Goal: Task Accomplishment & Management: Use online tool/utility

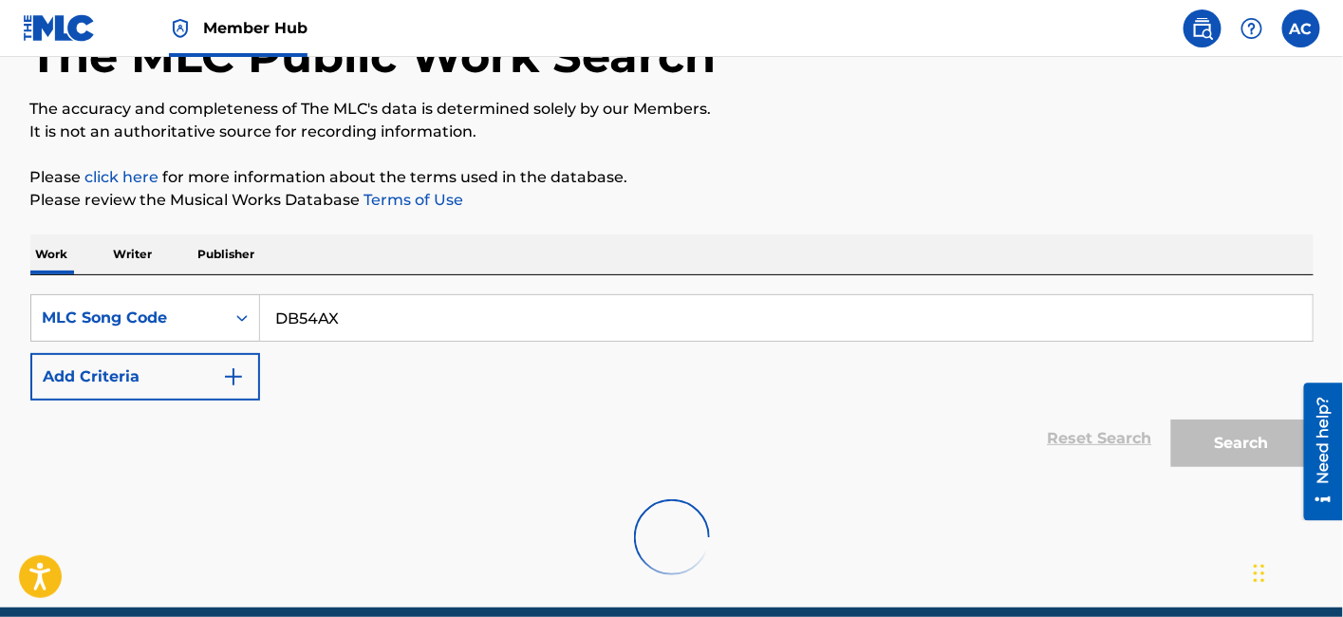
scroll to position [128, 0]
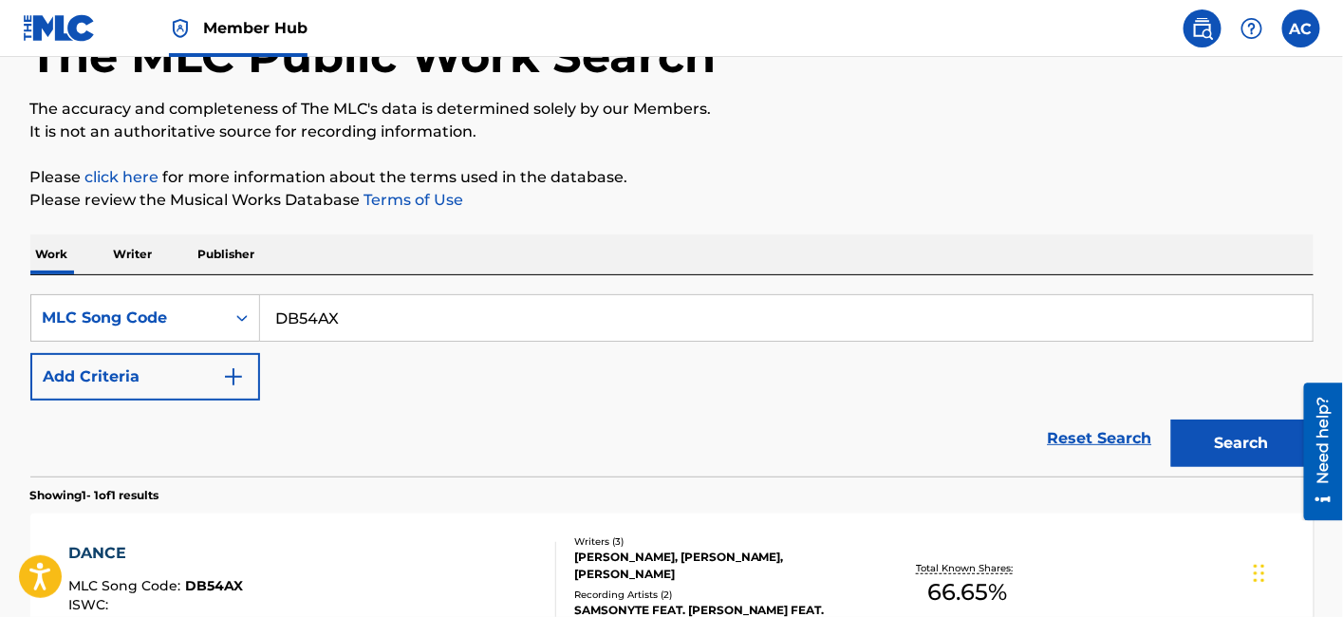
click at [618, 459] on div "Reset Search Search" at bounding box center [671, 438] width 1283 height 76
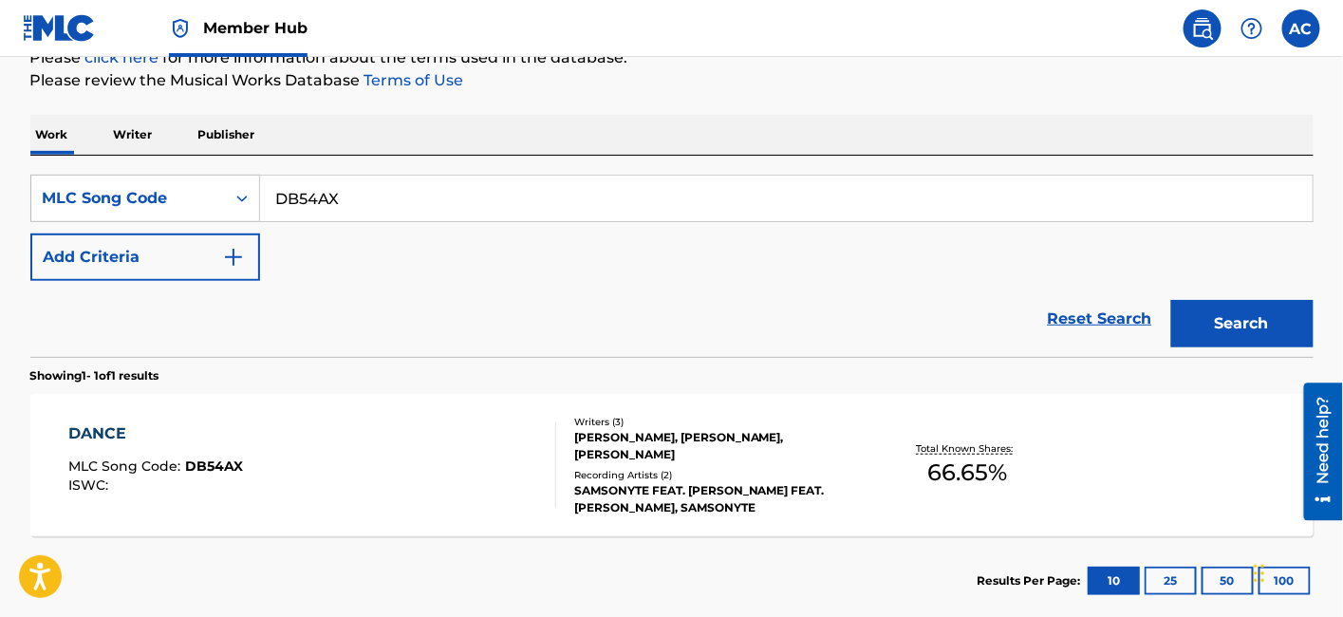
scroll to position [289, 0]
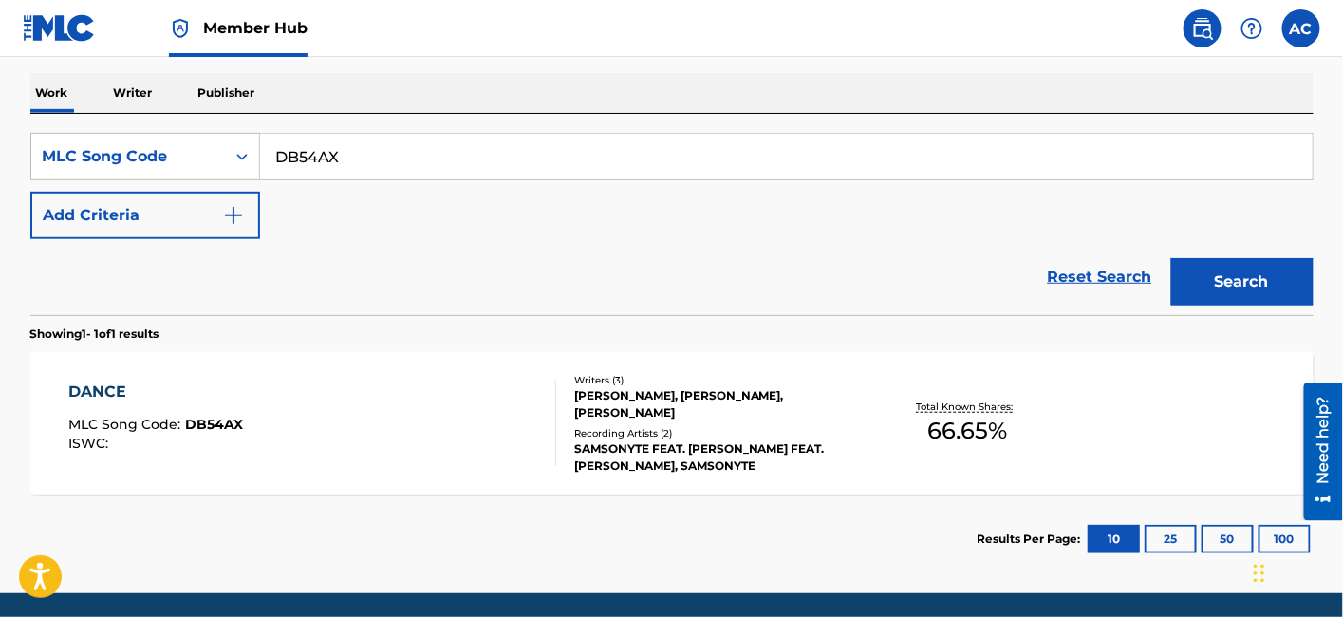
click at [599, 446] on div "SAMSONYTE FEAT. [PERSON_NAME] FEAT. [PERSON_NAME], SAMSONYTE" at bounding box center [717, 457] width 287 height 34
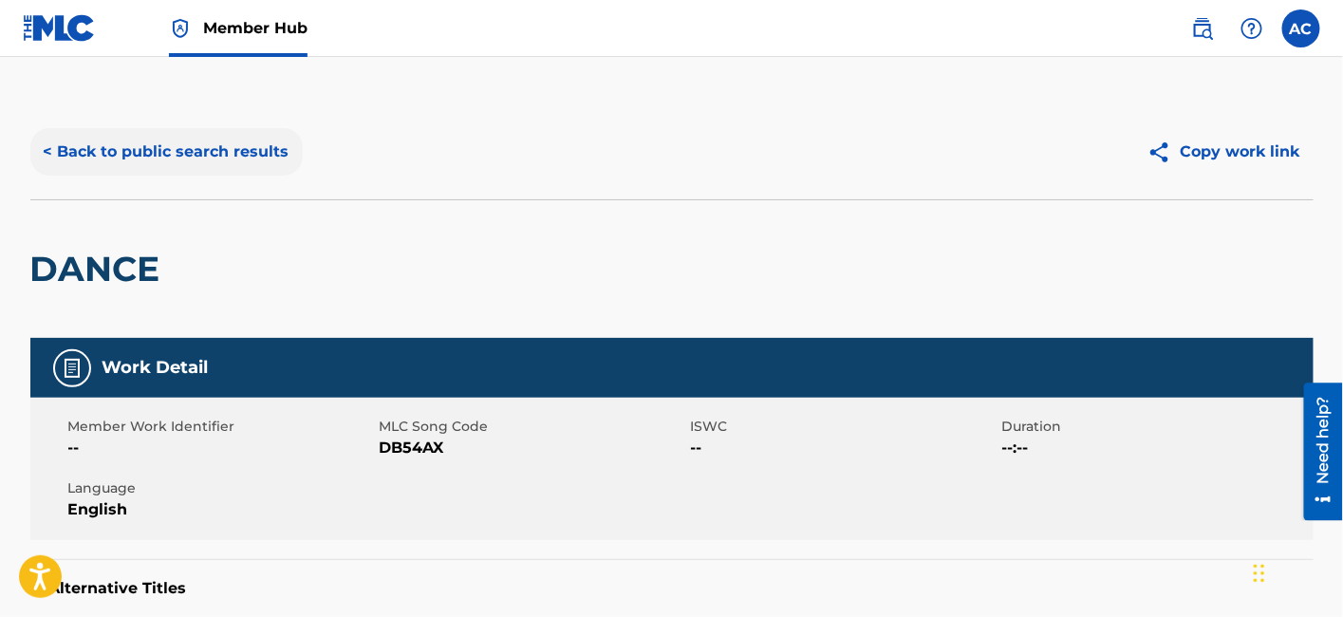
click at [244, 158] on button "< Back to public search results" at bounding box center [166, 151] width 272 height 47
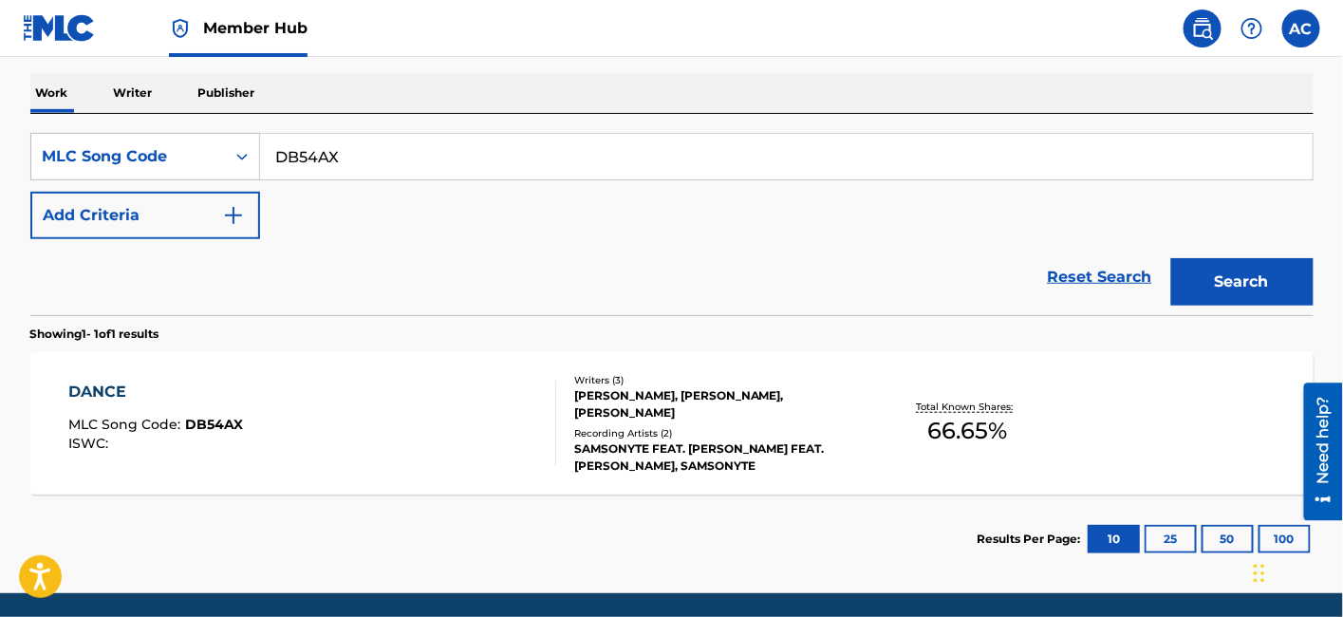
click at [315, 163] on input "DB54AX" at bounding box center [786, 157] width 1052 height 46
click at [232, 155] on icon "Search Form" at bounding box center [241, 156] width 19 height 19
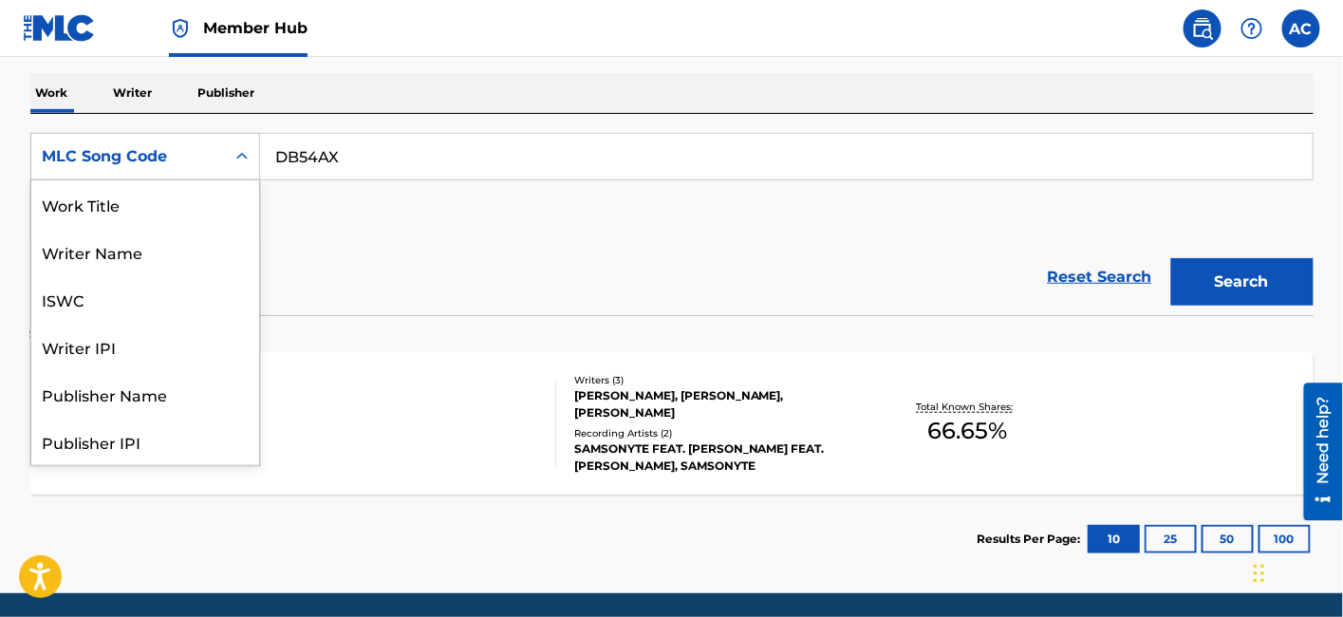
scroll to position [95, 0]
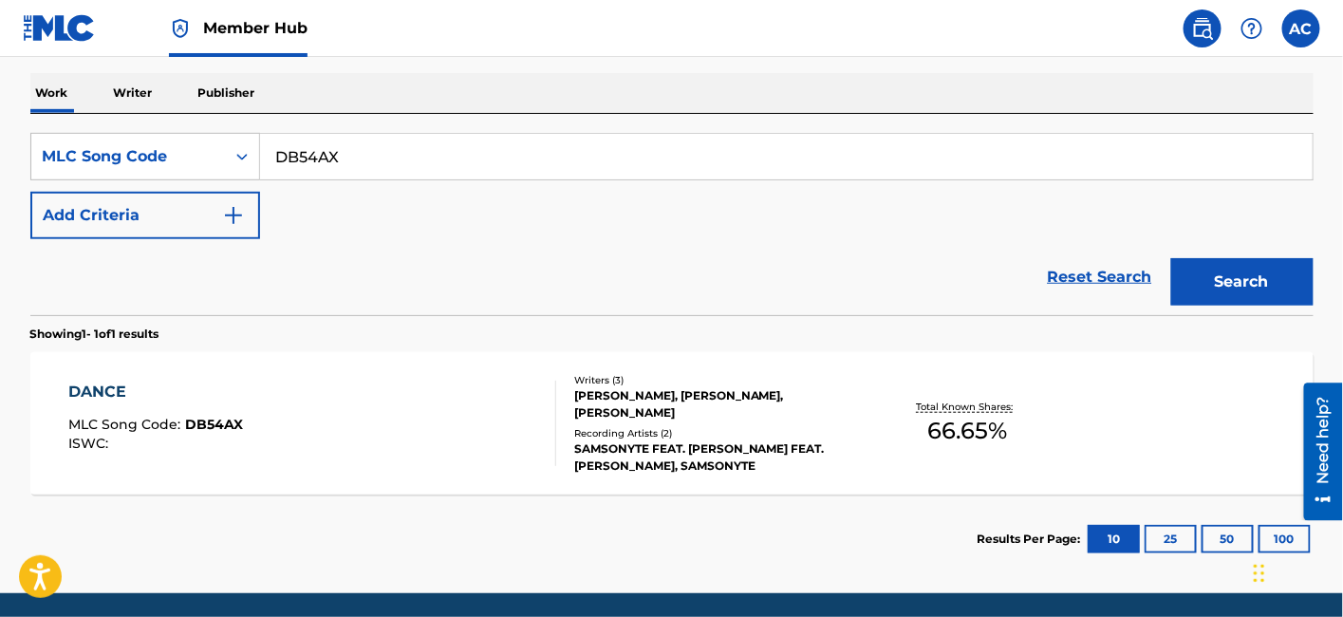
click at [232, 26] on span "Member Hub" at bounding box center [255, 28] width 104 height 22
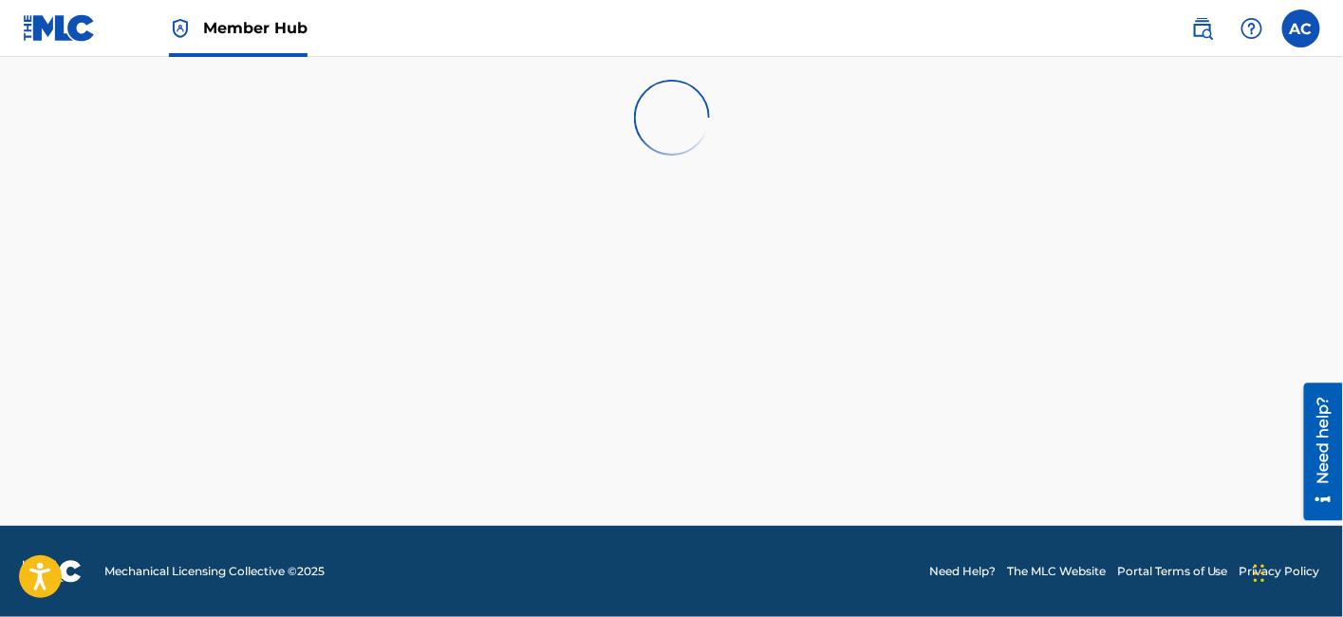
click at [229, 50] on link "Member Hub" at bounding box center [238, 28] width 139 height 56
click at [260, 20] on span "Member Hub" at bounding box center [255, 28] width 104 height 22
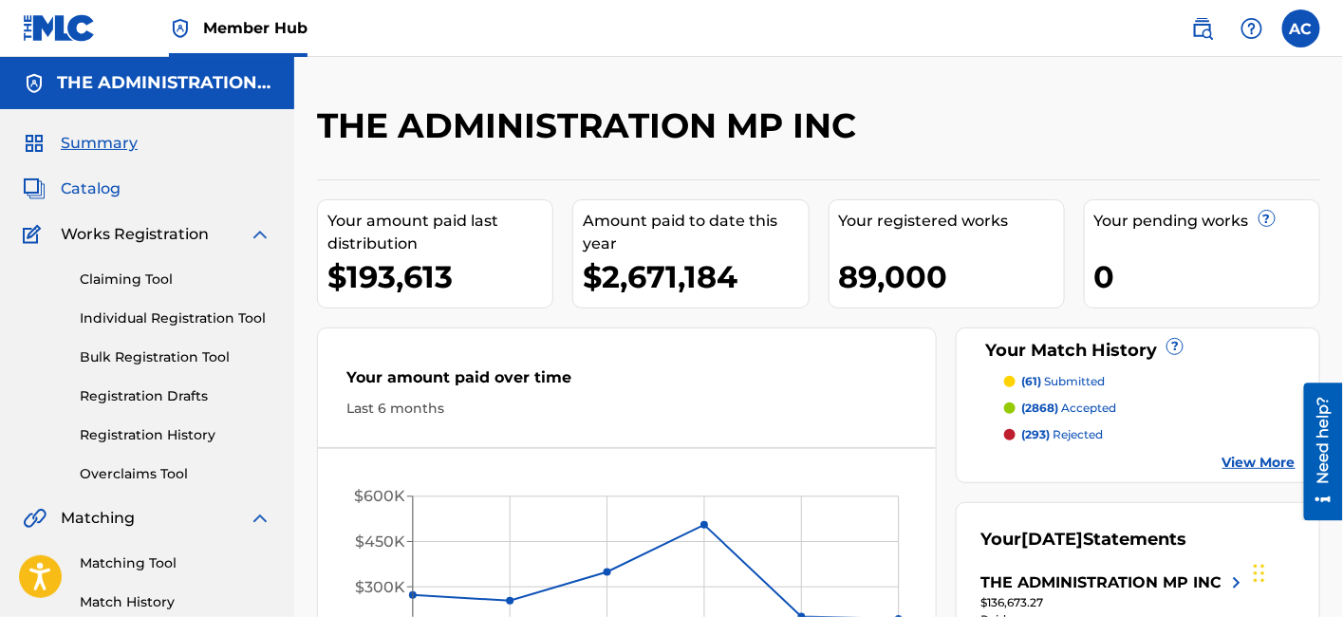
click at [96, 188] on span "Catalog" at bounding box center [91, 188] width 60 height 23
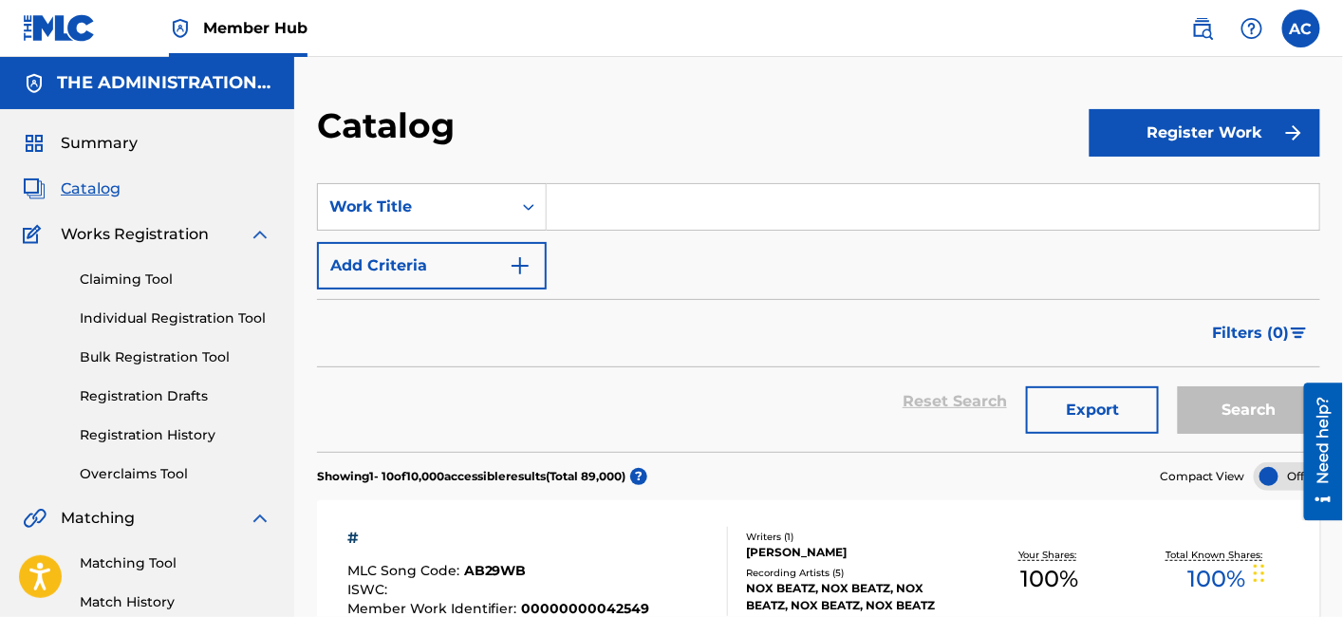
click at [581, 210] on input "Search Form" at bounding box center [933, 207] width 772 height 46
paste input "Dark Clouds"
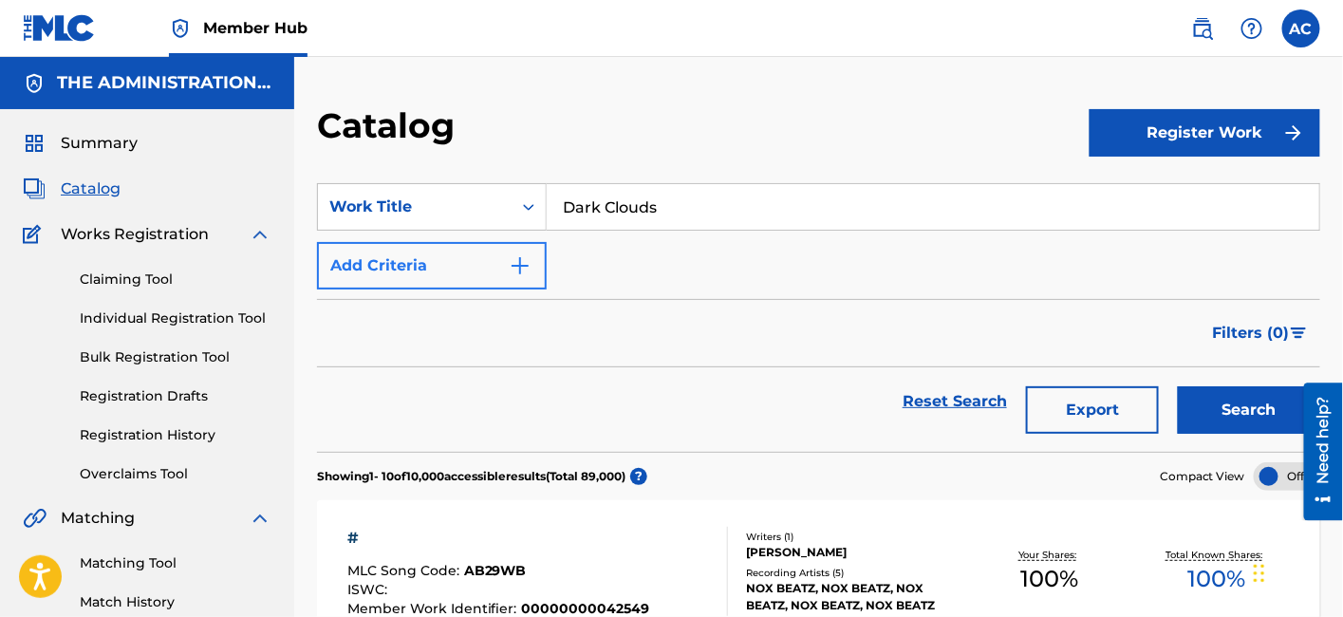
type input "Dark Clouds"
click at [533, 259] on button "Add Criteria" at bounding box center [432, 265] width 230 height 47
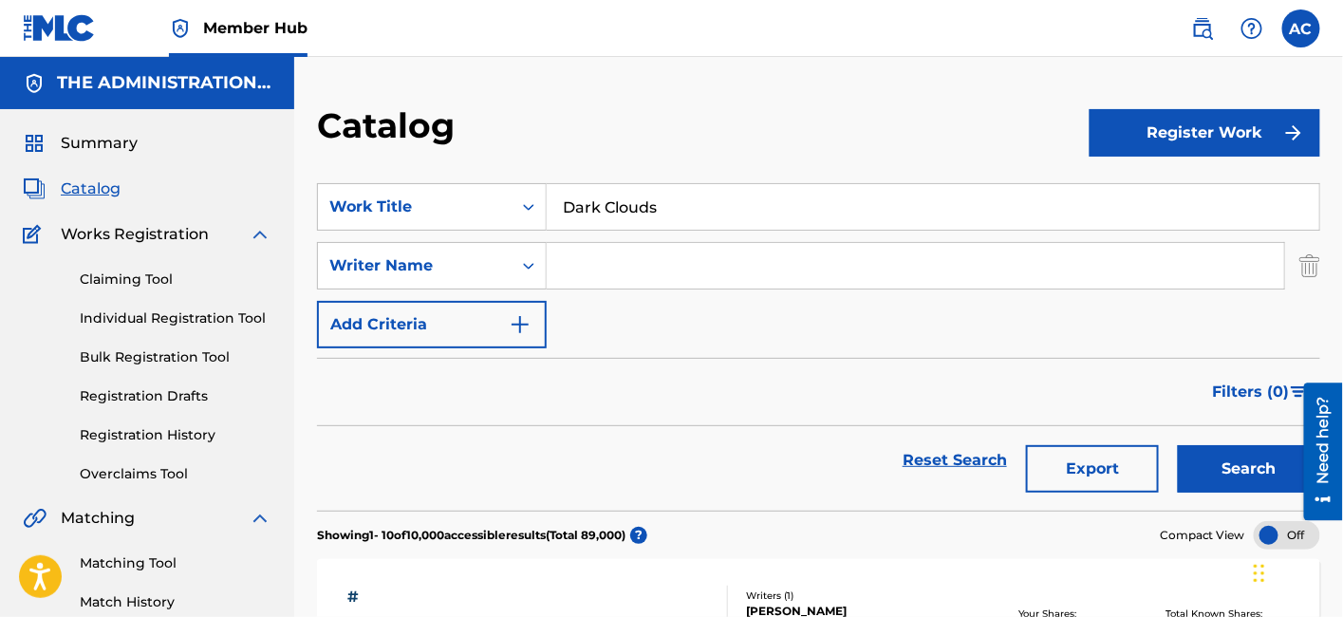
click at [617, 256] on input "Search Form" at bounding box center [915, 266] width 737 height 46
paste input "[PERSON_NAME]"
type input "[PERSON_NAME]"
click at [1178, 445] on button "Search" at bounding box center [1249, 468] width 142 height 47
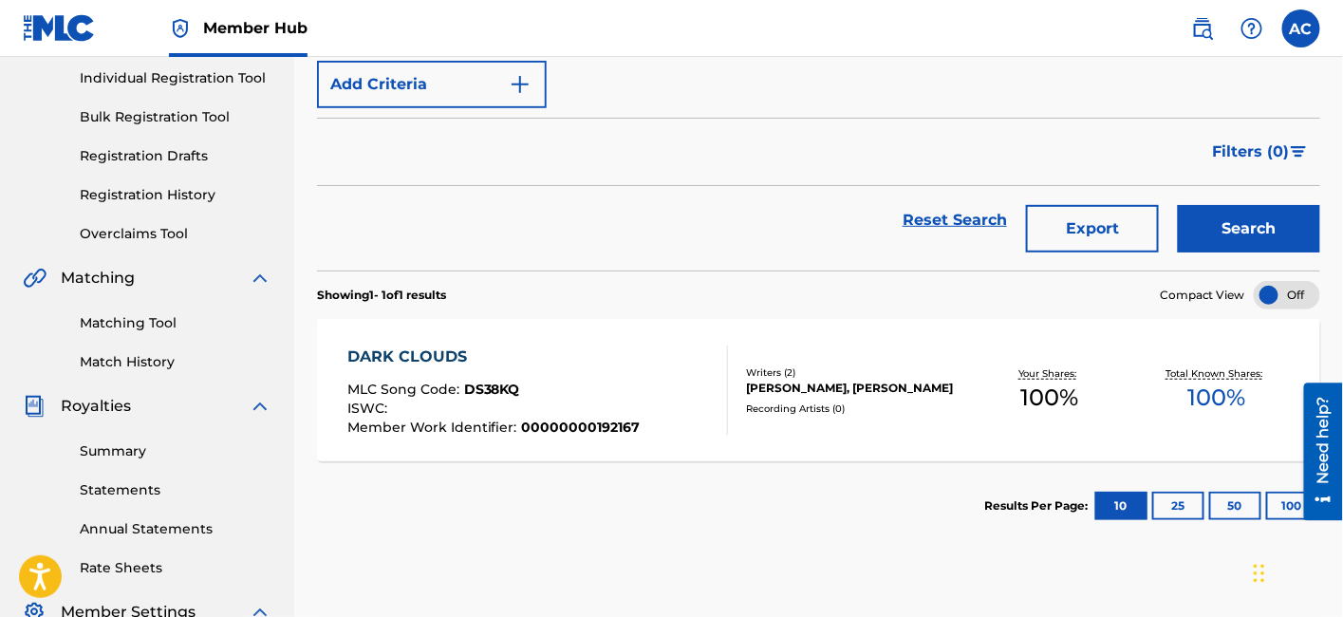
scroll to position [244, 0]
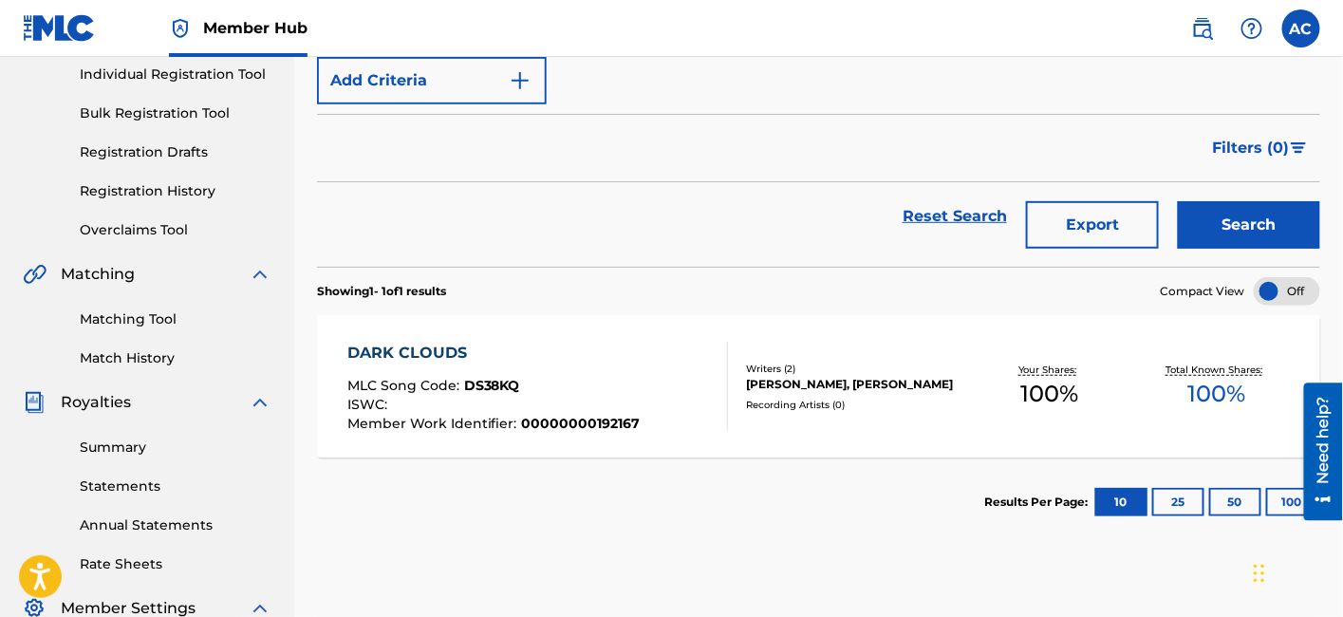
click at [713, 395] on div at bounding box center [719, 386] width 15 height 89
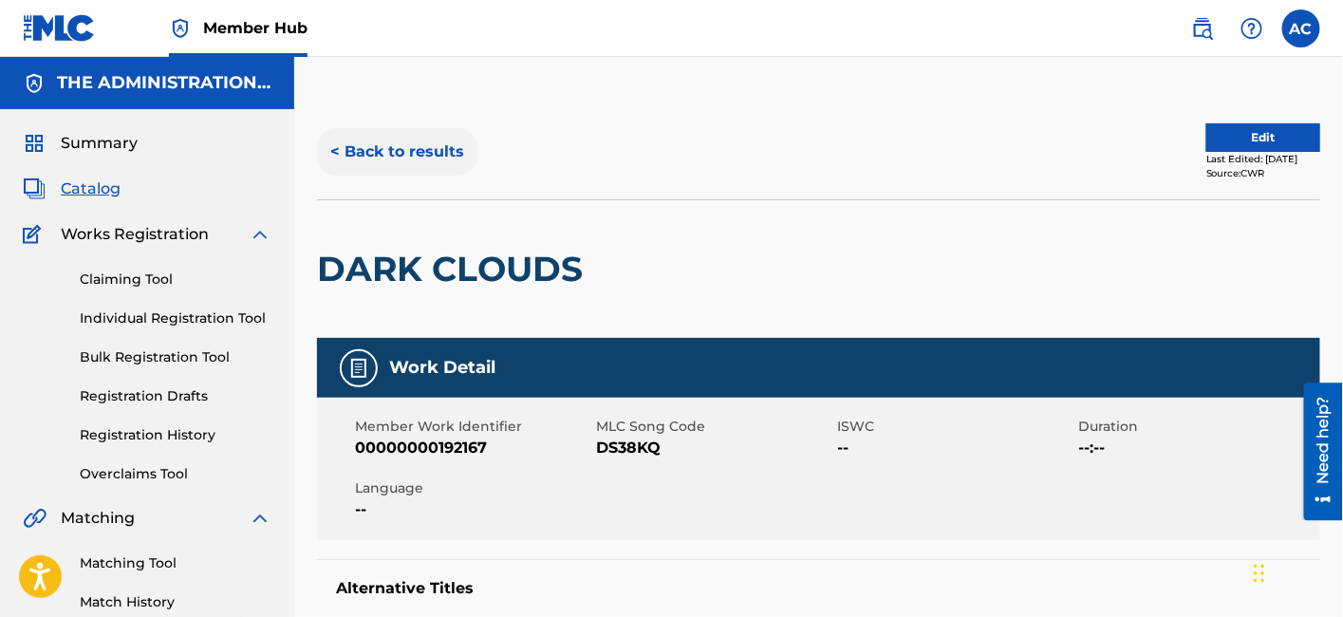
click at [381, 155] on button "< Back to results" at bounding box center [397, 151] width 160 height 47
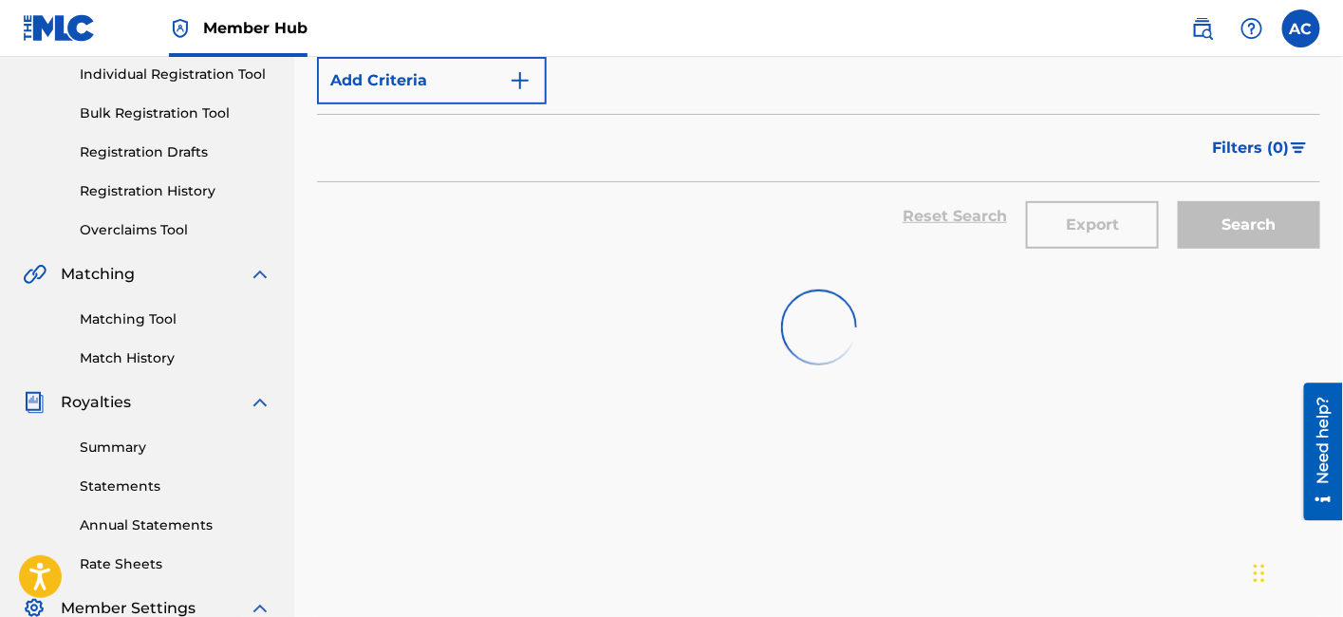
scroll to position [23, 0]
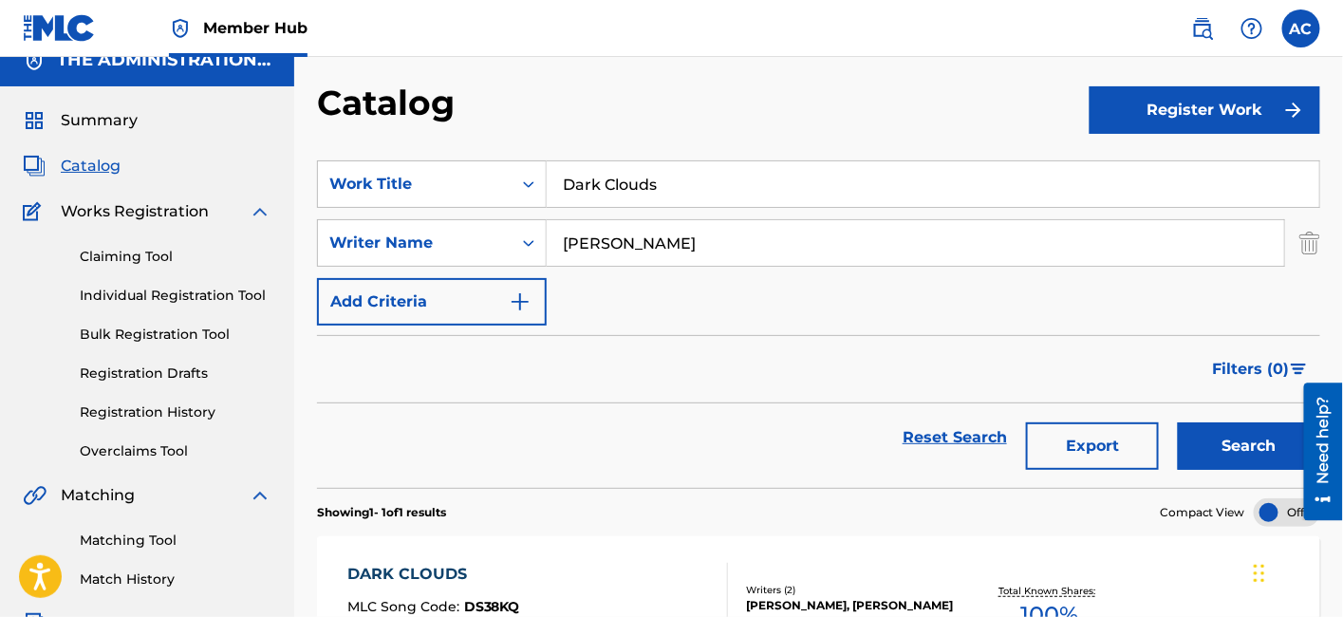
click at [567, 180] on input "Dark Clouds" at bounding box center [933, 184] width 772 height 46
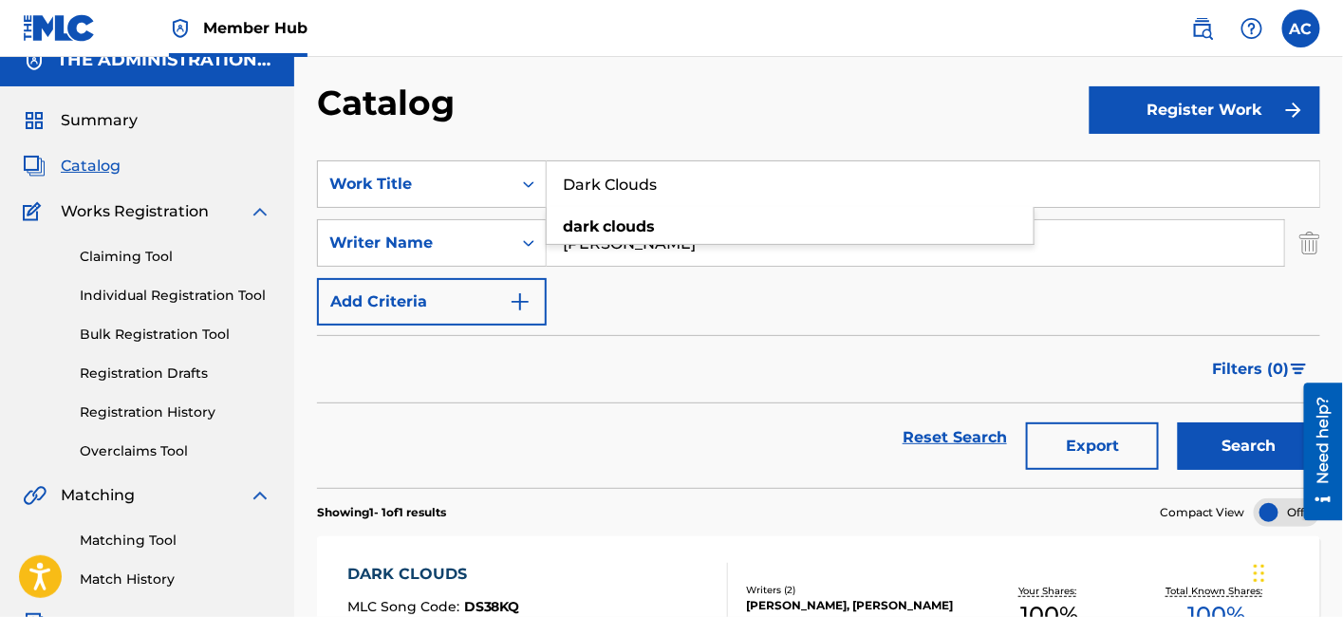
paste input "[PERSON_NAME] Come True"
type input "Dreams Come True"
click at [1178, 422] on button "Search" at bounding box center [1249, 445] width 142 height 47
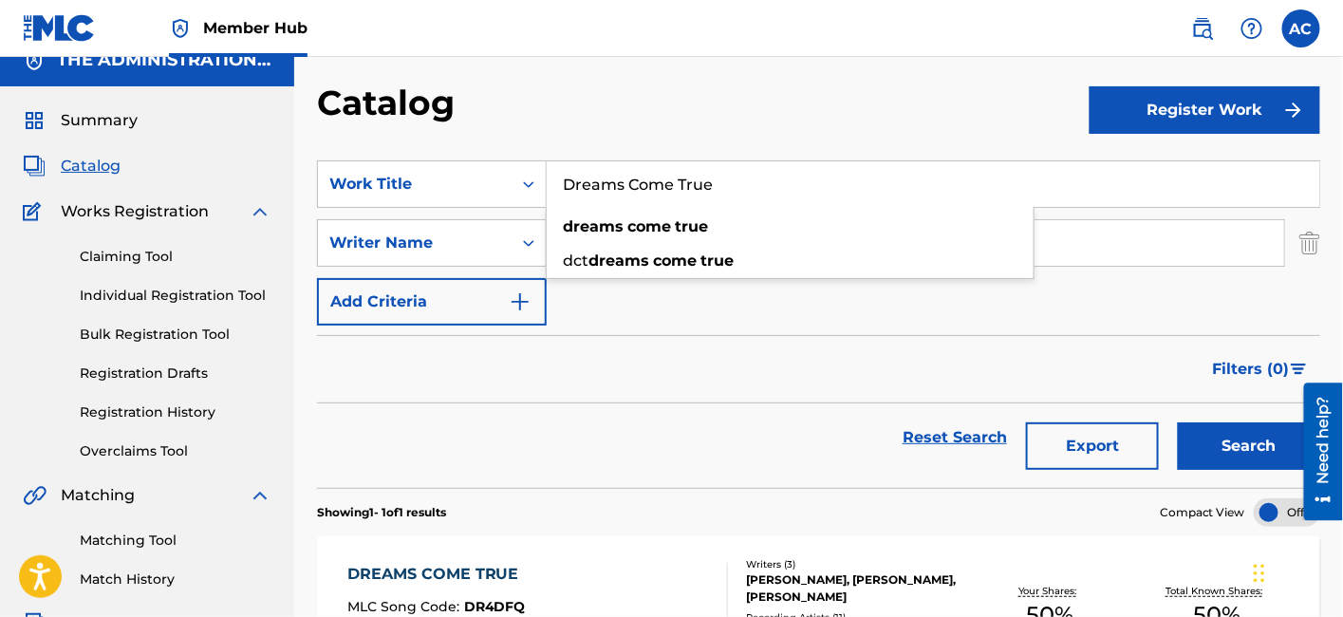
scroll to position [211, 0]
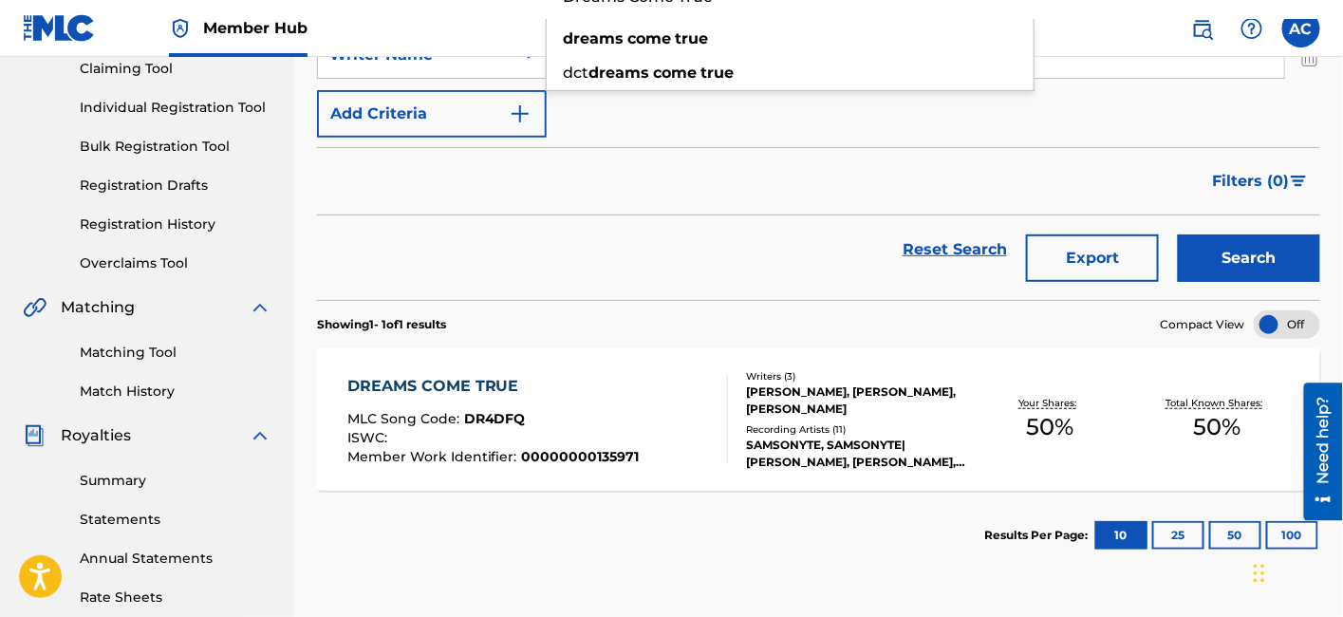
click at [693, 437] on div "DREAMS COME TRUE MLC Song Code : DR4DFQ ISWC : Member Work Identifier : 0000000…" at bounding box center [537, 419] width 381 height 89
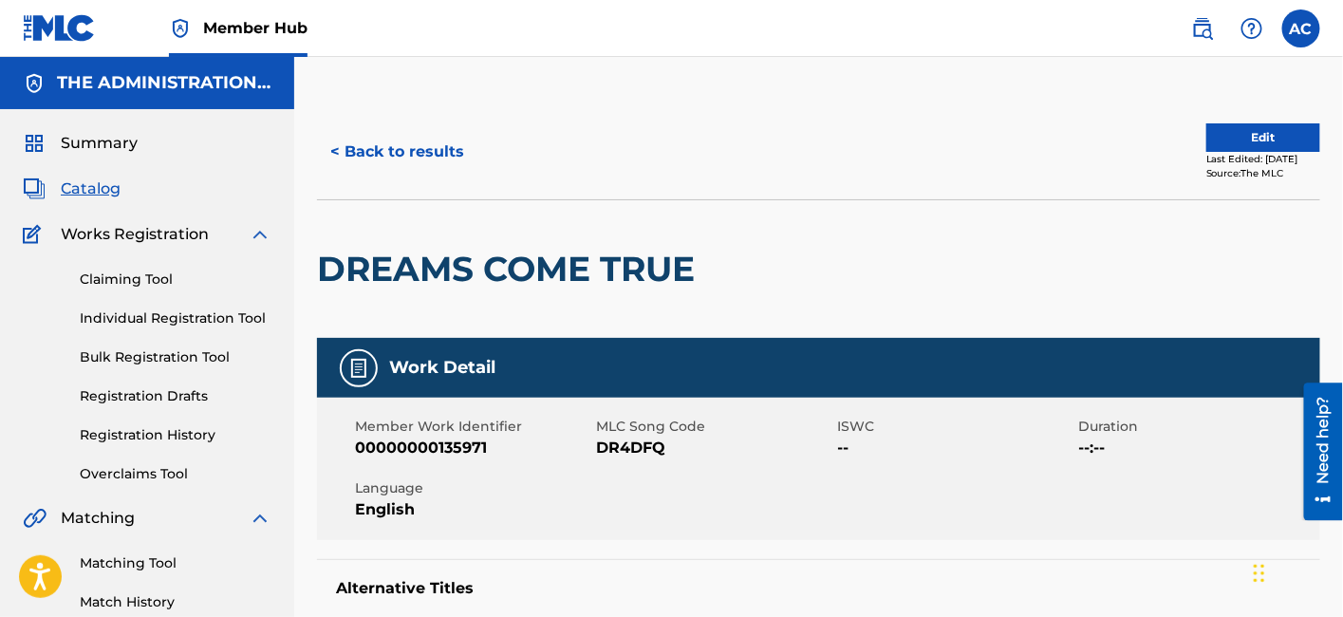
click at [430, 255] on h2 "DREAMS COME TRUE" at bounding box center [510, 269] width 387 height 43
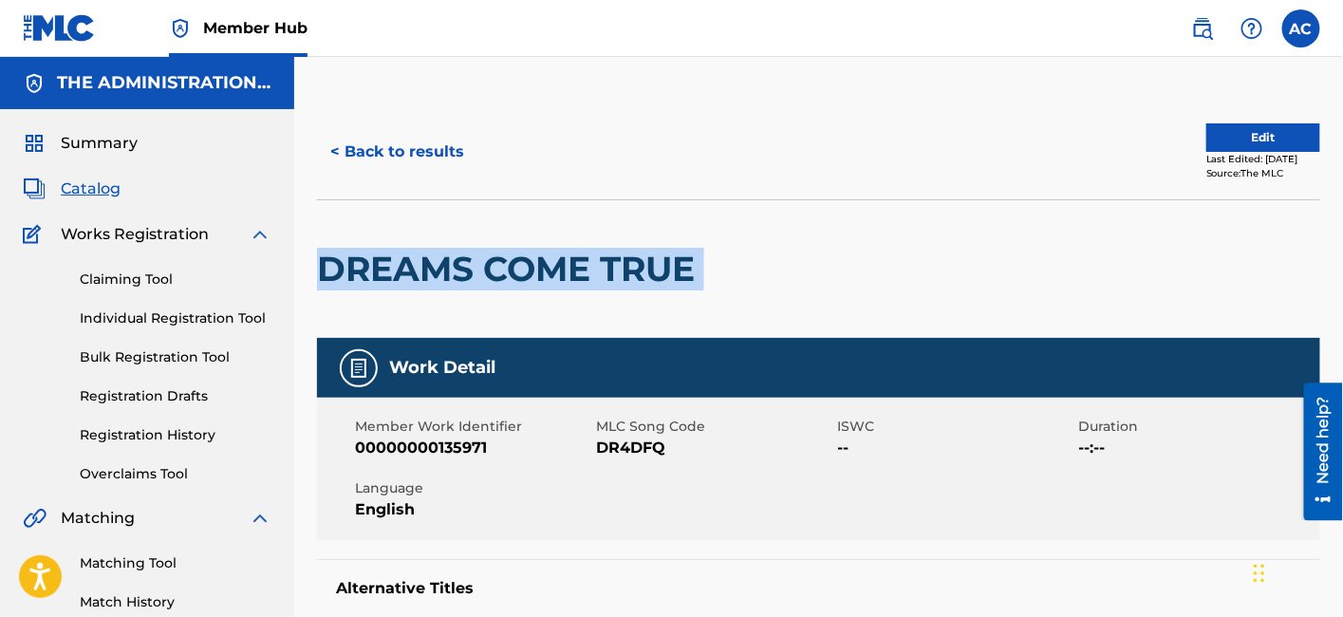
click at [430, 255] on h2 "DREAMS COME TRUE" at bounding box center [510, 269] width 387 height 43
copy div "DREAMS COME TRUE"
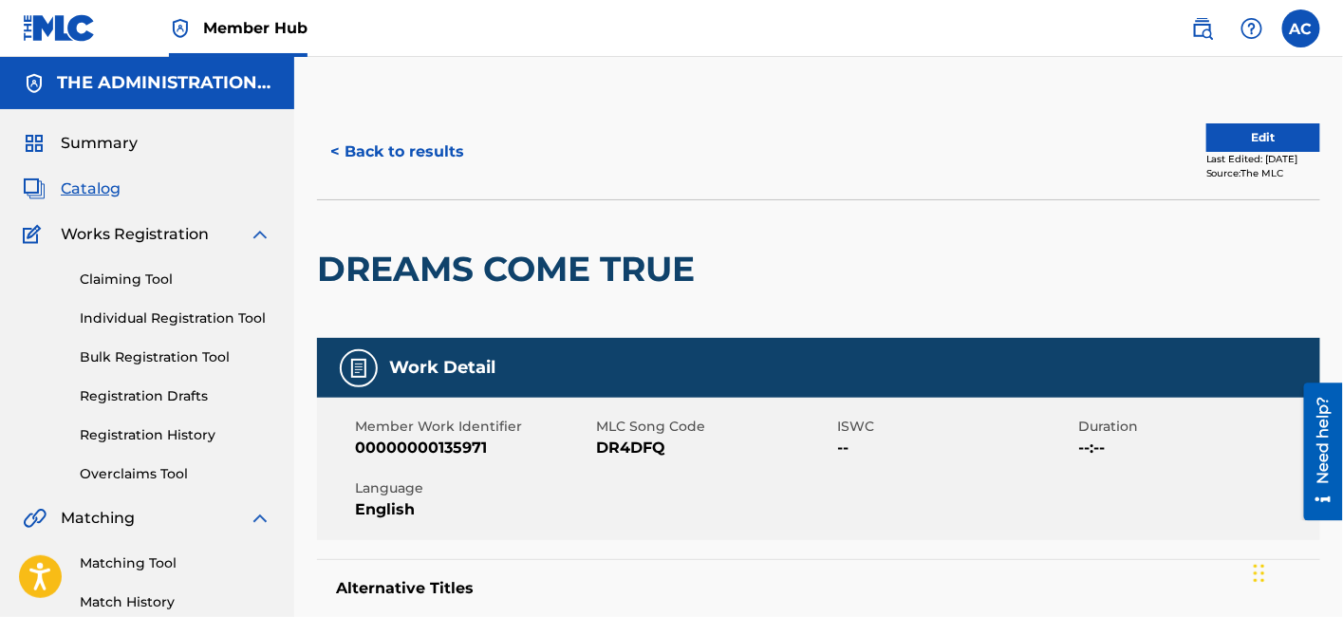
click at [631, 441] on span "DR4DFQ" at bounding box center [714, 448] width 236 height 23
copy span "DR4DFQ"
click at [419, 144] on button "< Back to results" at bounding box center [397, 151] width 160 height 47
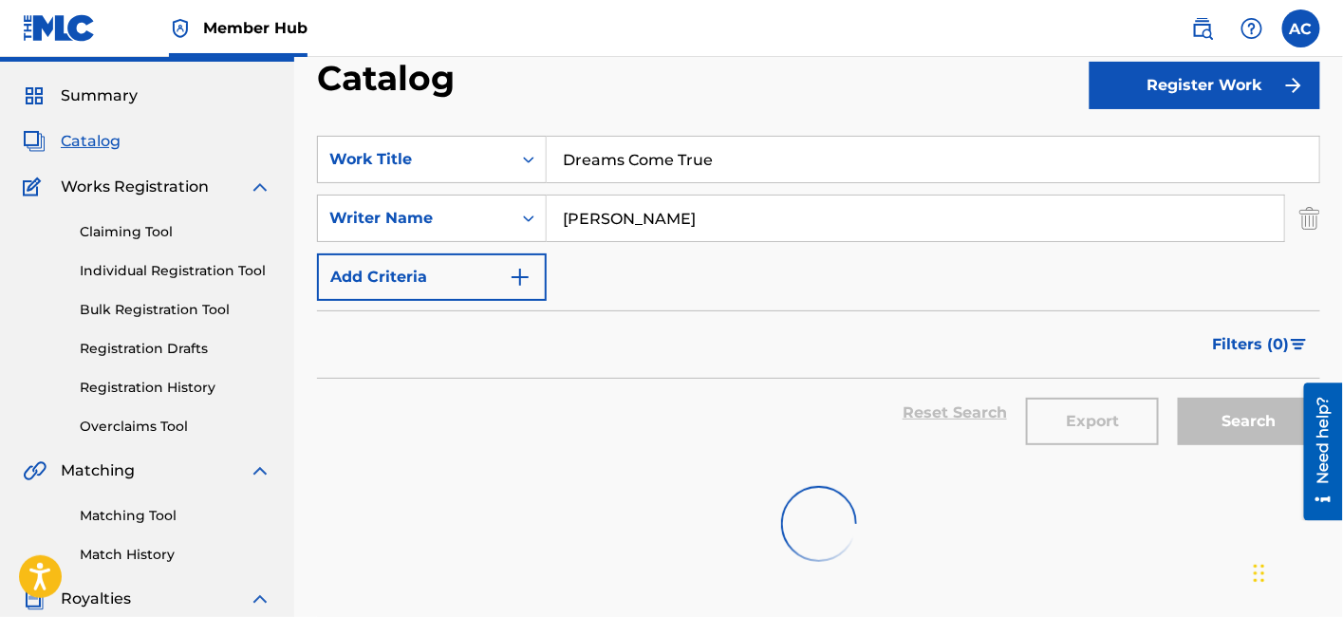
scroll to position [44, 0]
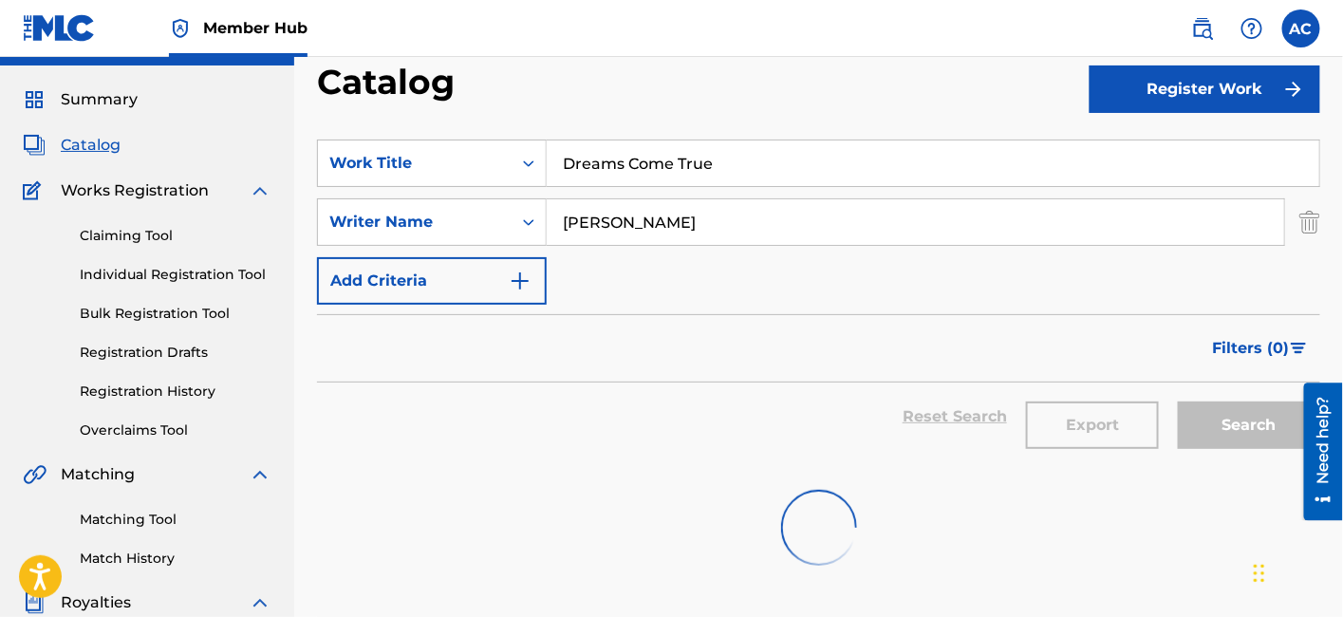
click at [642, 183] on input "Dreams Come True" at bounding box center [933, 163] width 772 height 46
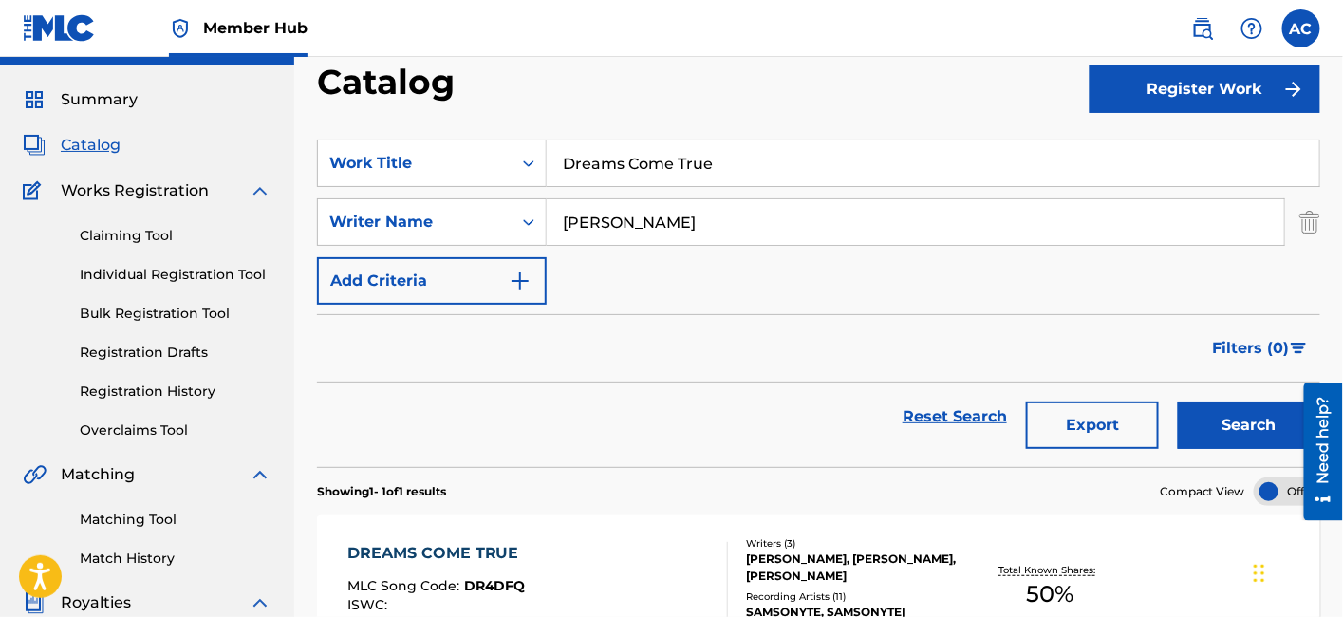
click at [642, 183] on input "Dreams Come True" at bounding box center [933, 163] width 772 height 46
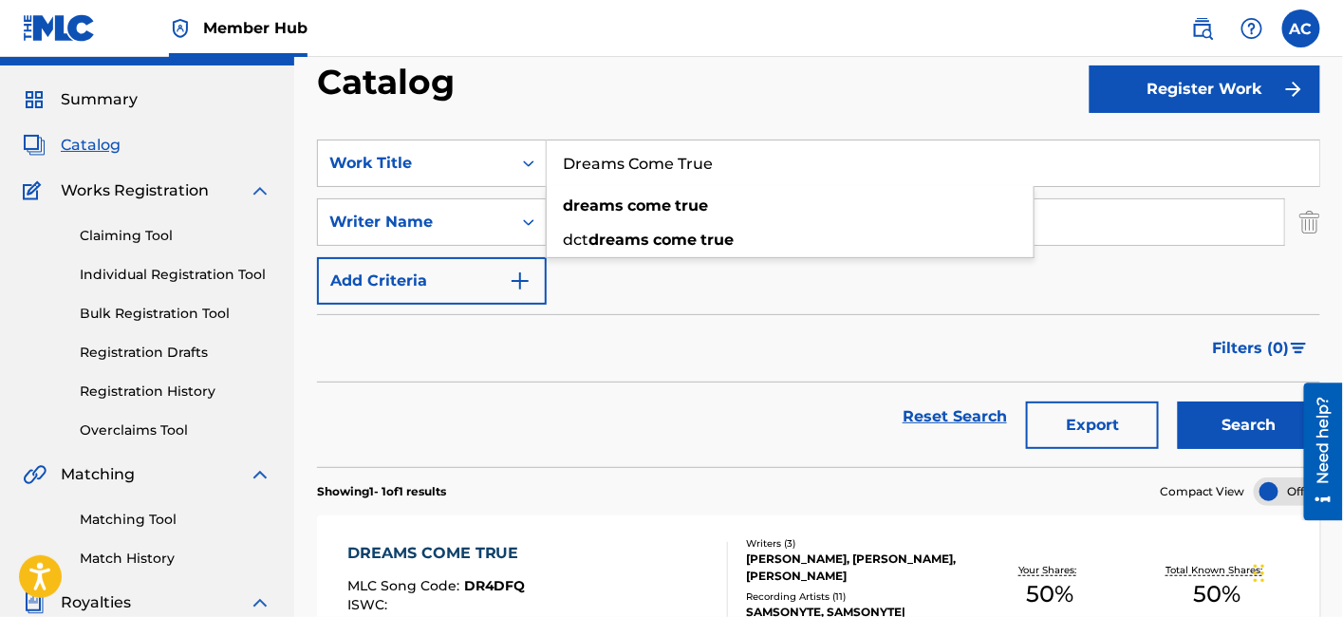
paste input "Everywhere I Go"
type input "Everywhere I Go"
click at [1178, 401] on button "Search" at bounding box center [1249, 424] width 142 height 47
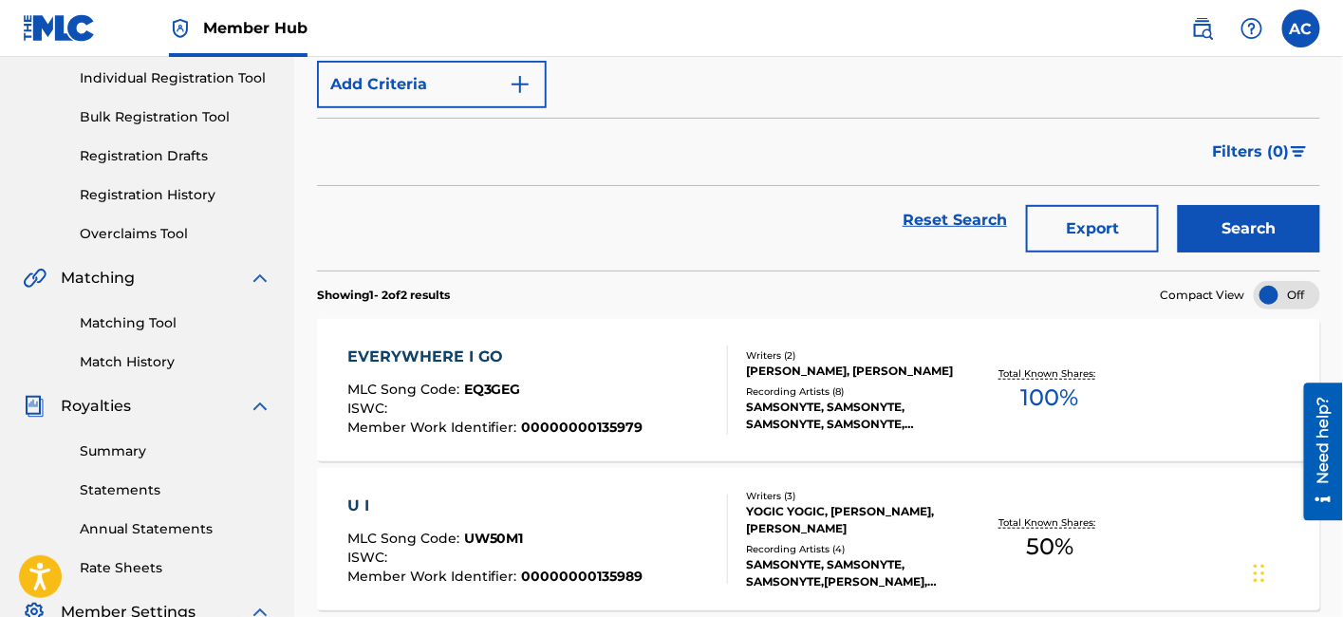
scroll to position [251, 0]
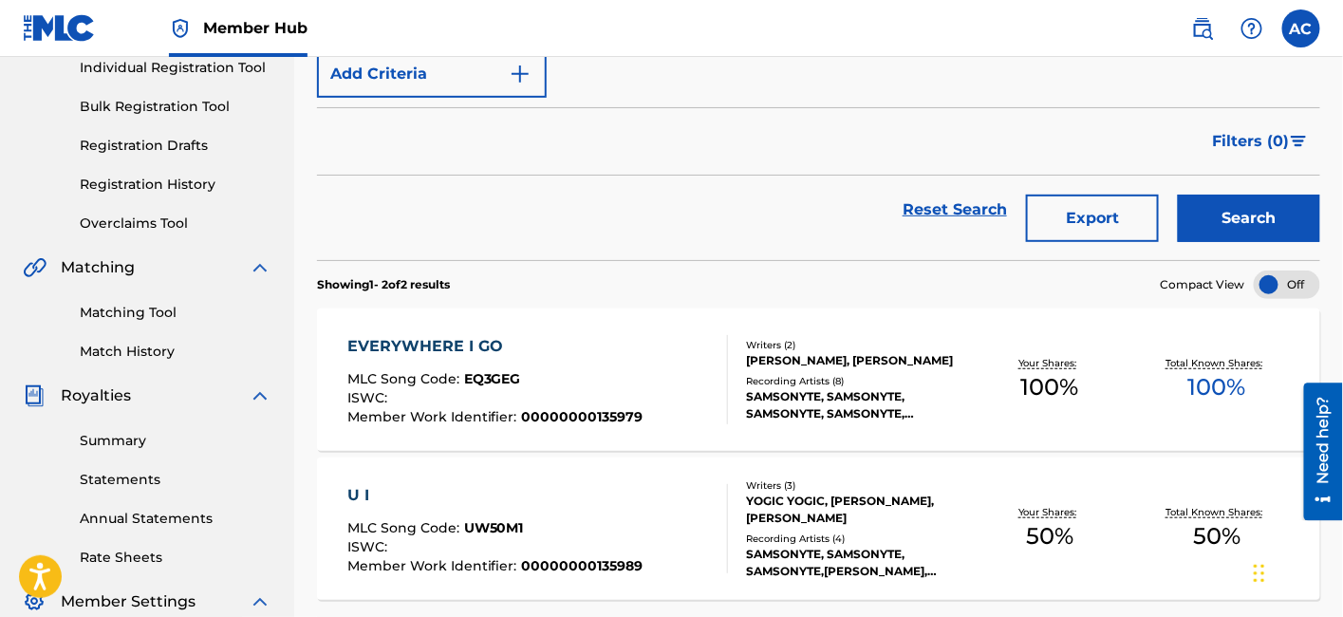
click at [667, 367] on div "EVERYWHERE I GO MLC Song Code : EQ3GEG ISWC : Member Work Identifier : 00000000…" at bounding box center [537, 379] width 381 height 89
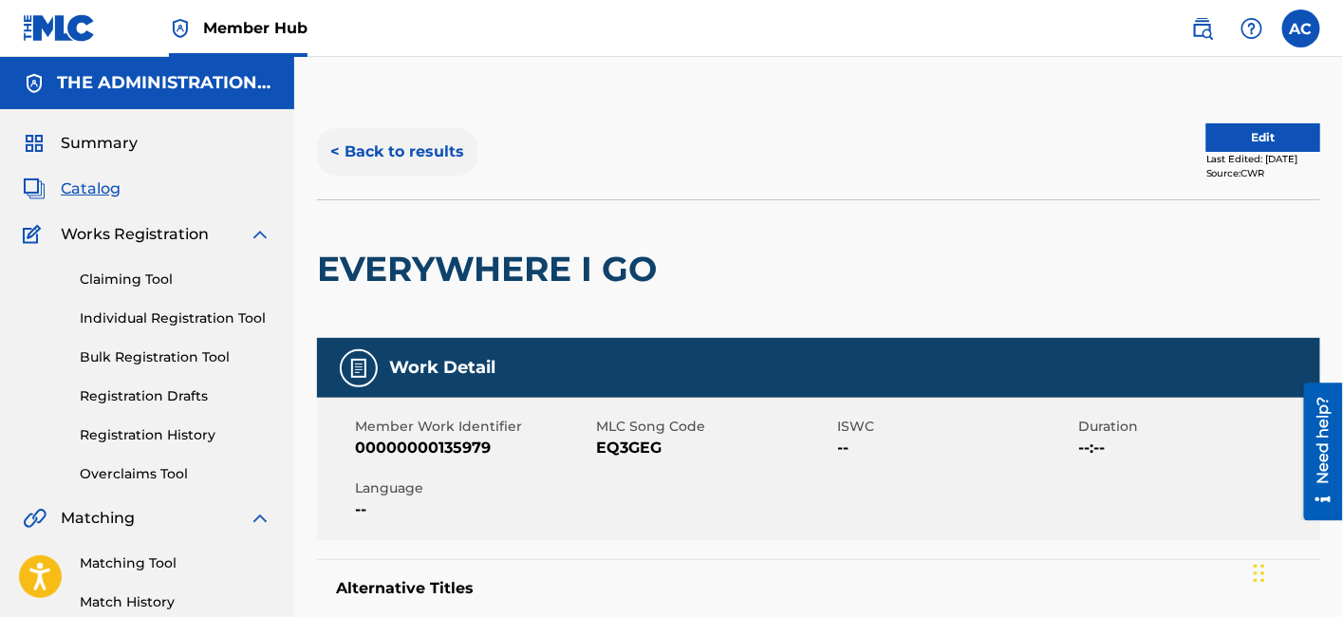
click at [388, 143] on button "< Back to results" at bounding box center [397, 151] width 160 height 47
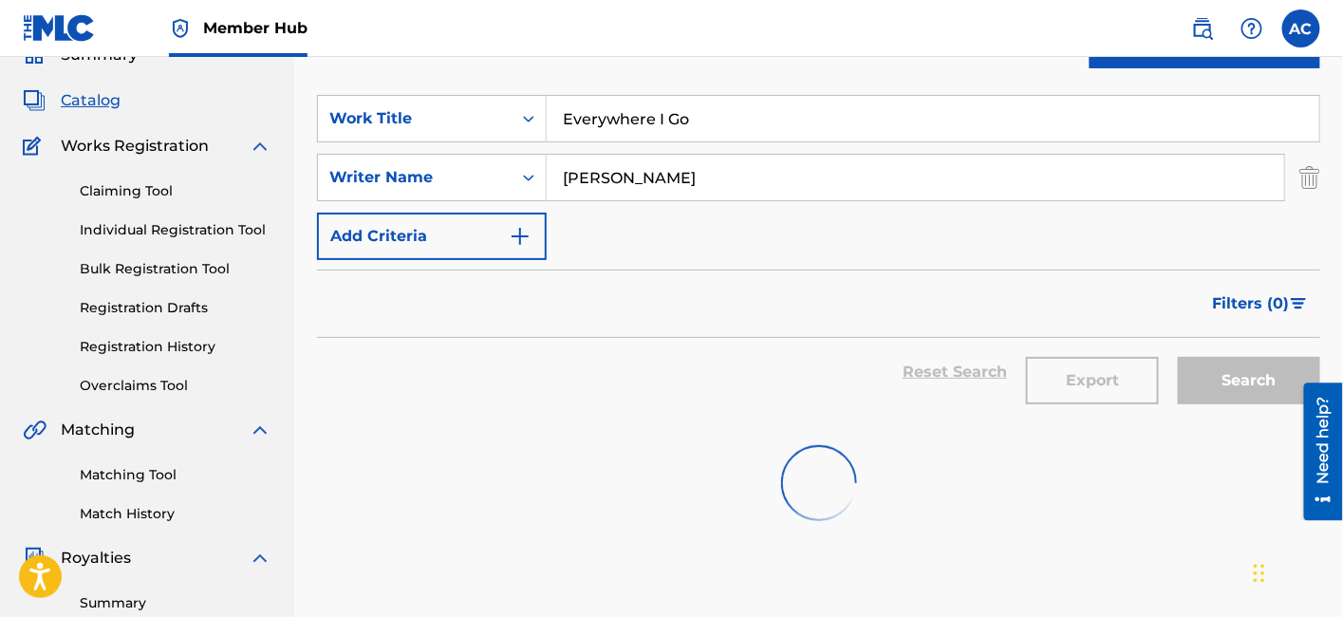
scroll to position [81, 0]
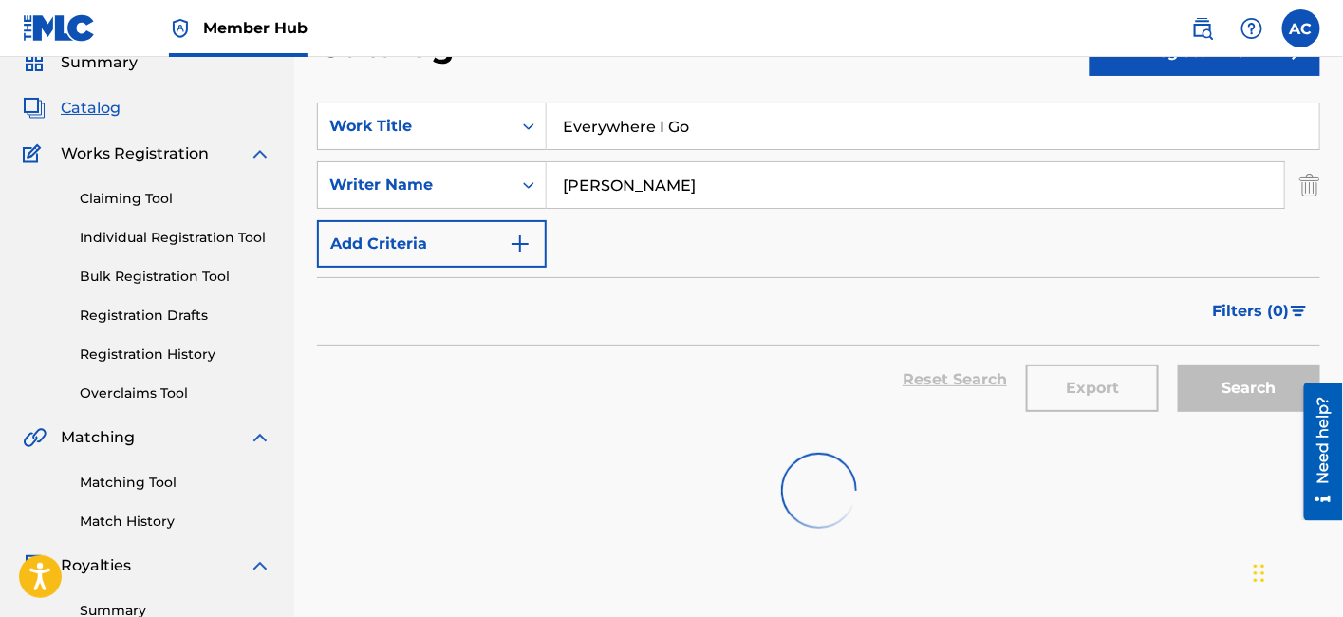
click at [574, 122] on input "Everywhere I Go" at bounding box center [933, 126] width 772 height 46
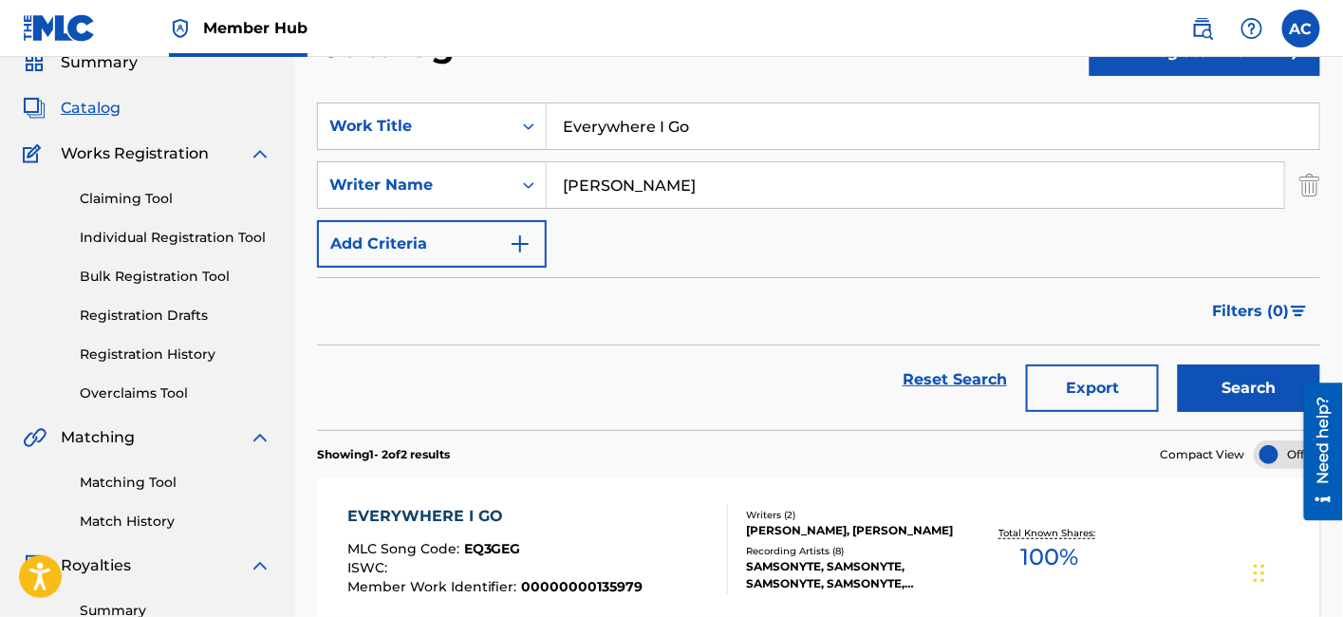
click at [574, 122] on input "Everywhere I Go" at bounding box center [933, 126] width 772 height 46
paste input "Fairy Tale"
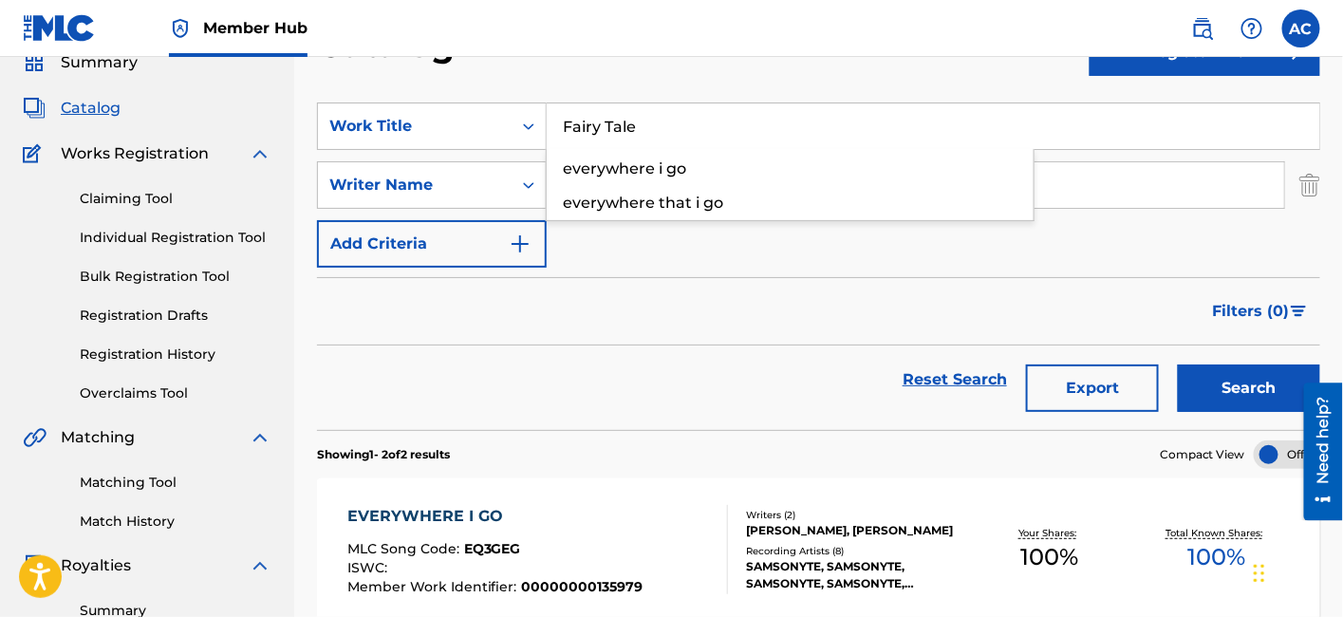
type input "Fairy Tale"
click at [1178, 364] on button "Search" at bounding box center [1249, 387] width 142 height 47
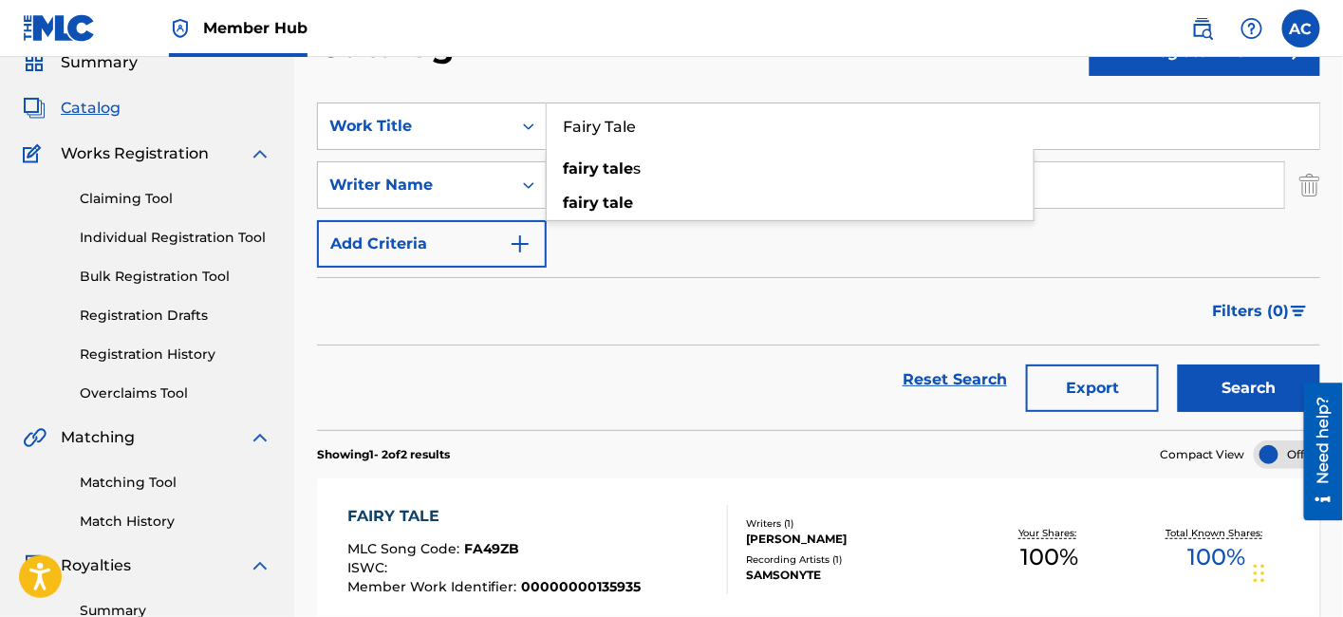
scroll to position [231, 0]
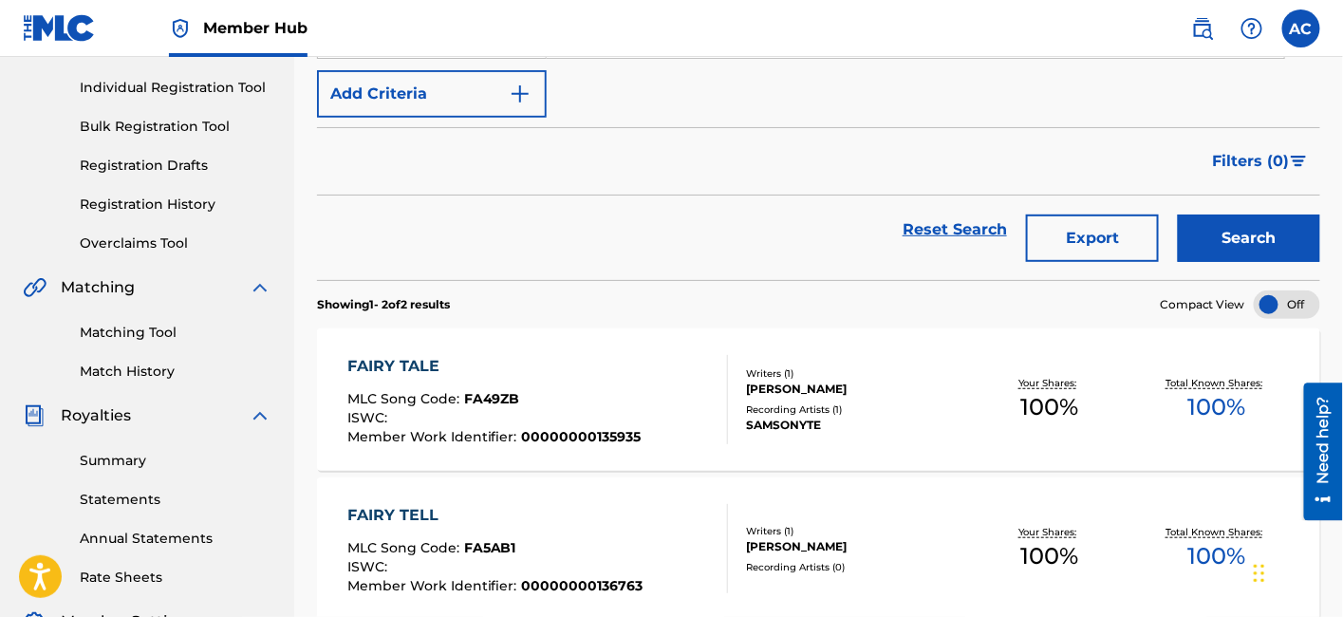
click at [618, 389] on div "FAIRY TALE MLC Song Code : FA49ZB ISWC : Member Work Identifier : 00000000135935" at bounding box center [494, 399] width 294 height 89
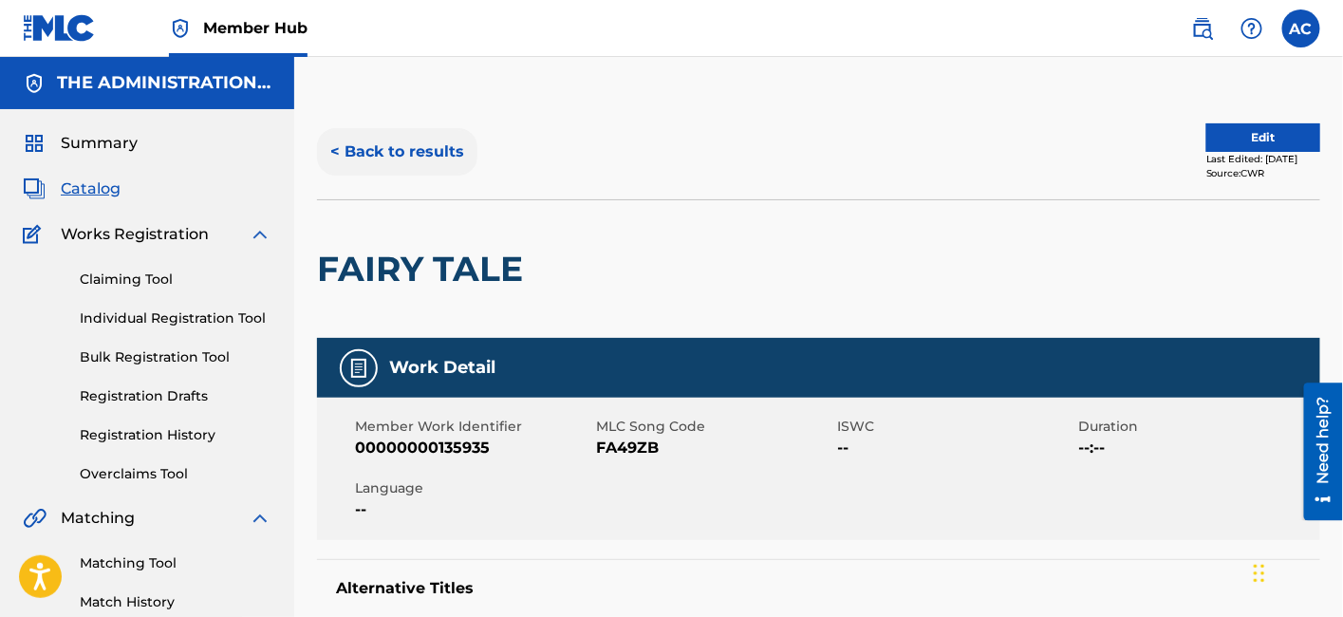
click at [391, 154] on button "< Back to results" at bounding box center [397, 151] width 160 height 47
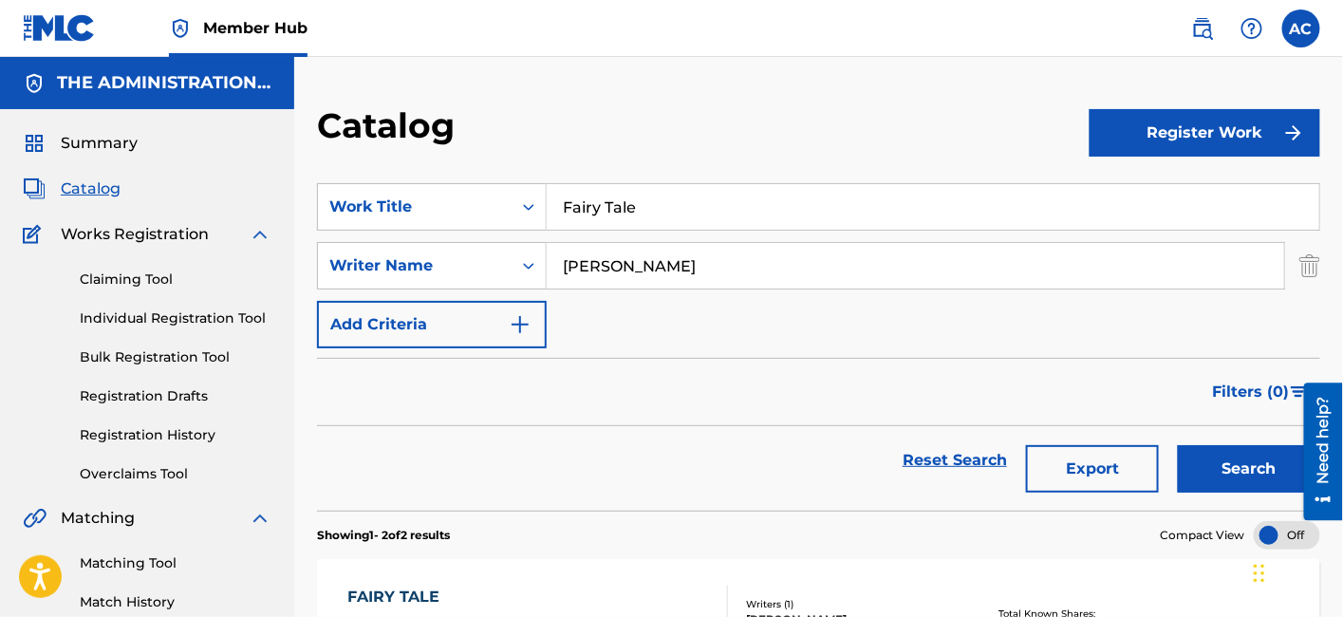
click at [572, 207] on input "Fairy Tale" at bounding box center [933, 207] width 772 height 46
paste input "ell"
type input "Fairy Tell"
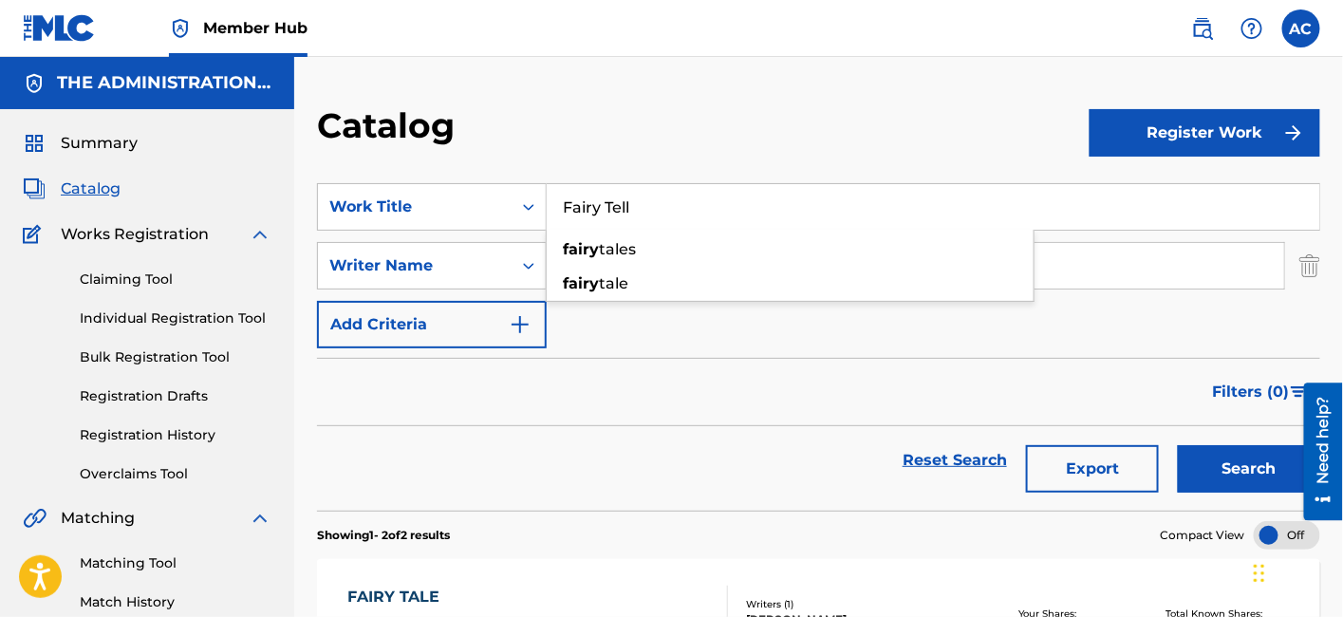
click at [1178, 445] on button "Search" at bounding box center [1249, 468] width 142 height 47
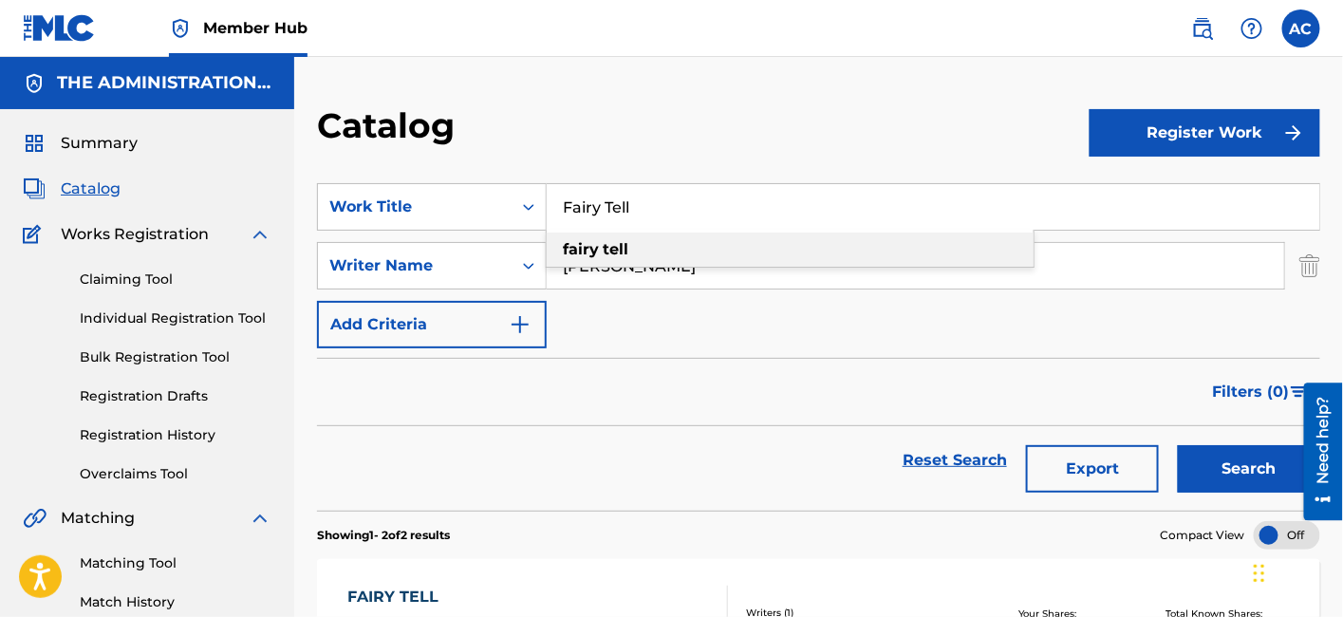
scroll to position [212, 0]
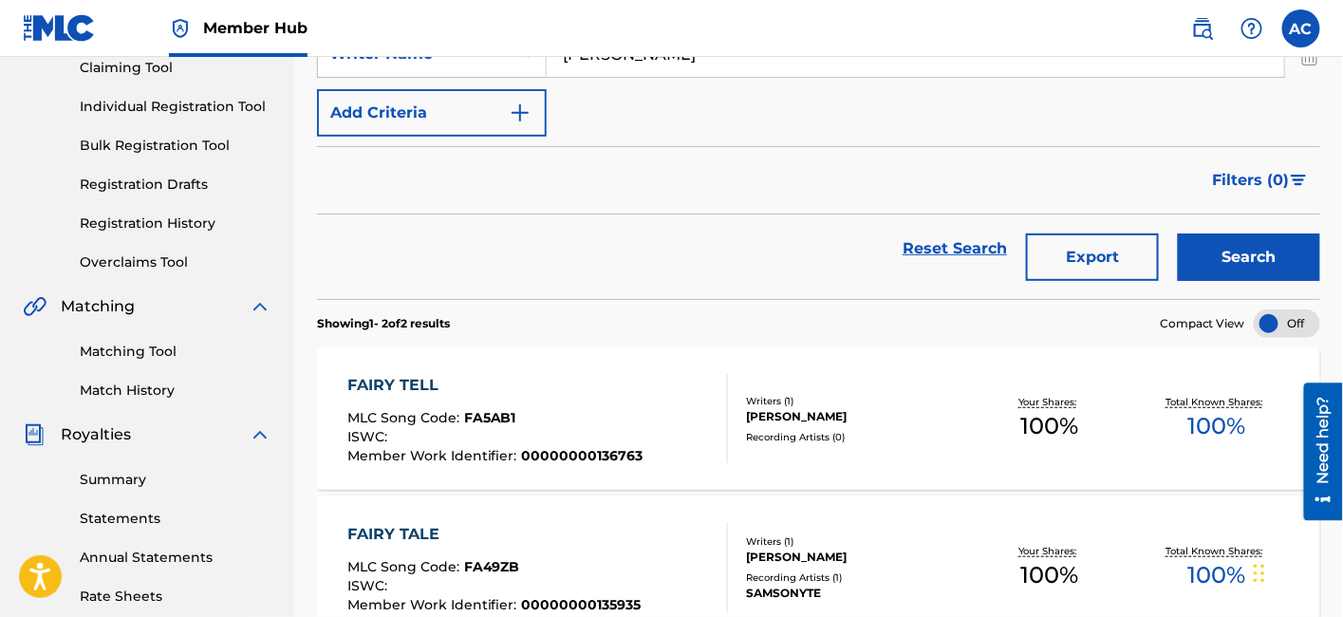
click at [552, 411] on div "MLC Song Code : FA5AB1" at bounding box center [495, 420] width 296 height 19
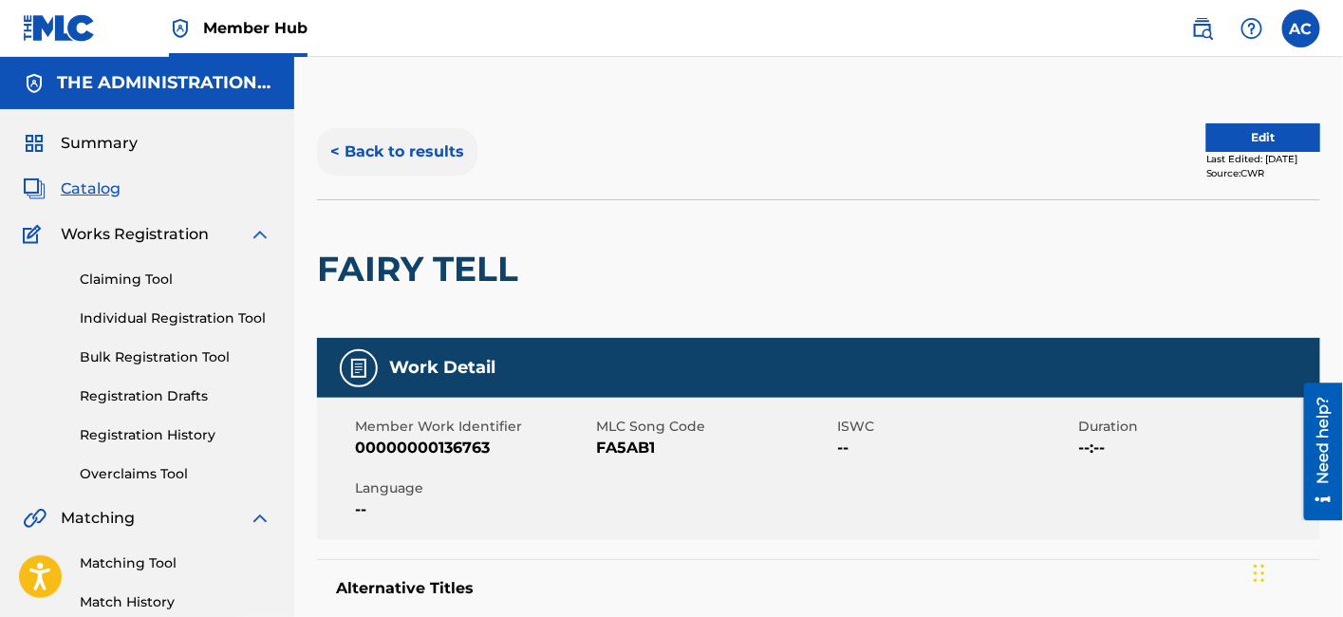
click at [353, 151] on button "< Back to results" at bounding box center [397, 151] width 160 height 47
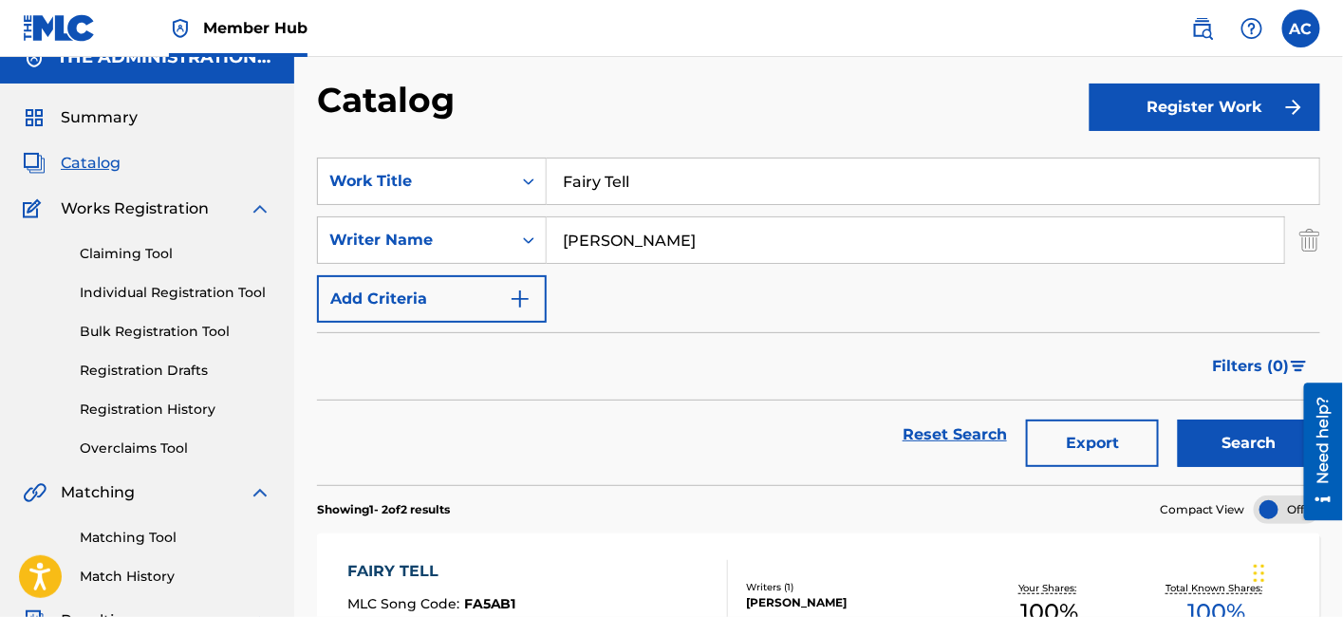
scroll to position [24, 0]
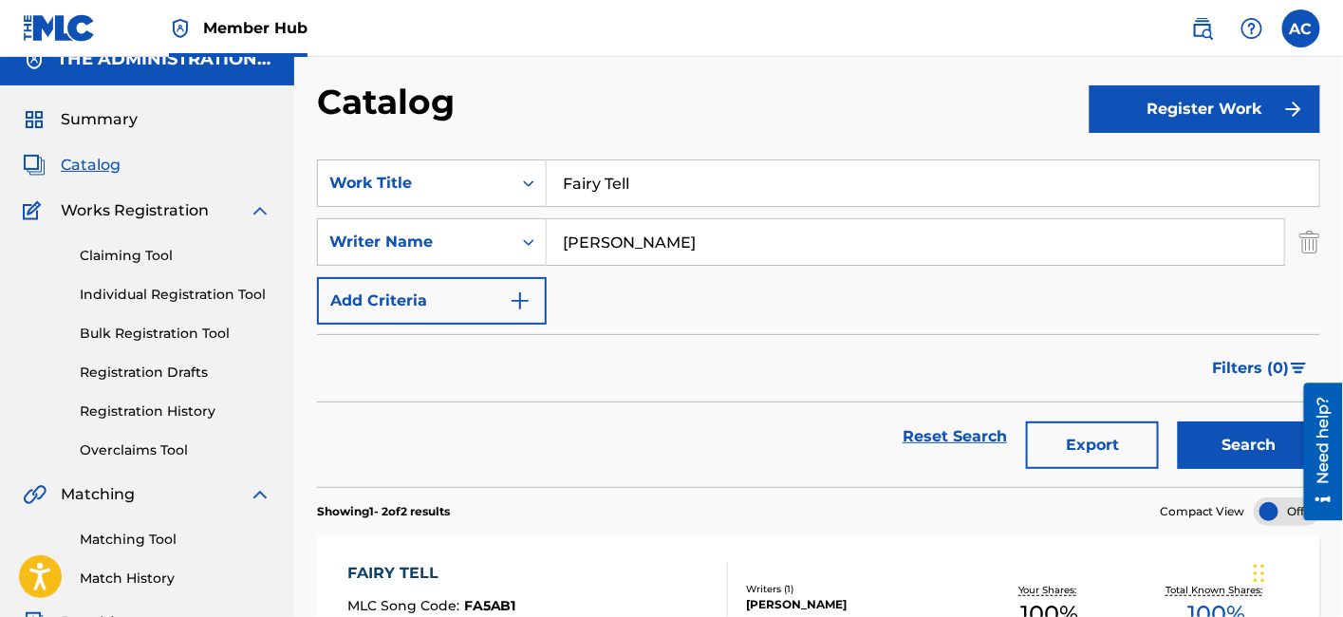
click at [607, 180] on input "Fairy Tell" at bounding box center [933, 183] width 772 height 46
paste input "inessing"
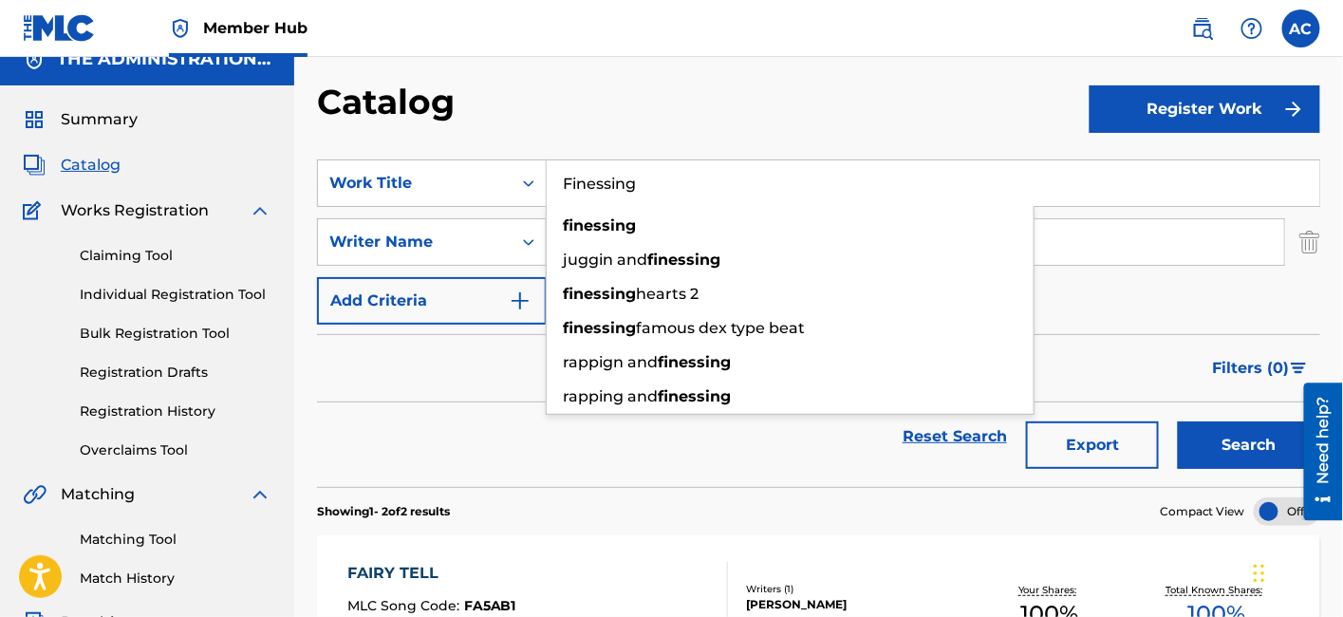
type input "Finessing"
click at [1178, 421] on button "Search" at bounding box center [1249, 444] width 142 height 47
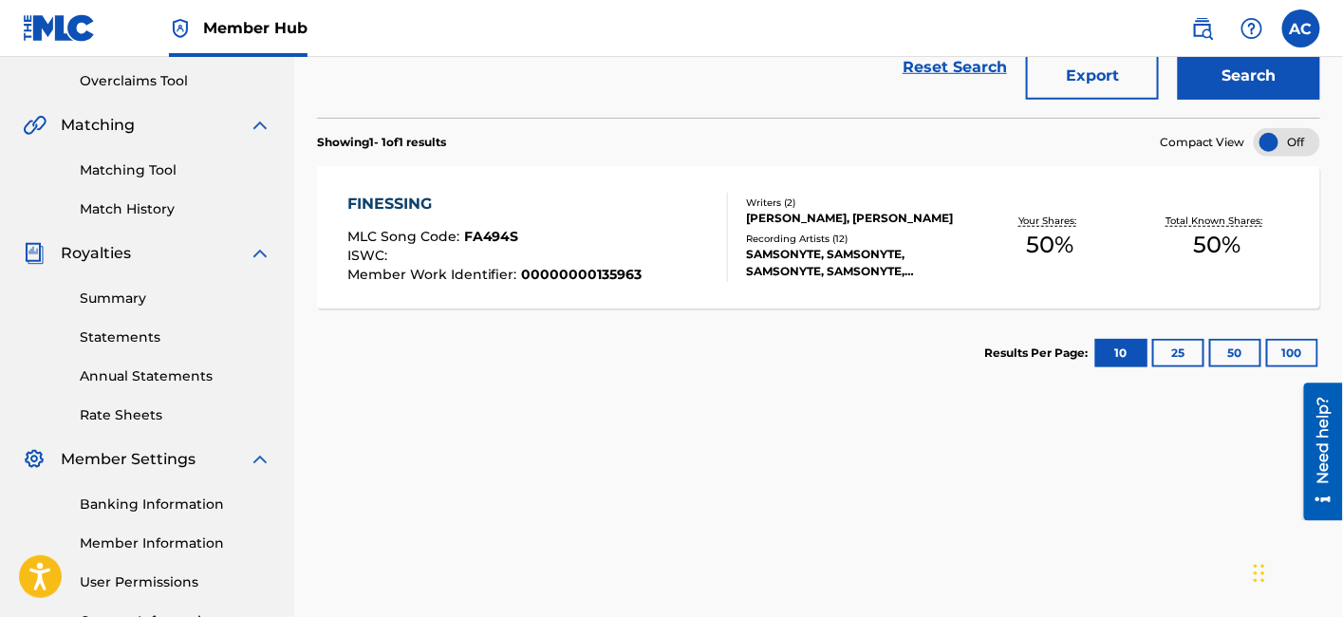
scroll to position [395, 0]
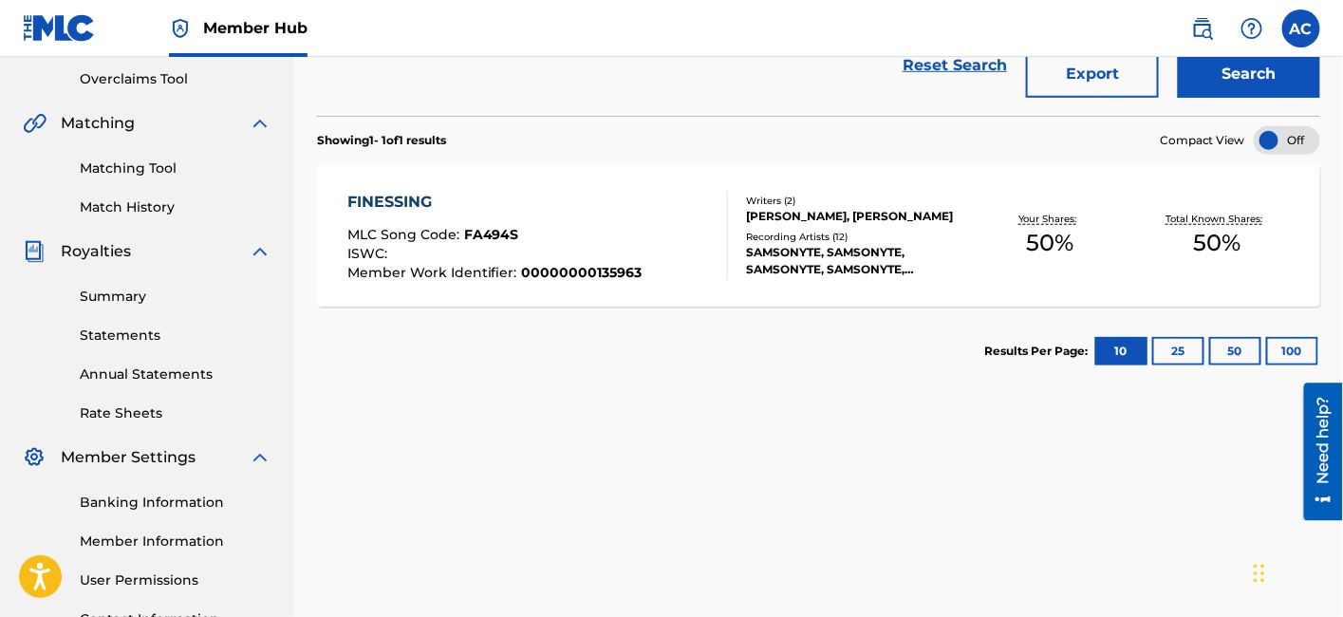
click at [574, 218] on div "FINESSING MLC Song Code : FA494S ISWC : Member Work Identifier : 00000000135963" at bounding box center [494, 235] width 295 height 89
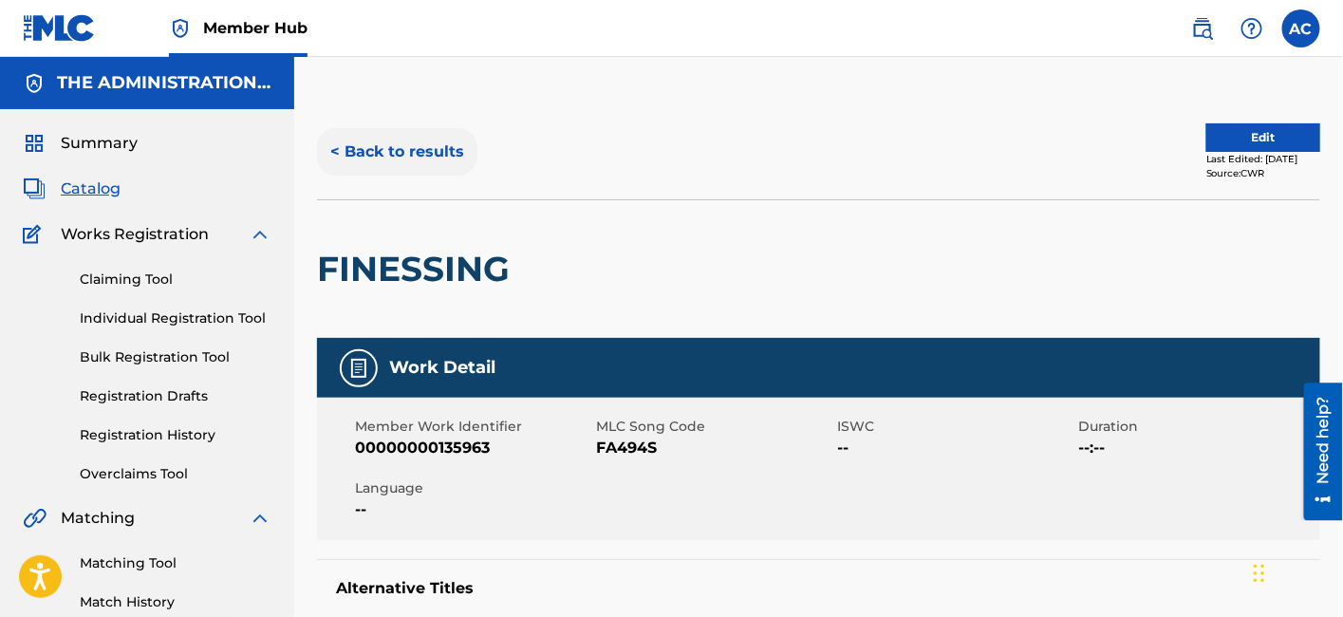
click at [422, 147] on button "< Back to results" at bounding box center [397, 151] width 160 height 47
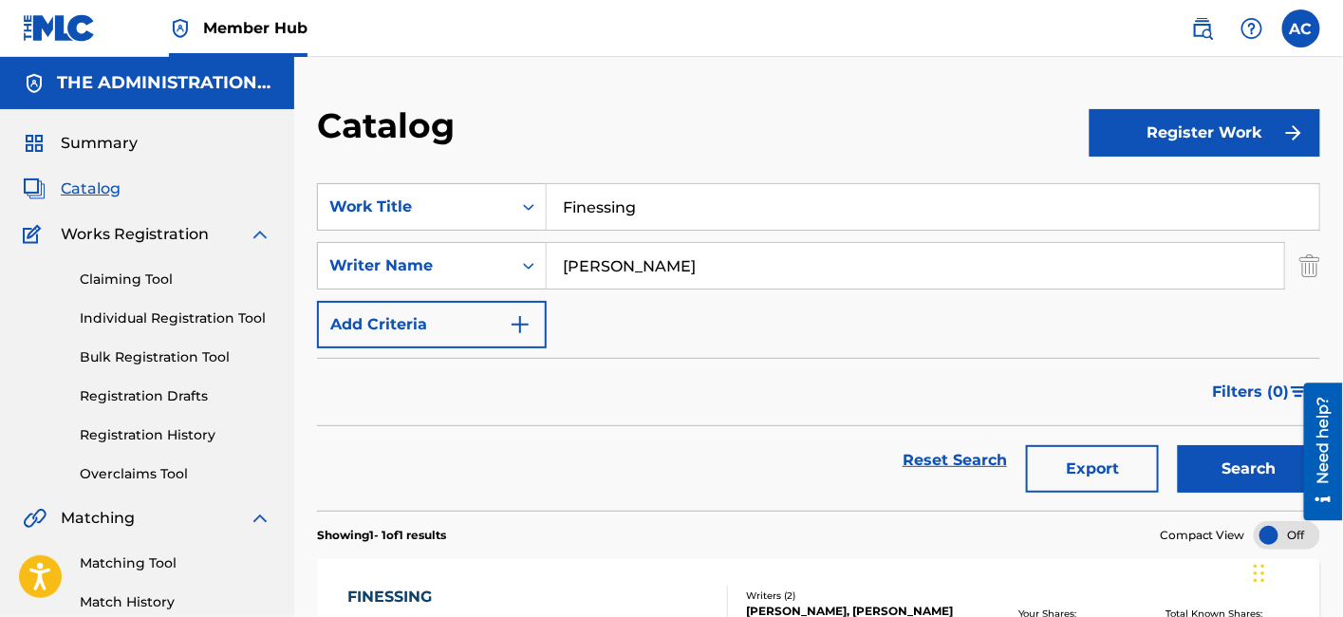
click at [599, 188] on input "Finessing" at bounding box center [933, 207] width 772 height 46
paste input "Good News"
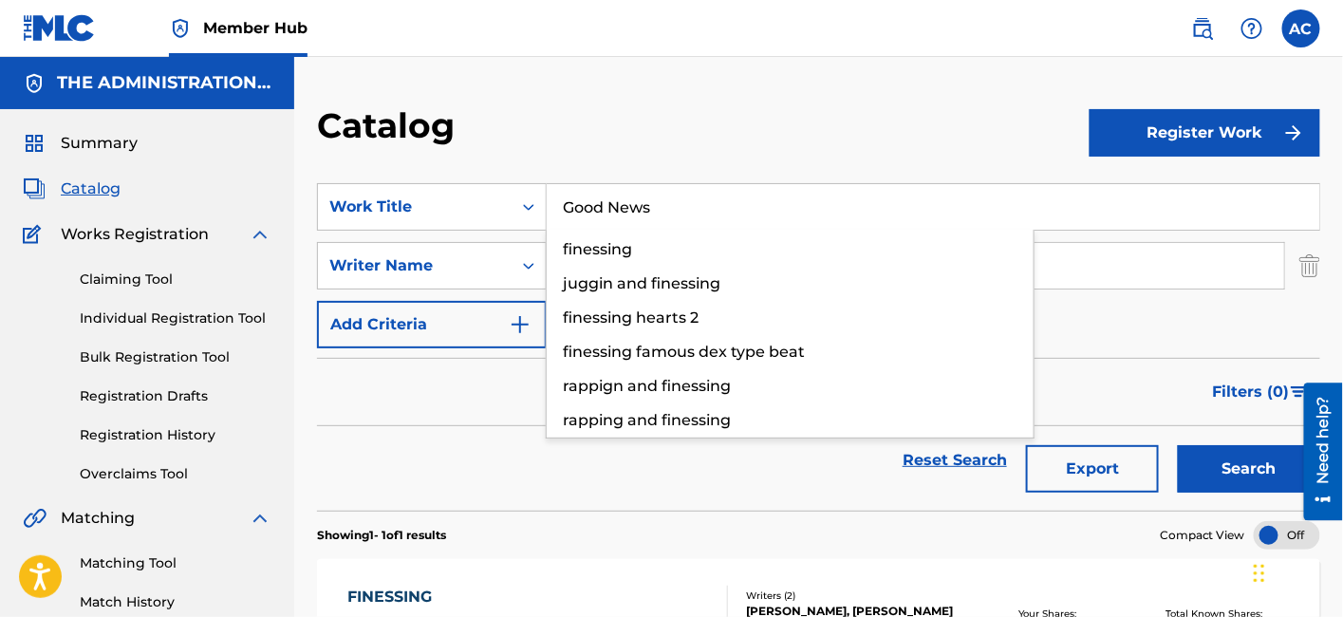
type input "Good News"
click at [1178, 445] on button "Search" at bounding box center [1249, 468] width 142 height 47
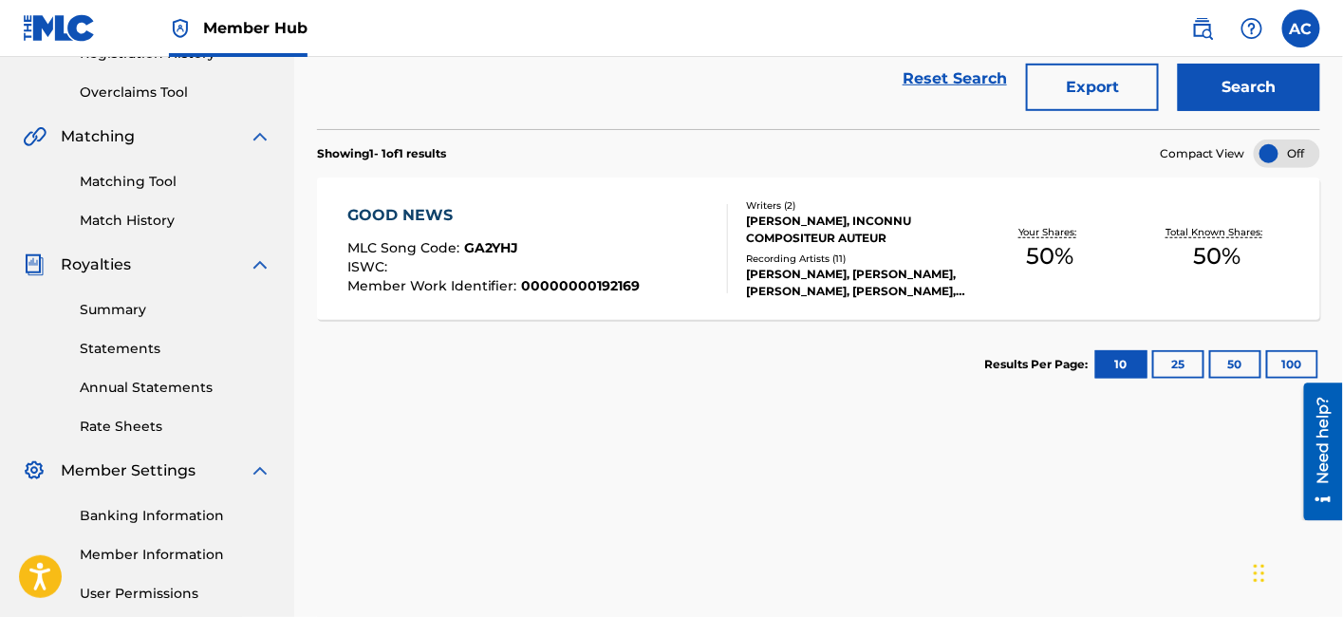
scroll to position [419, 0]
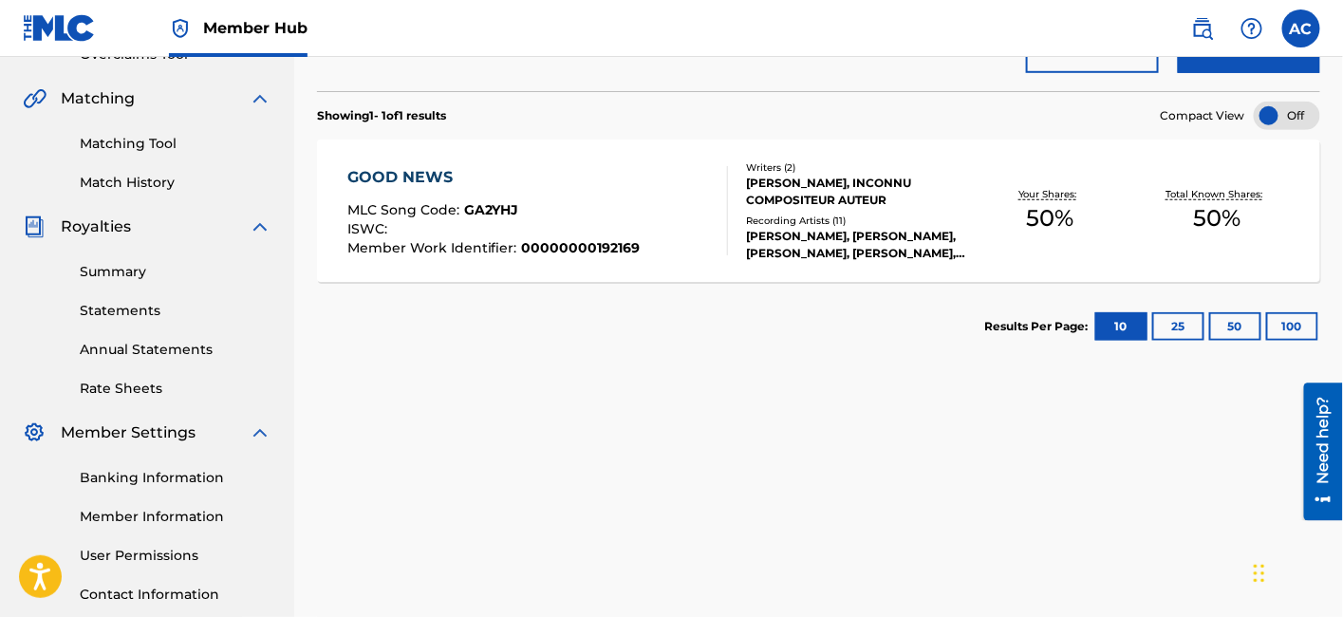
click at [671, 218] on div "GOOD NEWS MLC Song Code : GA2YHJ ISWC : Member Work Identifier : 00000000192169" at bounding box center [537, 210] width 381 height 89
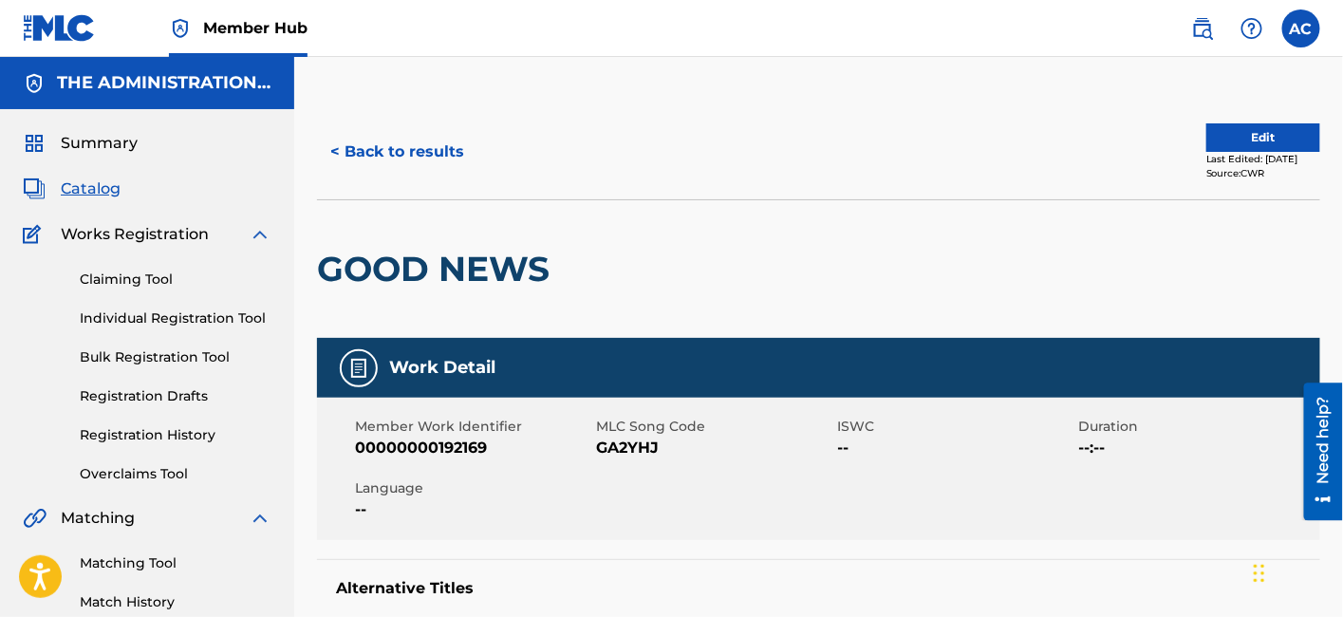
click at [400, 180] on div "< Back to results Edit Last Edited: [DATE] Source: CWR" at bounding box center [818, 151] width 1003 height 95
click at [404, 163] on button "< Back to results" at bounding box center [397, 151] width 160 height 47
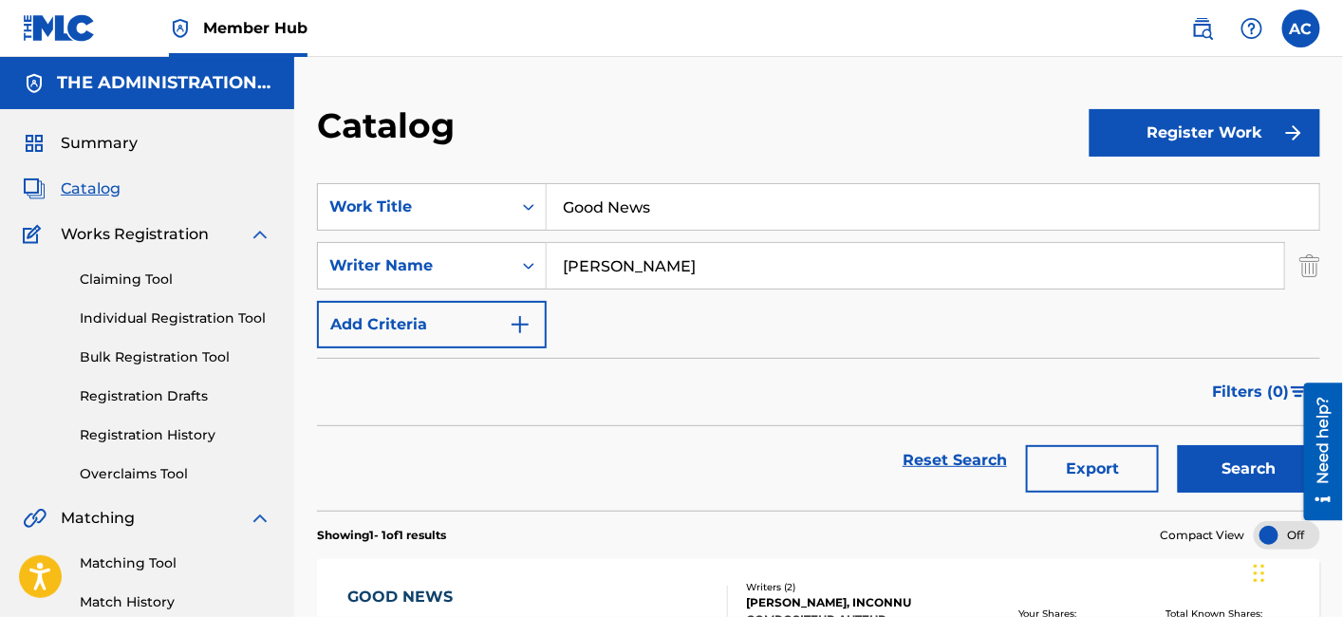
click at [629, 198] on input "Good News" at bounding box center [933, 207] width 772 height 46
paste input "QM4TW2511007"
type input "QM4TW2511007"
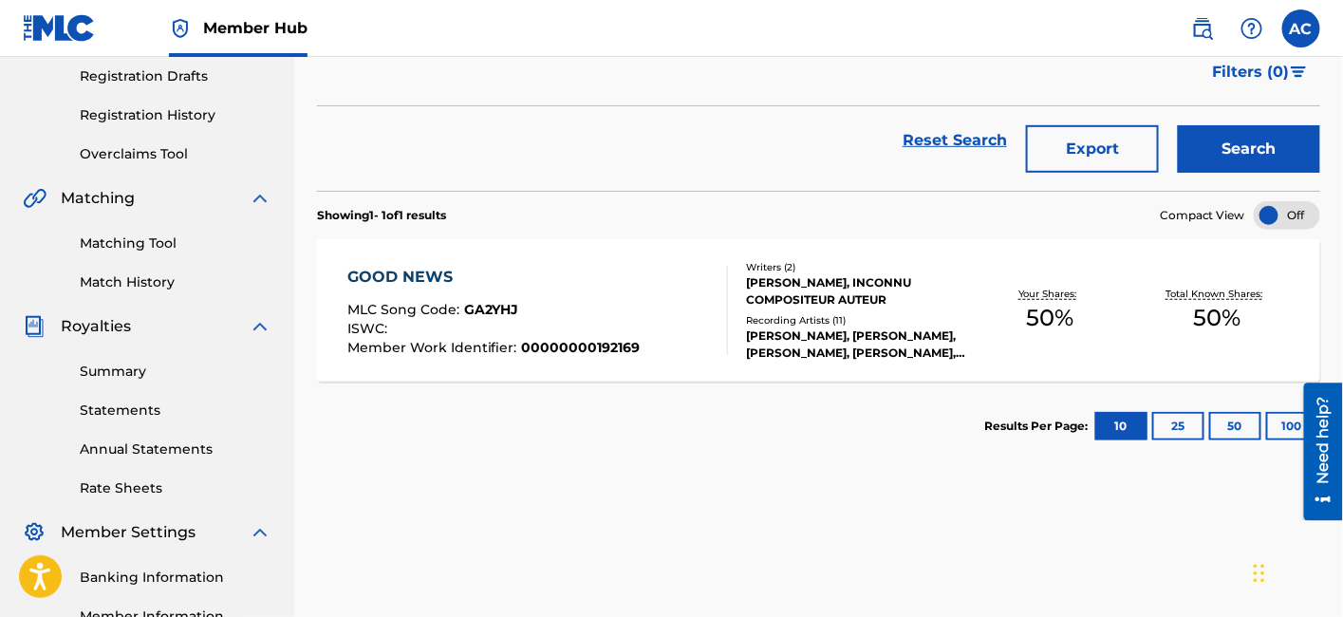
scroll to position [318, 0]
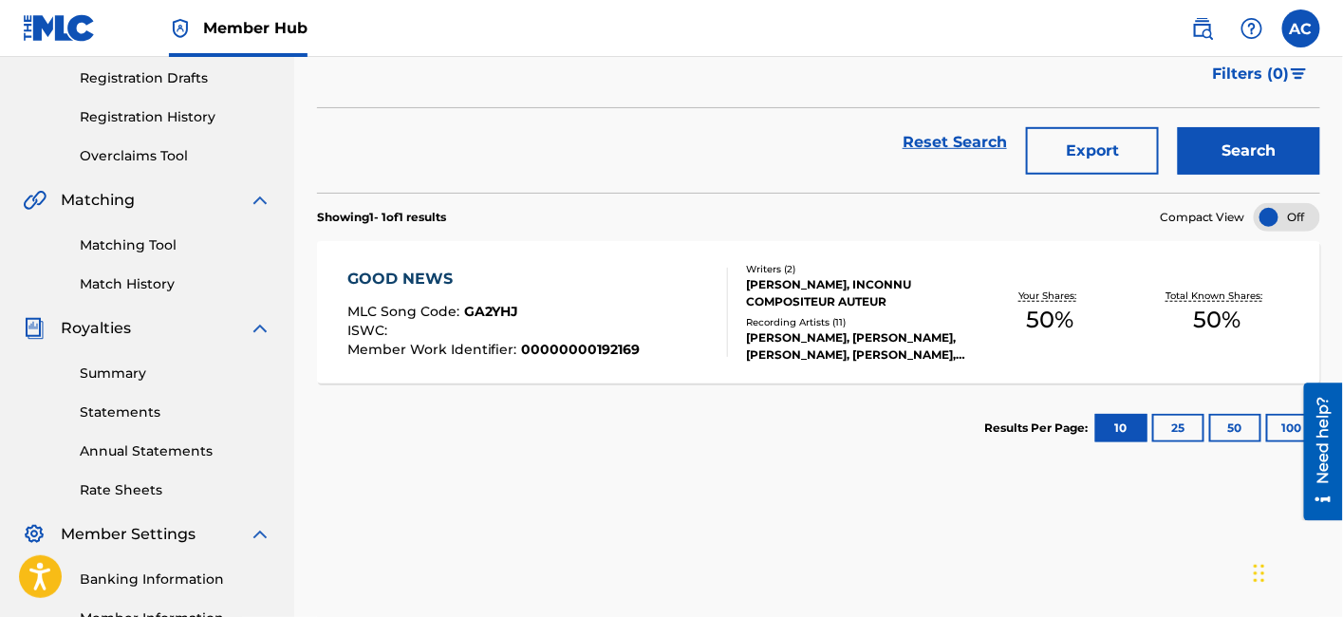
click at [497, 324] on div "ISWC :" at bounding box center [493, 333] width 293 height 19
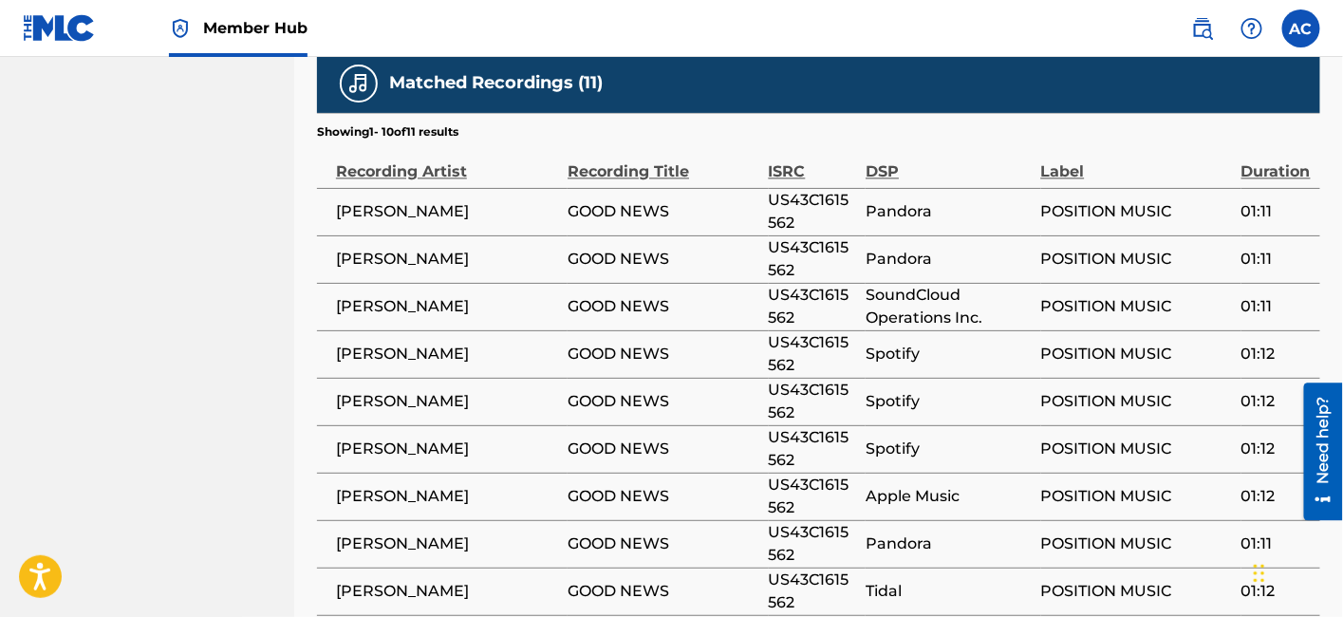
scroll to position [1329, 0]
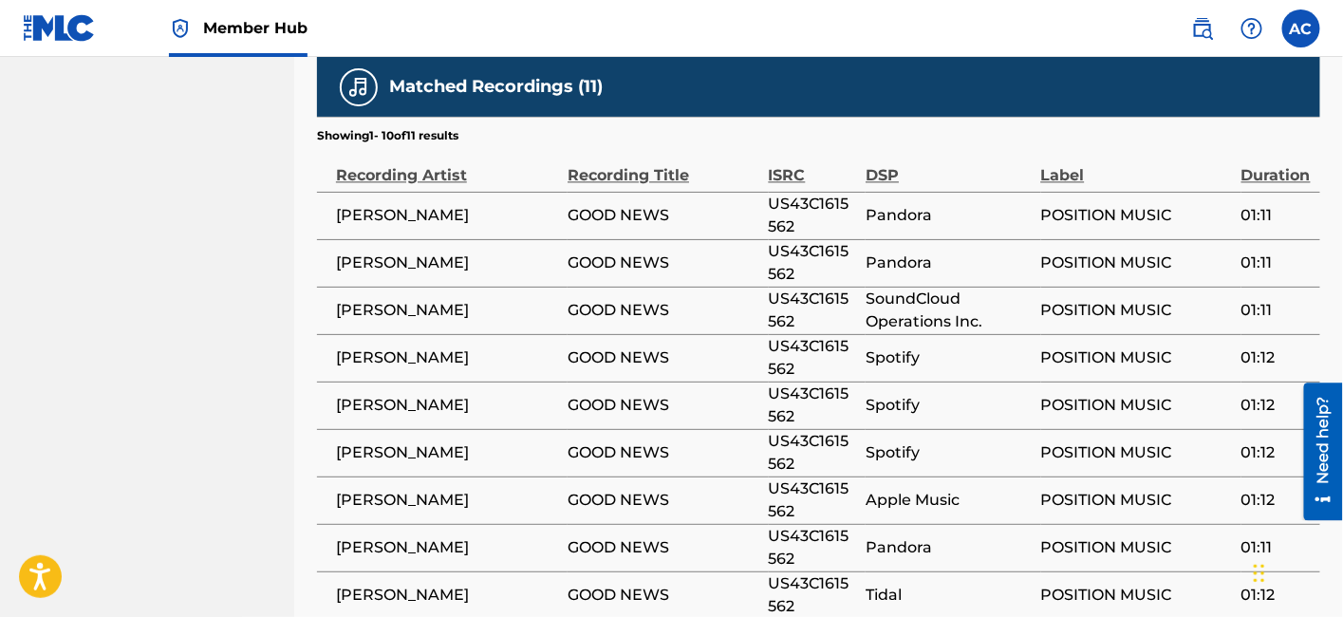
click at [800, 232] on span "US43C1615562" at bounding box center [813, 216] width 88 height 46
copy span "US43C1615562"
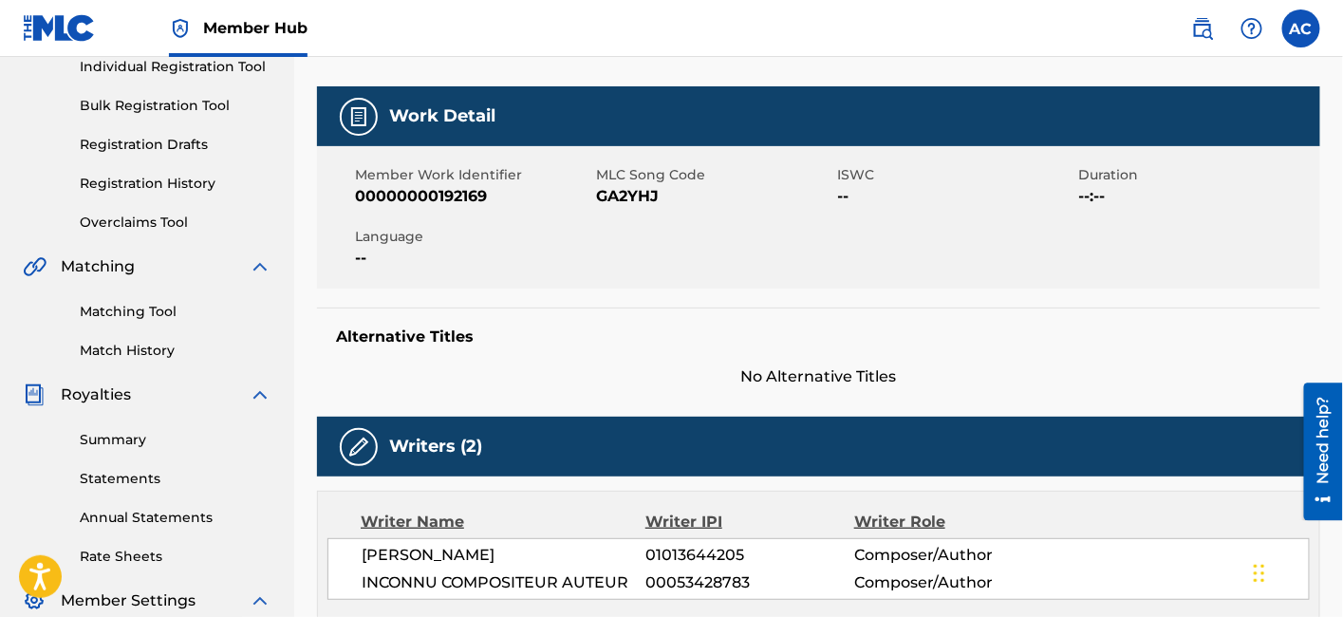
scroll to position [0, 0]
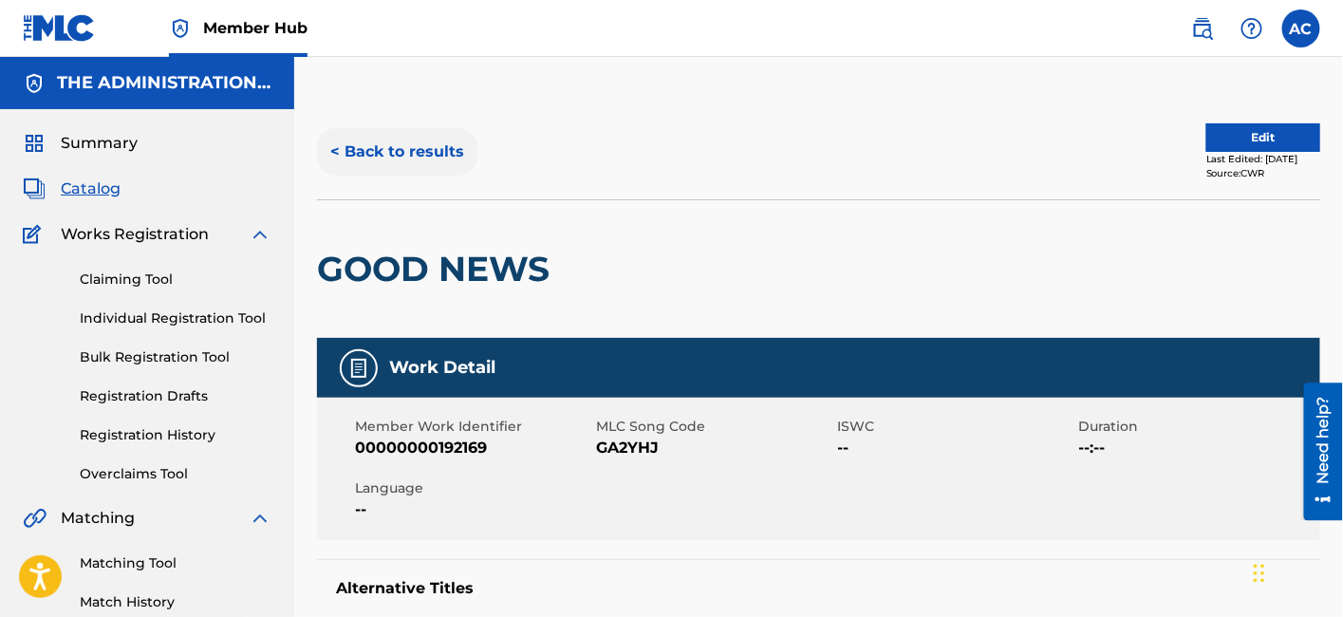
click at [388, 134] on button "< Back to results" at bounding box center [397, 151] width 160 height 47
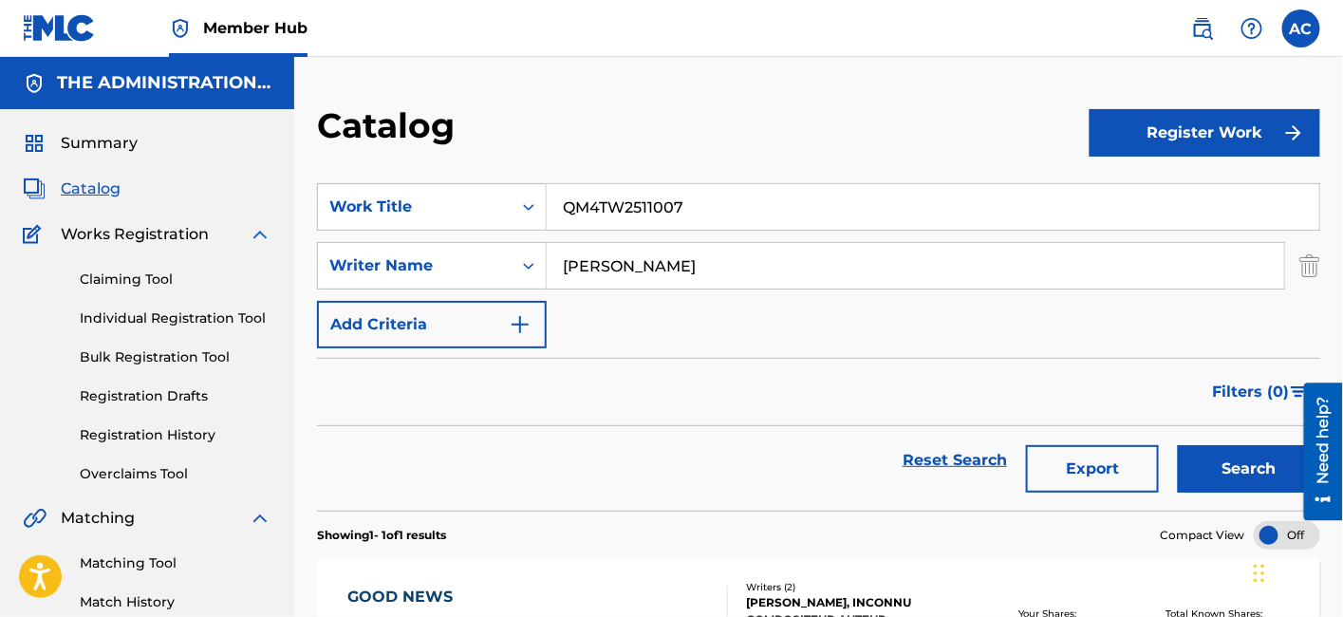
click at [602, 204] on input "QM4TW2511007" at bounding box center [933, 207] width 772 height 46
paste input "Guilty Pleasures"
type input "Guilty Pleasures"
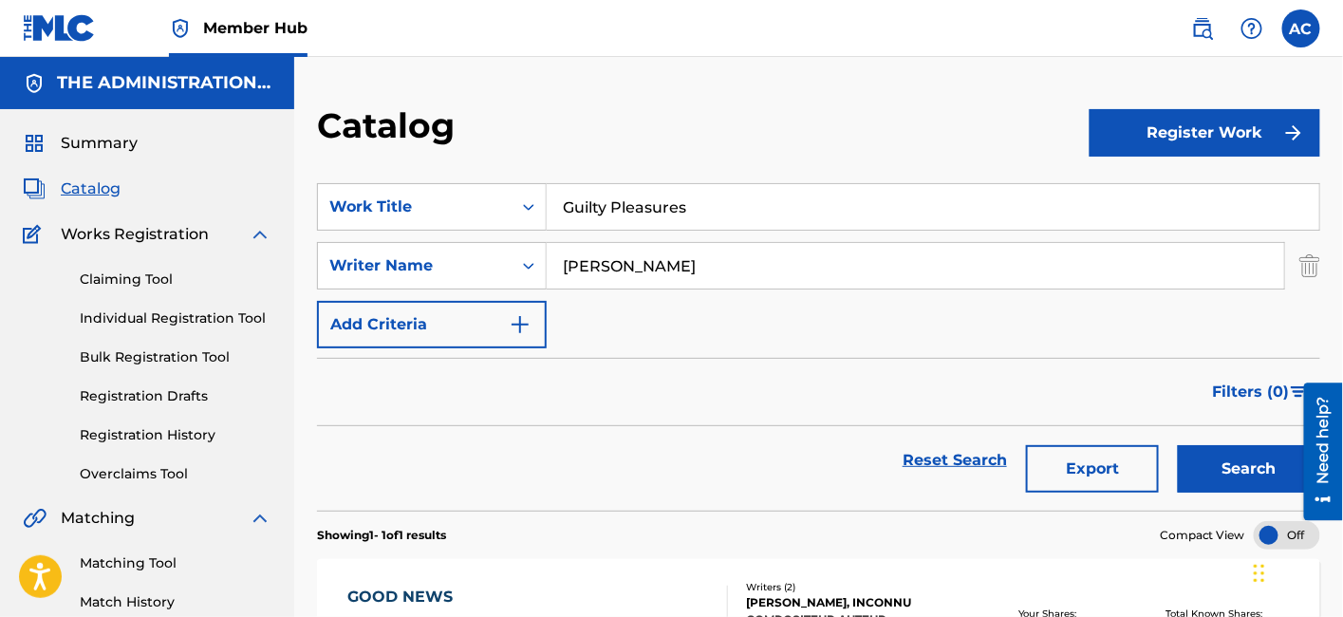
click at [1178, 445] on button "Search" at bounding box center [1249, 468] width 142 height 47
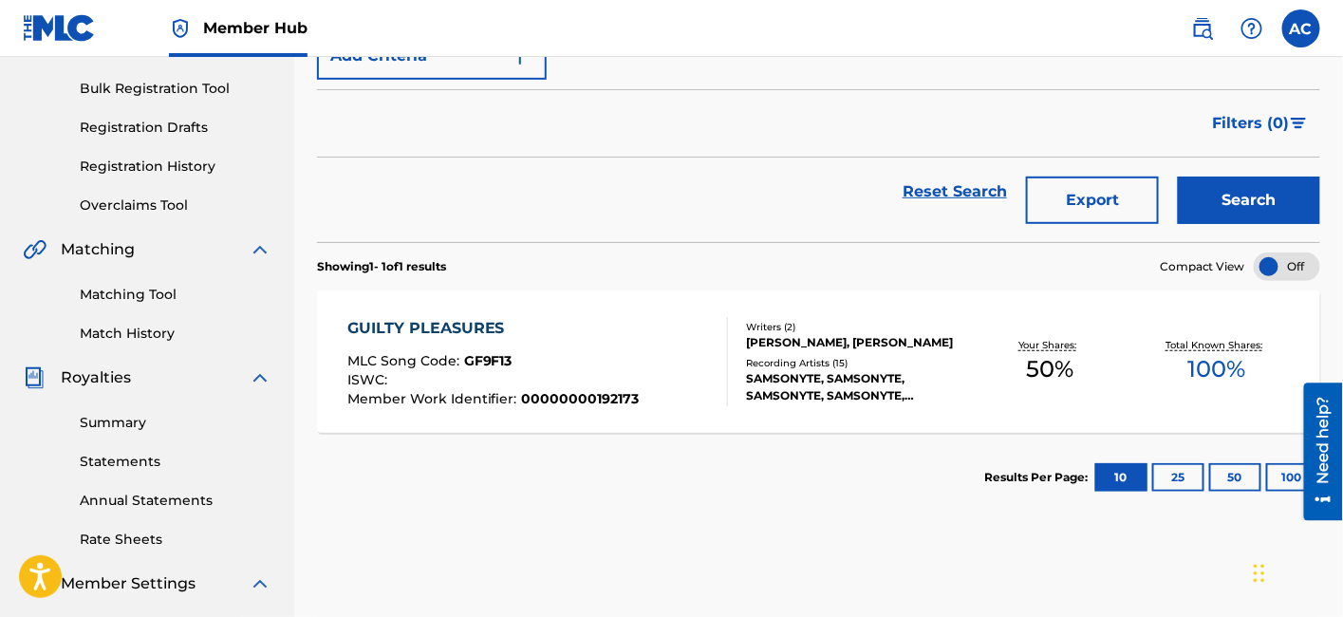
click at [615, 317] on div "GUILTY PLEASURES" at bounding box center [493, 328] width 292 height 23
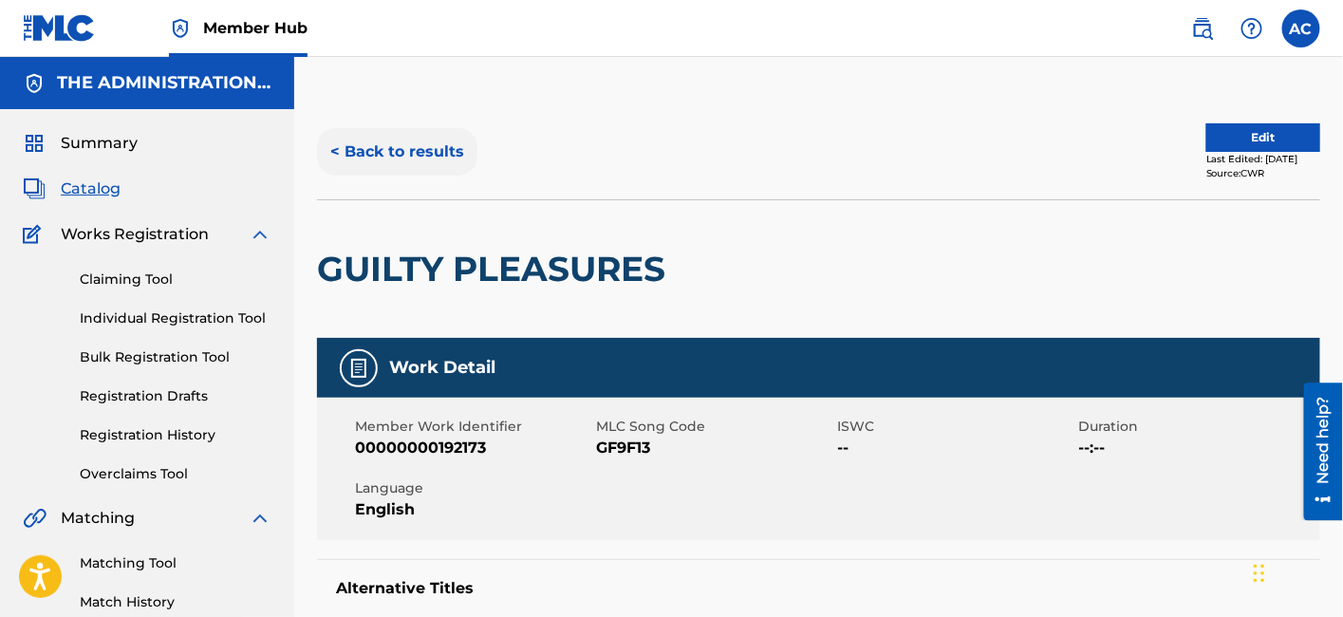
click at [415, 164] on button "< Back to results" at bounding box center [397, 151] width 160 height 47
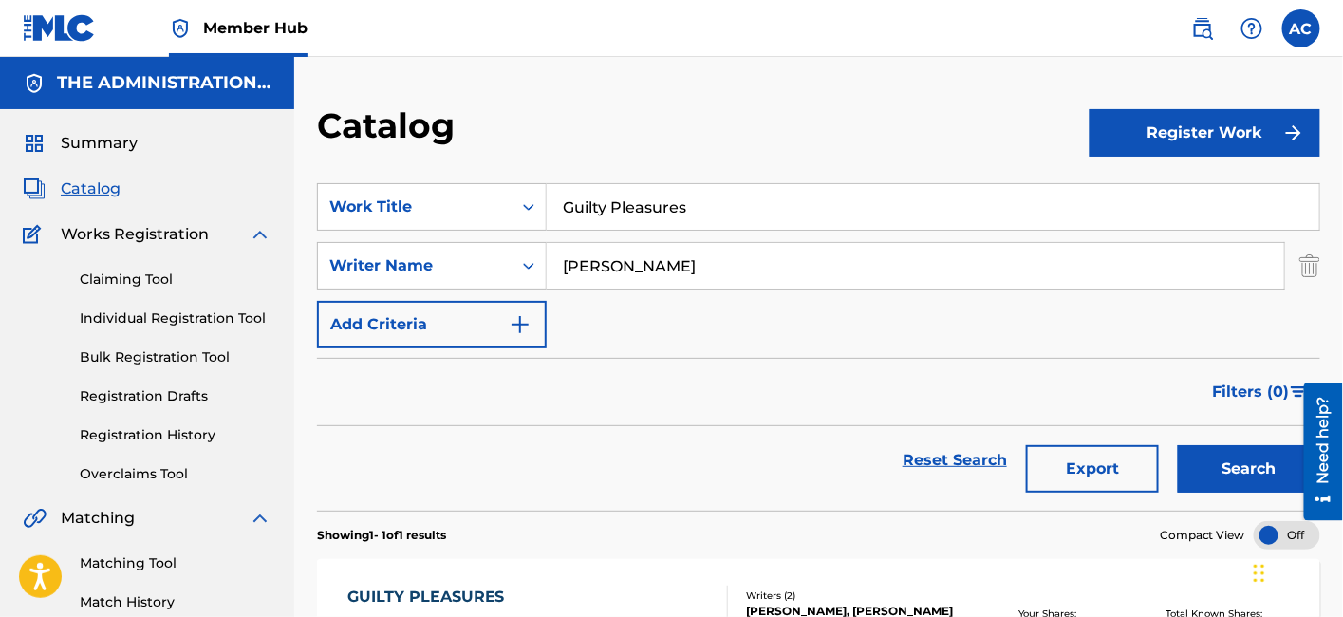
click at [672, 222] on input "Guilty Pleasures" at bounding box center [933, 207] width 772 height 46
paste input "Hear Me Out"
type input "Hear Me Out"
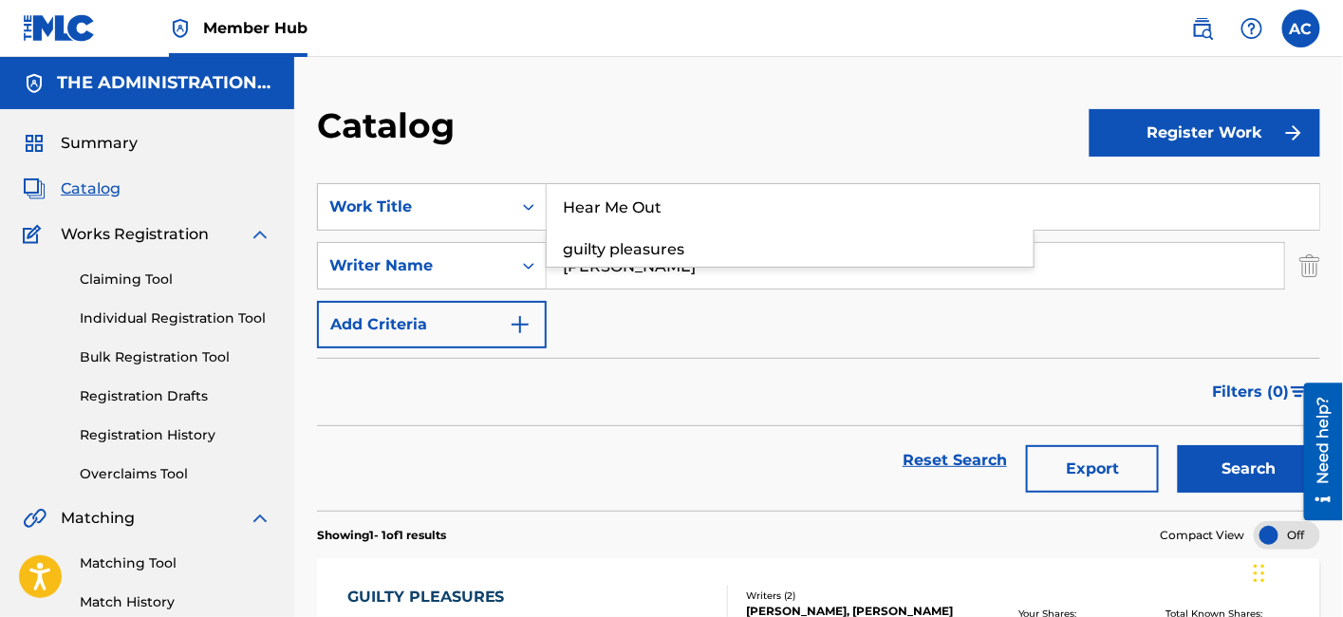
click at [1178, 445] on button "Search" at bounding box center [1249, 468] width 142 height 47
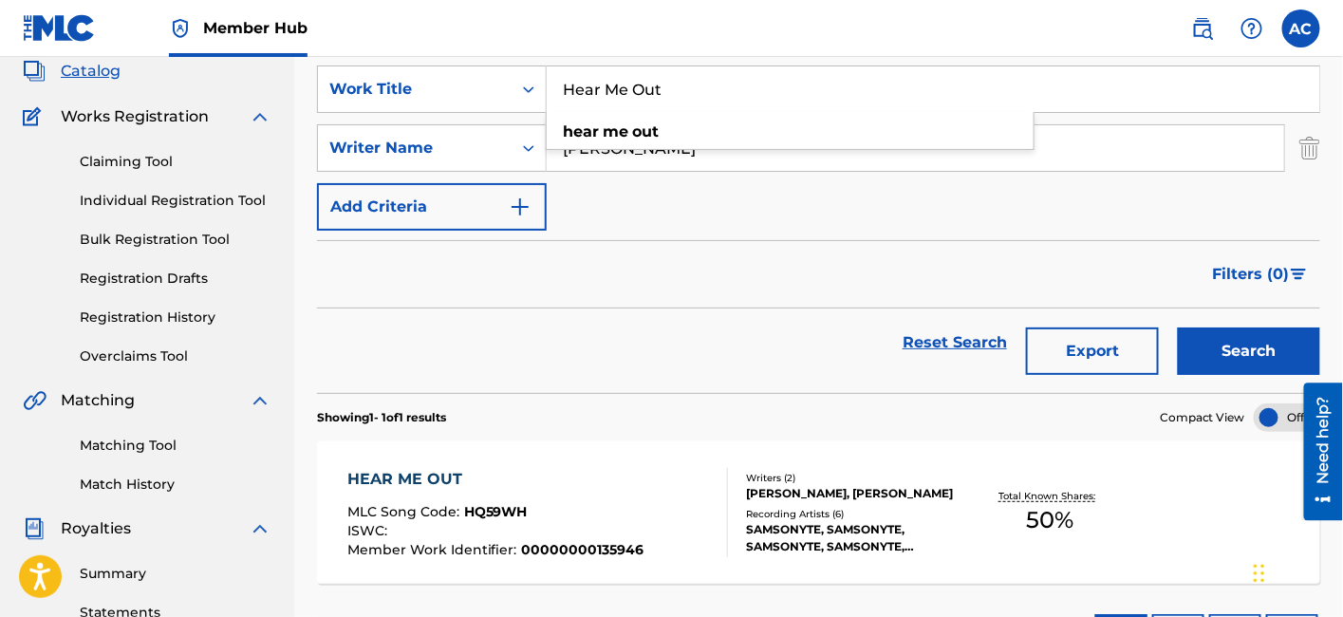
scroll to position [121, 0]
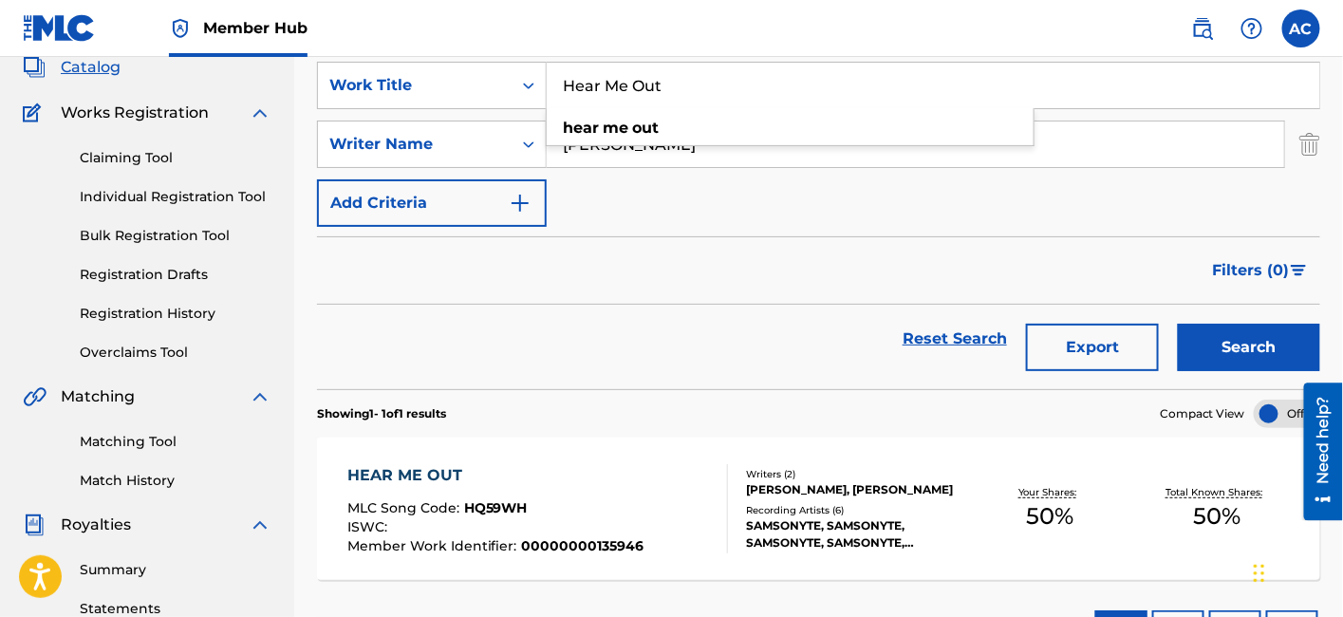
click at [723, 448] on div "HEAR ME OUT MLC Song Code : HQ59WH ISWC : Member Work Identifier : 000000001359…" at bounding box center [818, 508] width 1003 height 142
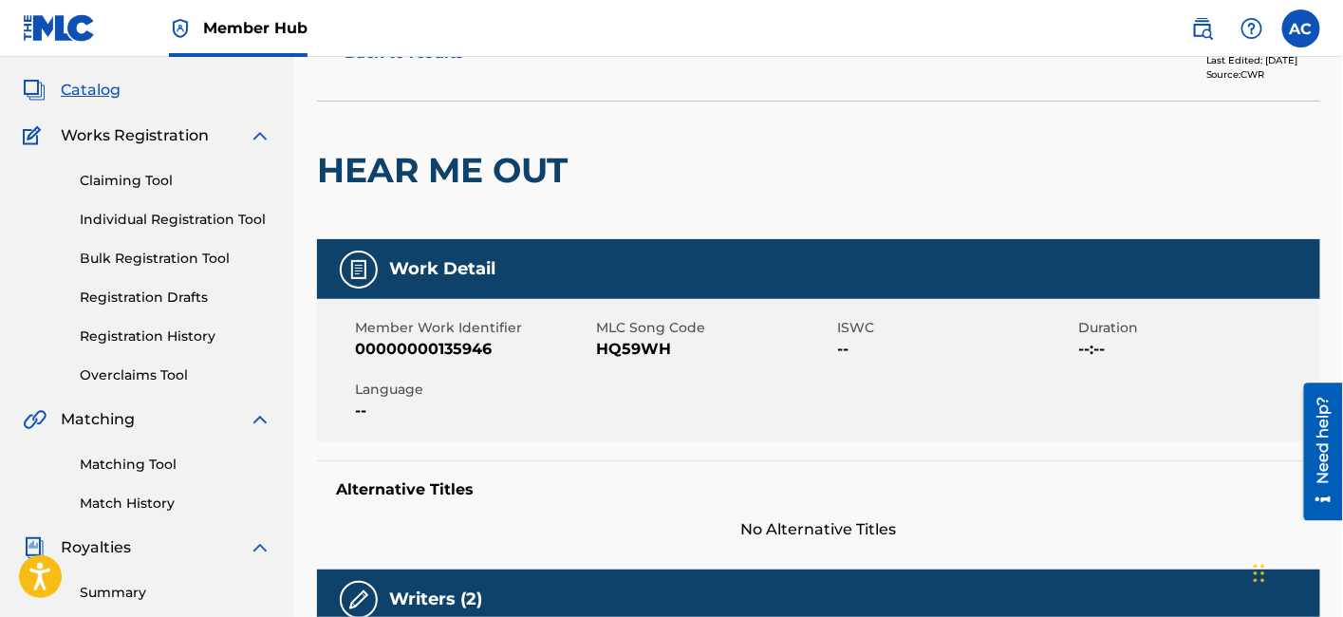
scroll to position [35, 0]
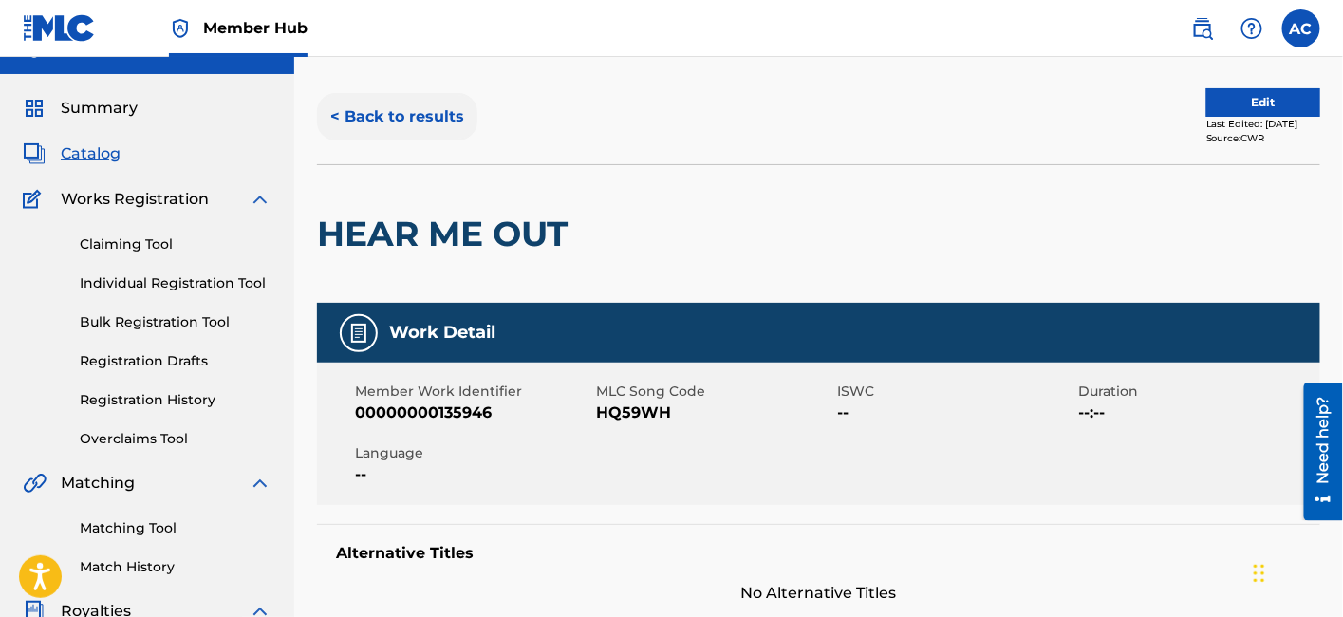
click at [472, 109] on div "< Back to results" at bounding box center [568, 116] width 502 height 47
click at [434, 113] on button "< Back to results" at bounding box center [397, 116] width 160 height 47
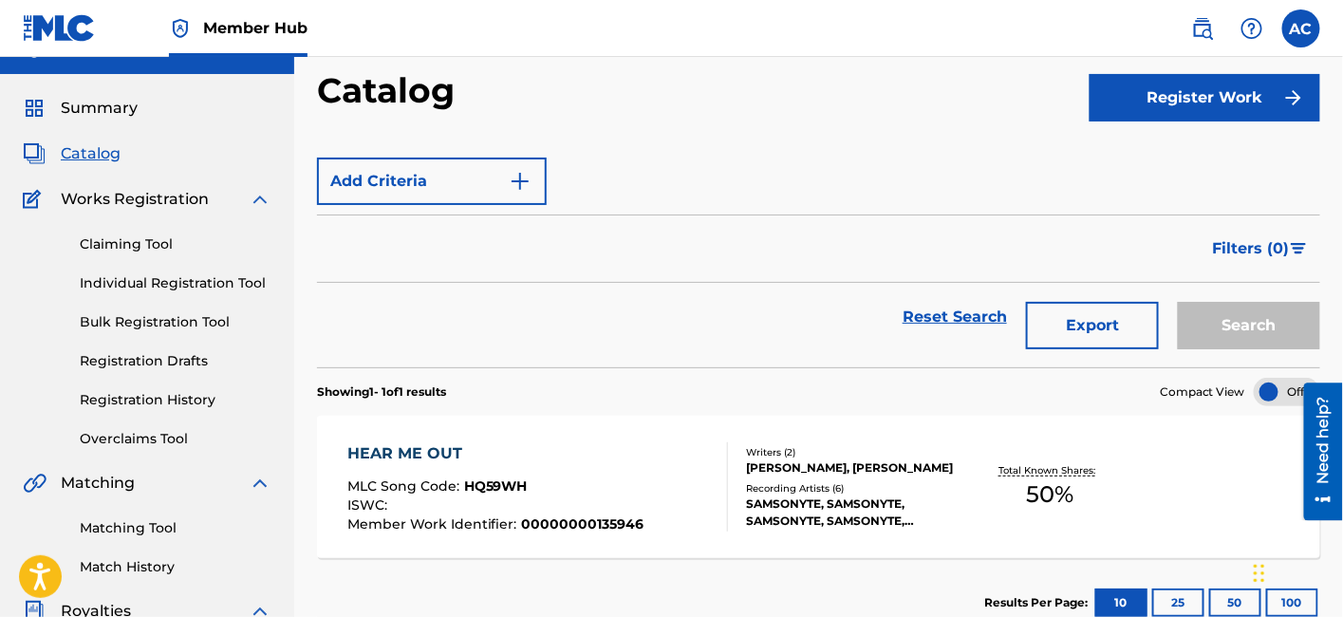
scroll to position [121, 0]
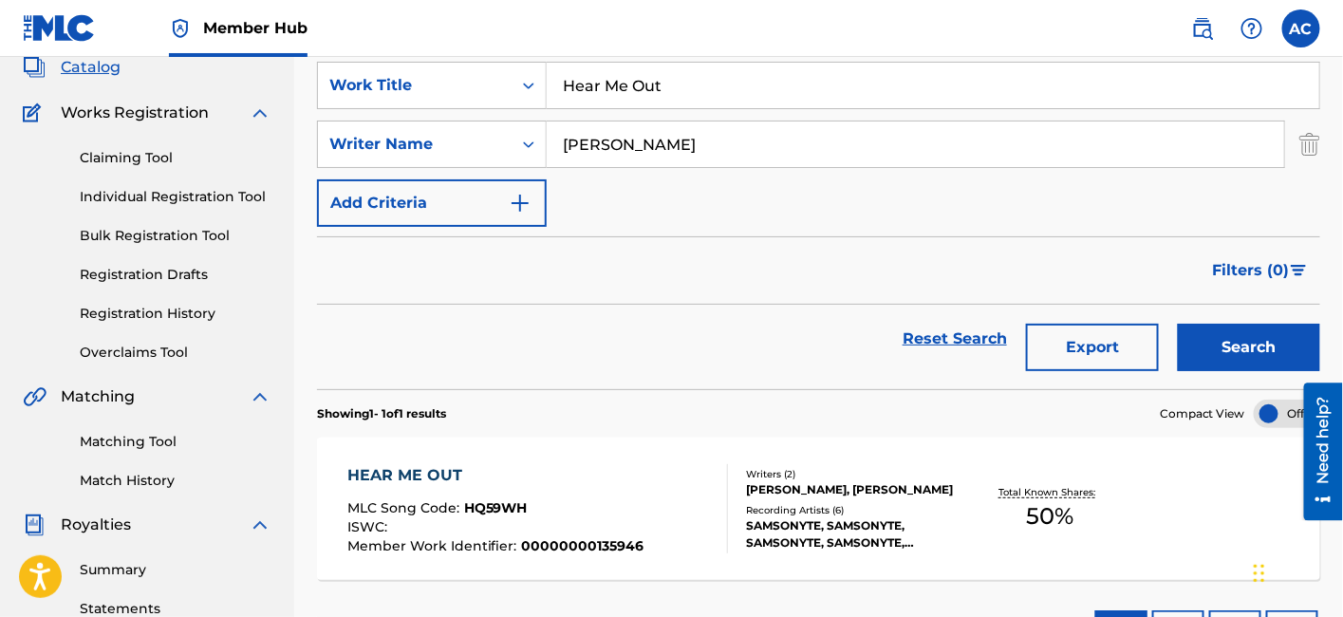
click at [640, 121] on input "[PERSON_NAME]" at bounding box center [915, 144] width 737 height 46
click at [639, 102] on input "Hear Me Out" at bounding box center [933, 86] width 772 height 46
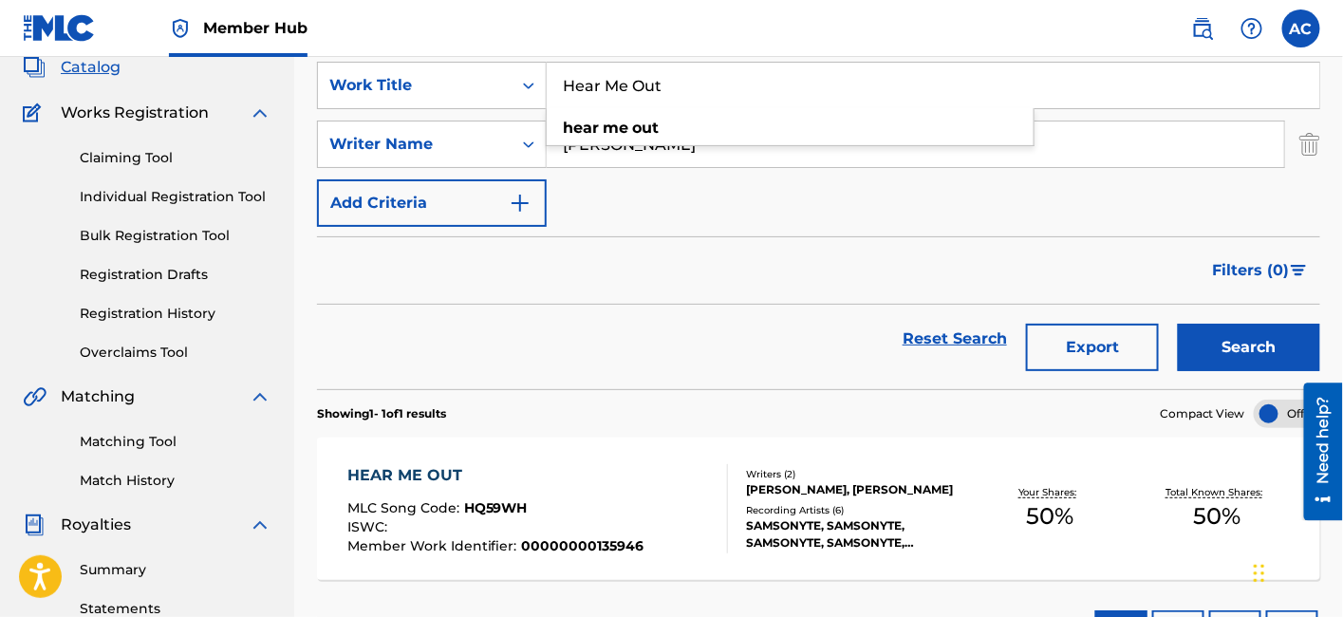
click at [639, 102] on input "Hear Me Out" at bounding box center [933, 86] width 772 height 46
paste input "vens"
type input "Heavens"
click at [1178, 324] on button "Search" at bounding box center [1249, 347] width 142 height 47
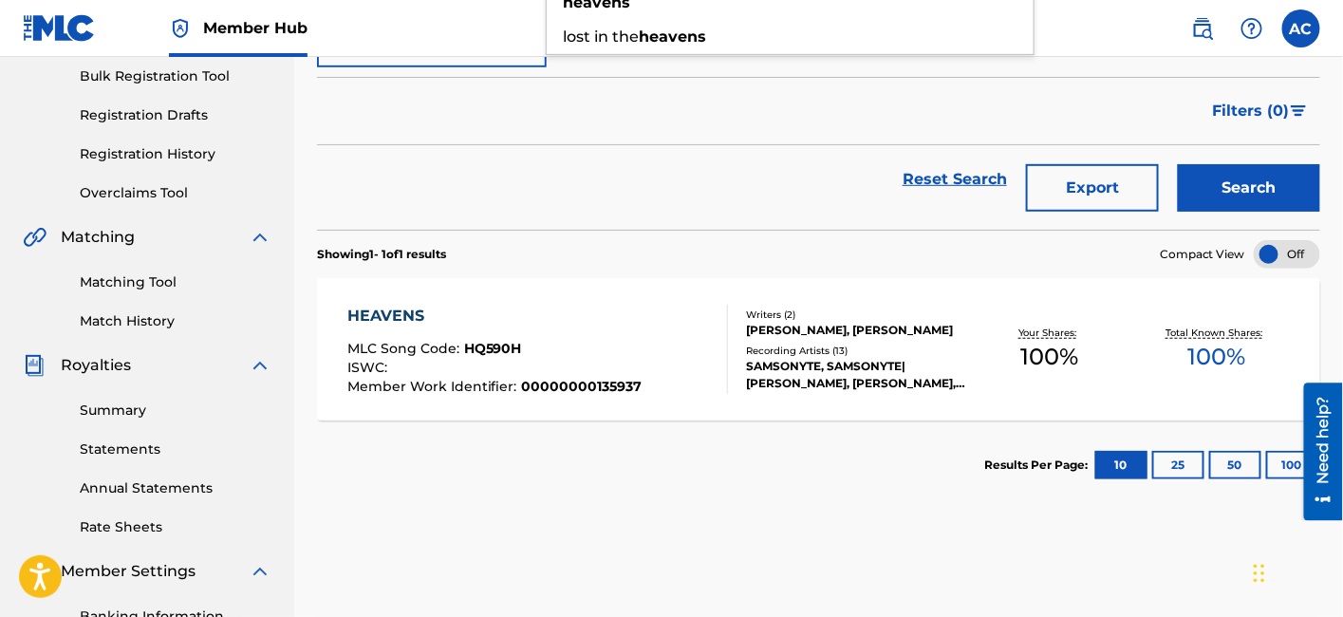
scroll to position [282, 0]
click at [737, 363] on div "Writers ( 2 ) [PERSON_NAME], [PERSON_NAME] Recording Artists ( 13 ) SAMSONYTE, …" at bounding box center [847, 349] width 238 height 84
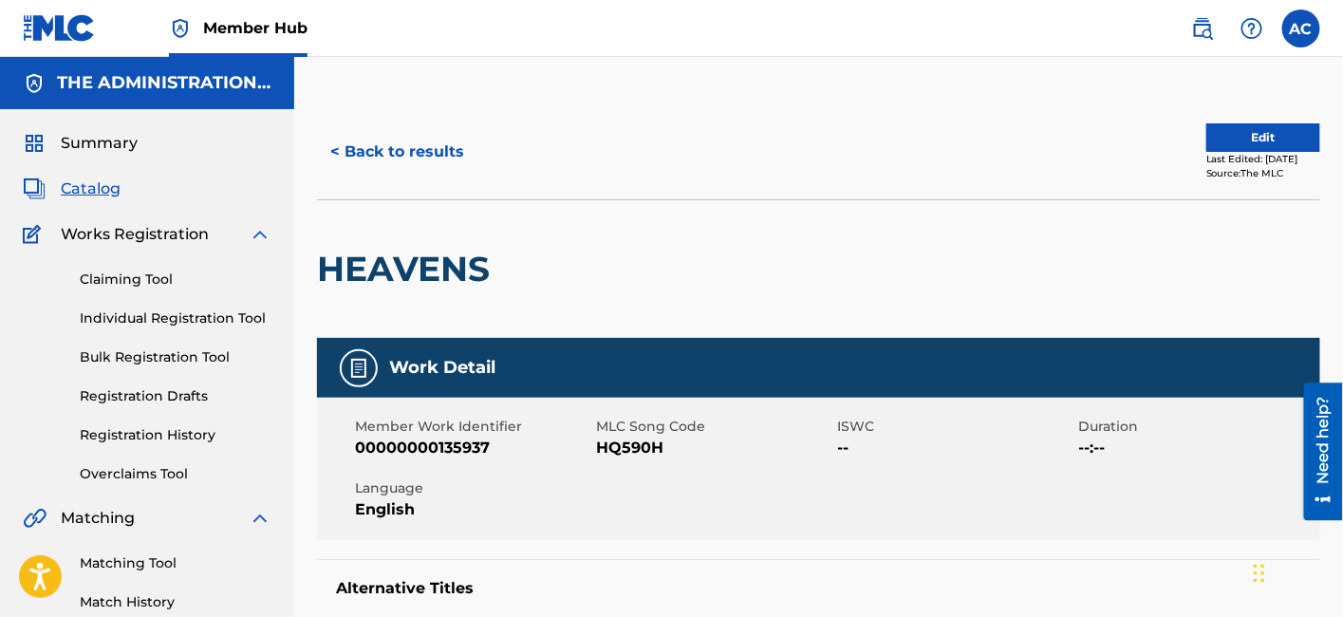
click at [468, 277] on h2 "HEAVENS" at bounding box center [408, 269] width 182 height 43
copy h2 "HEAVENS"
click at [615, 437] on span "HQ590H" at bounding box center [714, 448] width 236 height 23
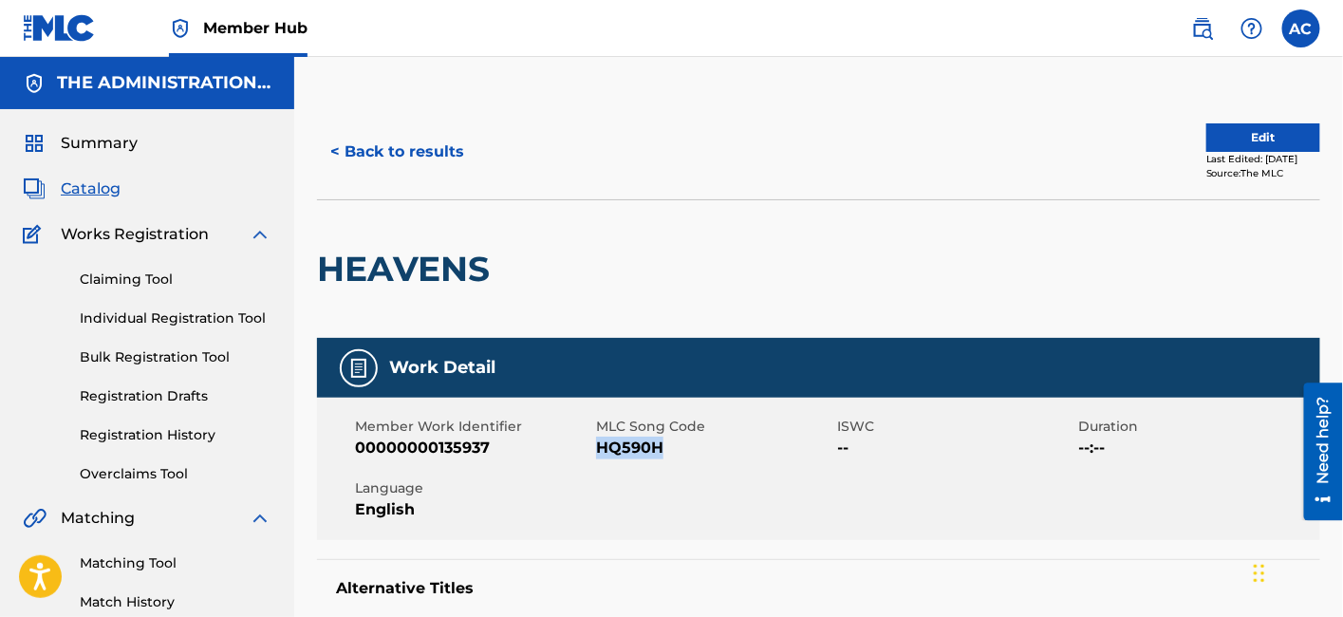
copy span "HQ590H"
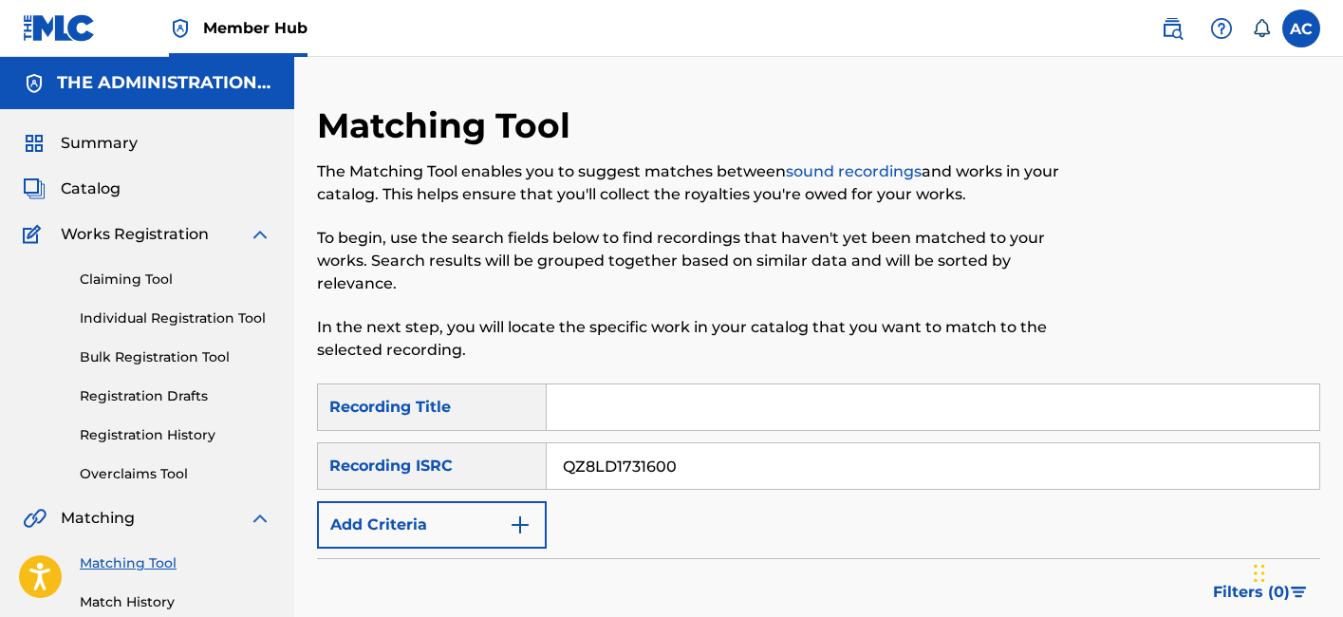
click at [695, 443] on input "QZ8LD1731600" at bounding box center [933, 466] width 772 height 46
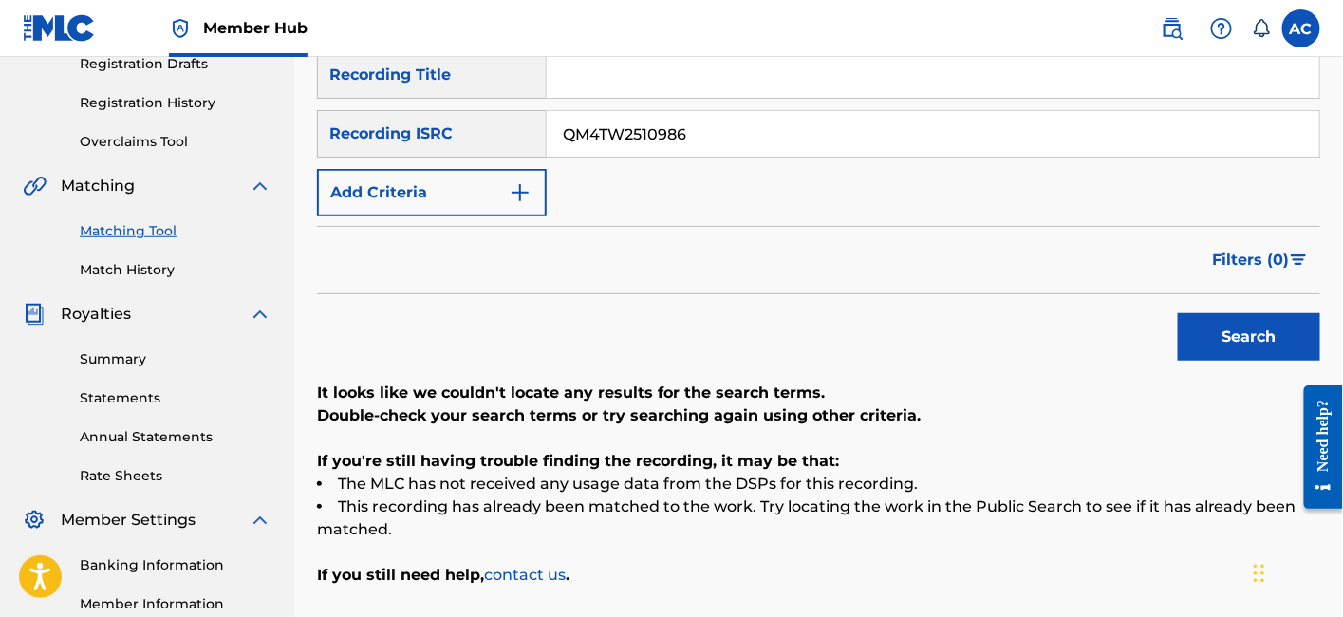
click at [1178, 313] on button "Search" at bounding box center [1249, 336] width 142 height 47
click at [740, 122] on input "QM4TW2510986" at bounding box center [933, 134] width 772 height 46
paste input "ZHN42168265"
type input "QZHN42168265"
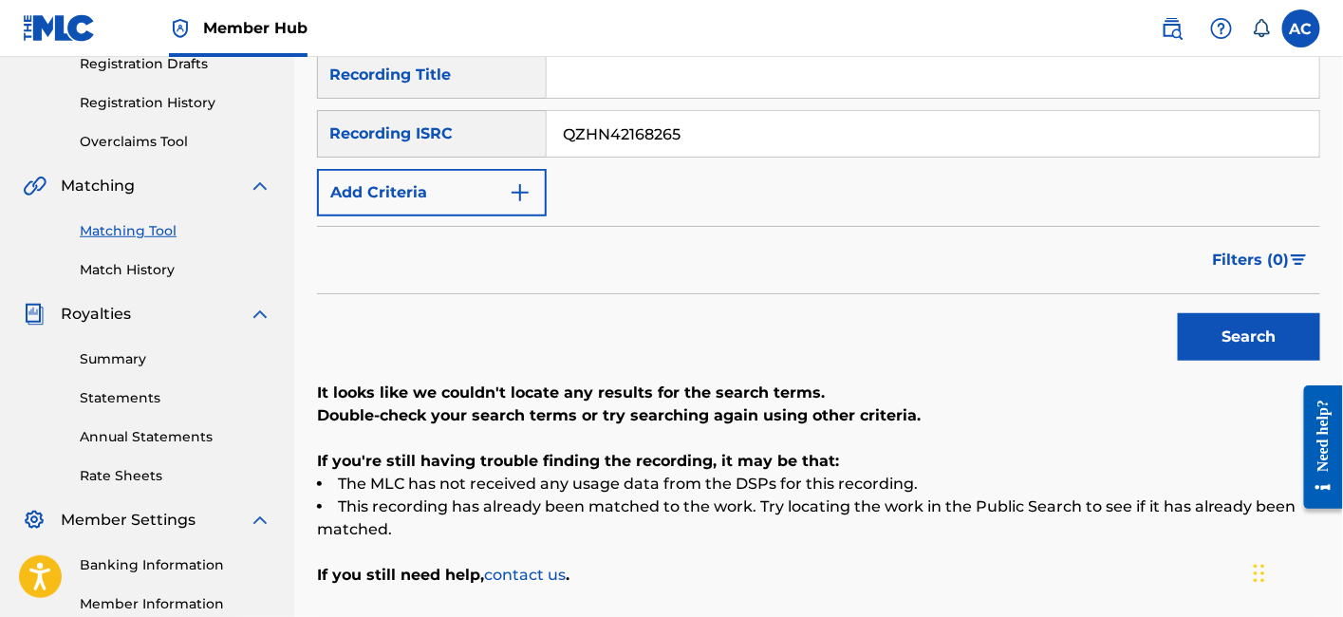
click at [1178, 313] on button "Search" at bounding box center [1249, 336] width 142 height 47
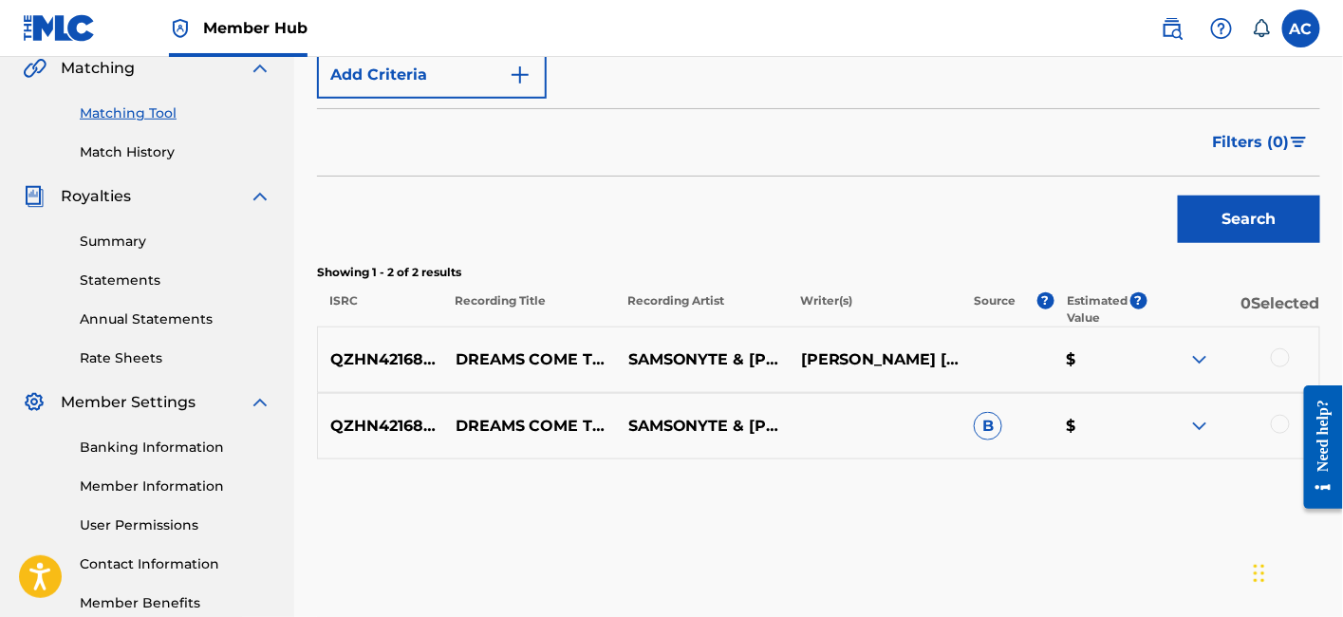
scroll to position [450, 0]
click at [1276, 348] on div at bounding box center [1280, 357] width 19 height 19
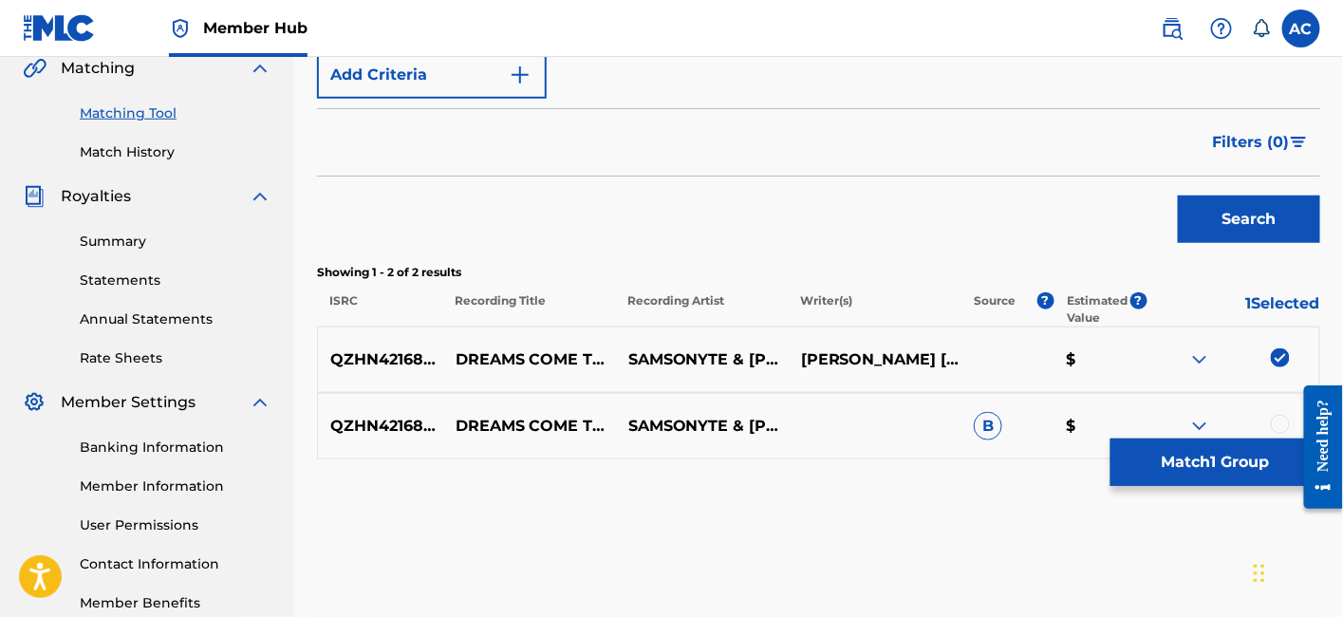
click at [1282, 415] on div at bounding box center [1280, 424] width 19 height 19
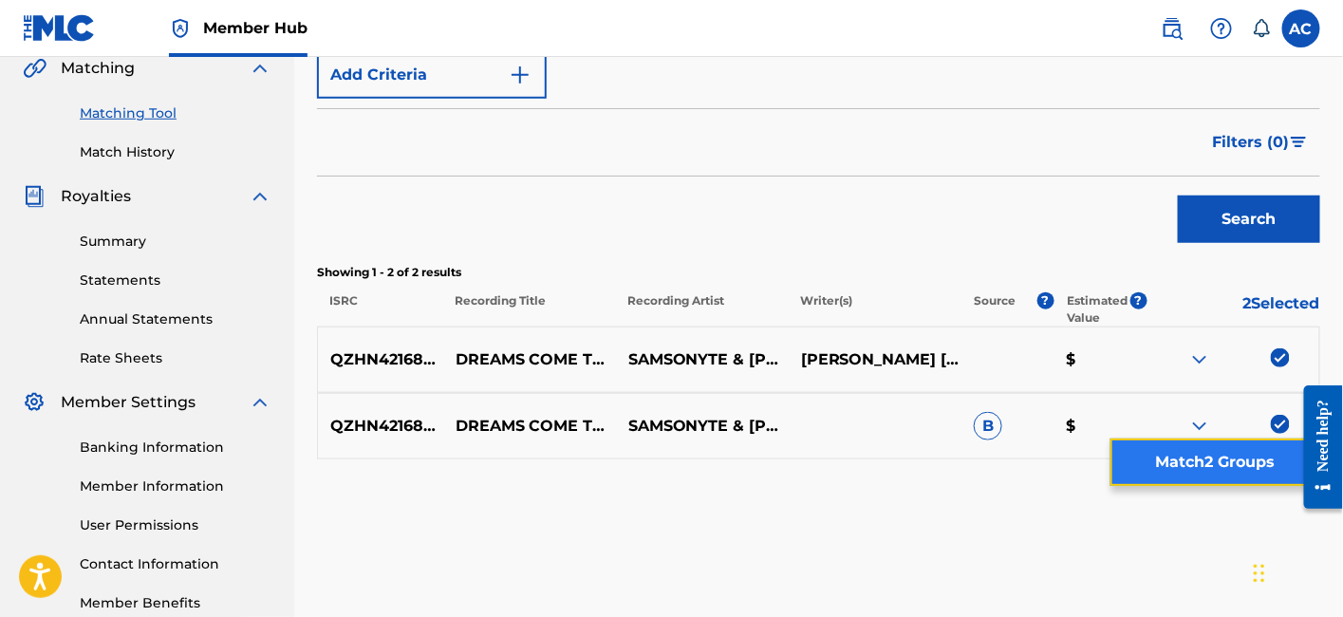
click at [1243, 478] on button "Match 2 Groups" at bounding box center [1215, 461] width 210 height 47
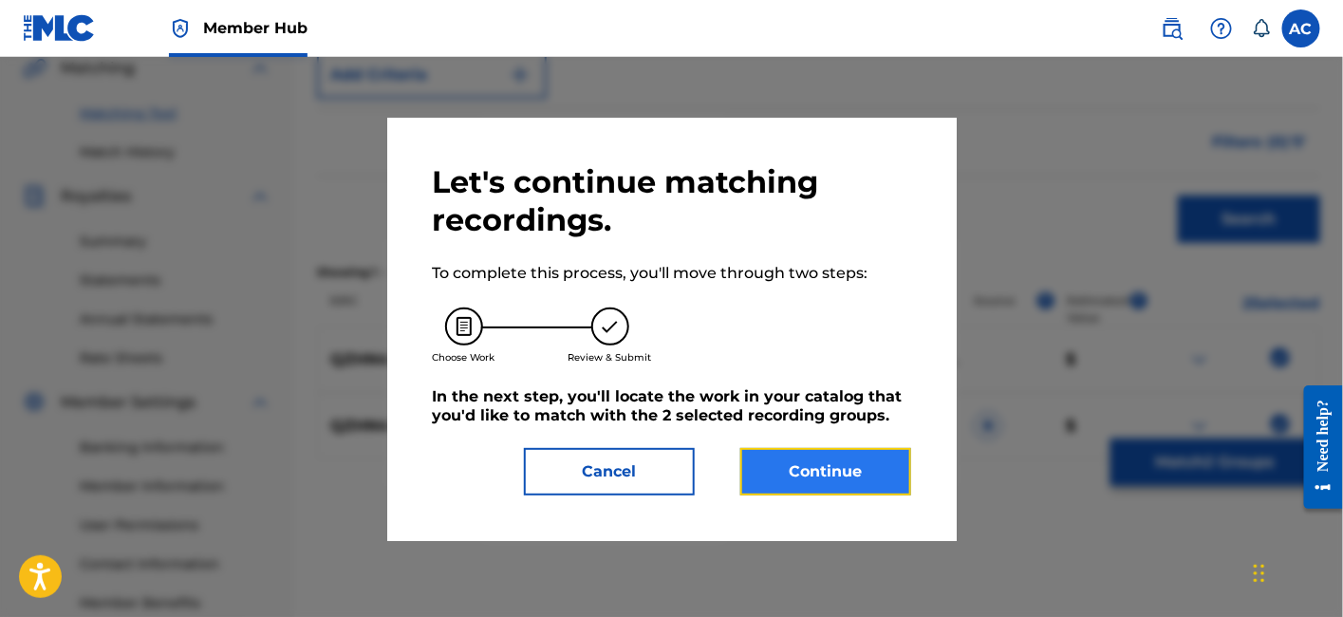
click at [842, 468] on button "Continue" at bounding box center [825, 471] width 171 height 47
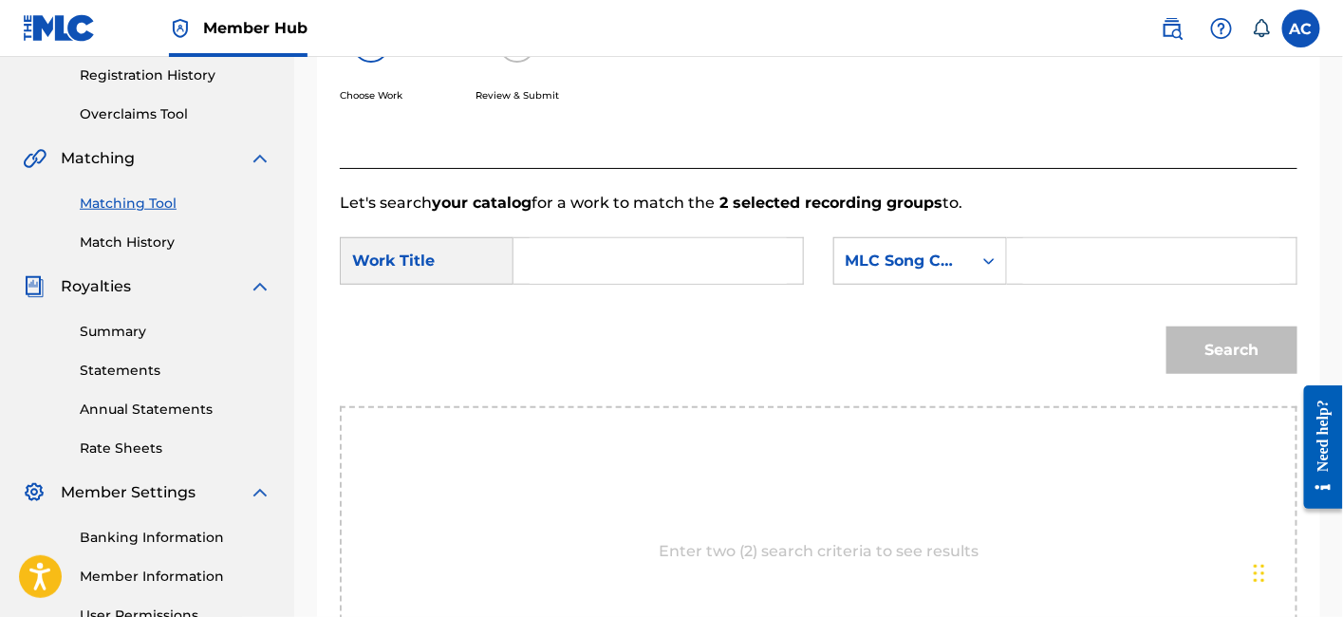
scroll to position [358, 0]
click at [685, 275] on input "Search Form" at bounding box center [658, 263] width 257 height 46
paste input "DREAMS COME TRUE"
type input "DREAMS COME TRUE"
click at [1087, 277] on input "Search Form" at bounding box center [1151, 263] width 257 height 46
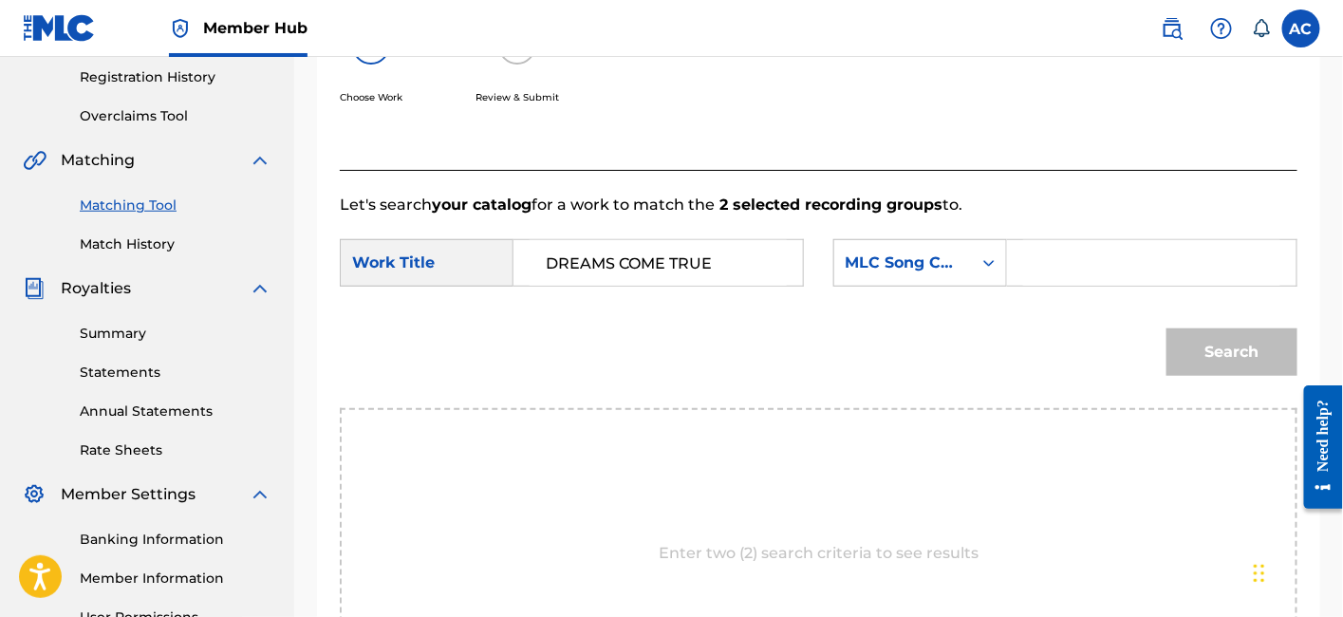
paste input "DR4DFQ"
type input "DR4DFQ"
click at [1166, 328] on button "Search" at bounding box center [1231, 351] width 131 height 47
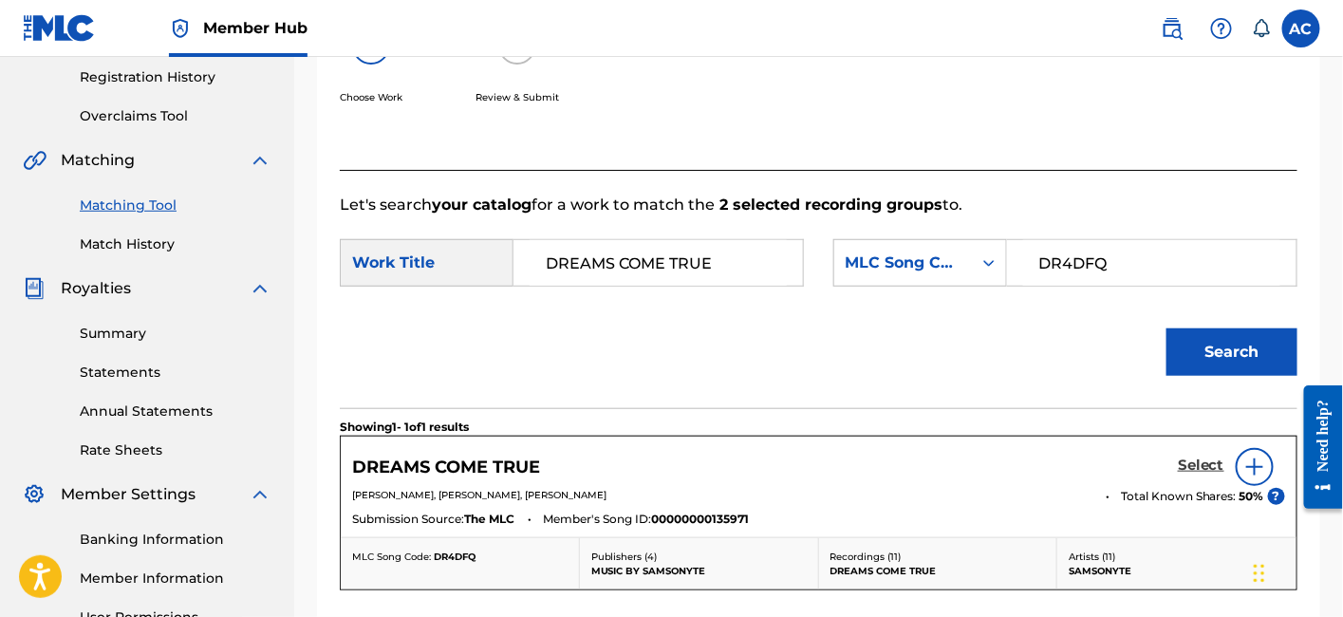
click at [1196, 466] on h5 "Select" at bounding box center [1201, 465] width 46 height 18
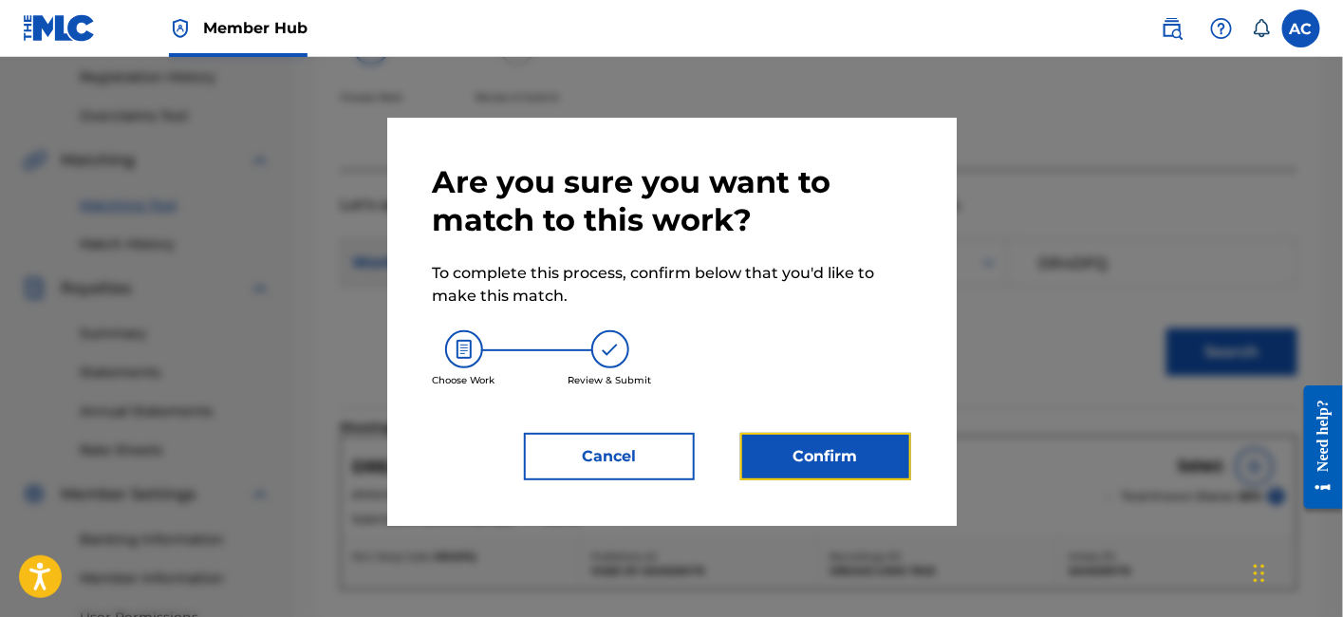
click at [832, 479] on button "Confirm" at bounding box center [825, 456] width 171 height 47
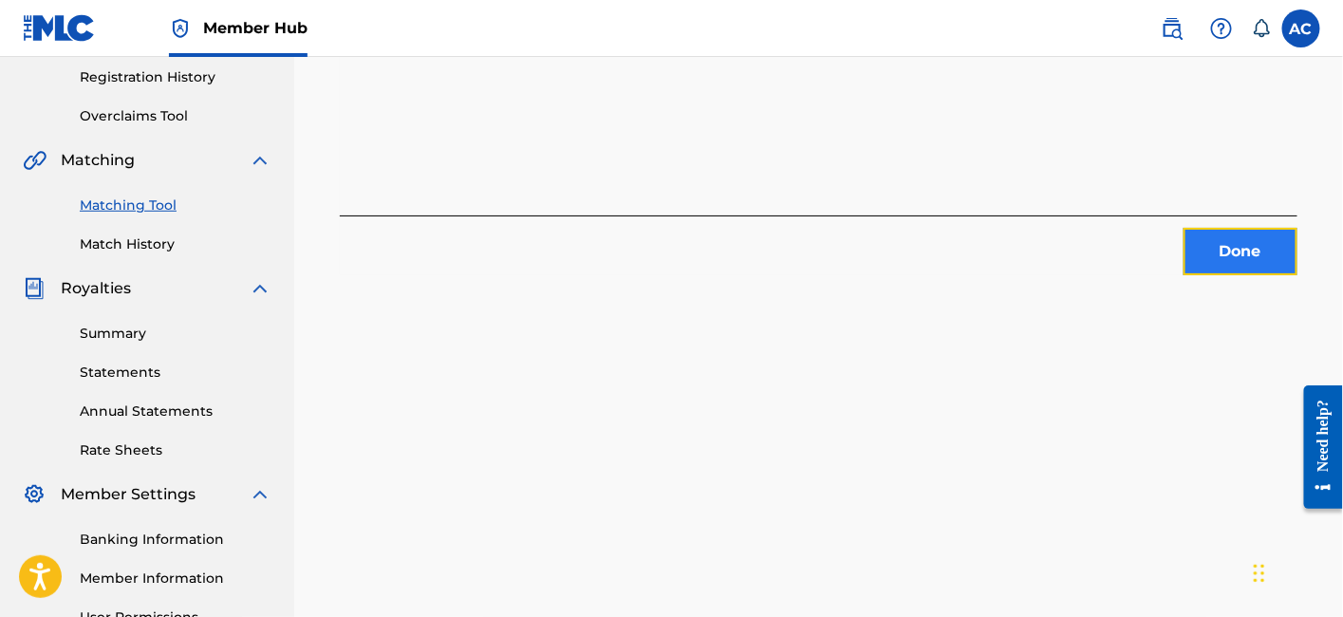
click at [1206, 251] on button "Done" at bounding box center [1240, 251] width 114 height 47
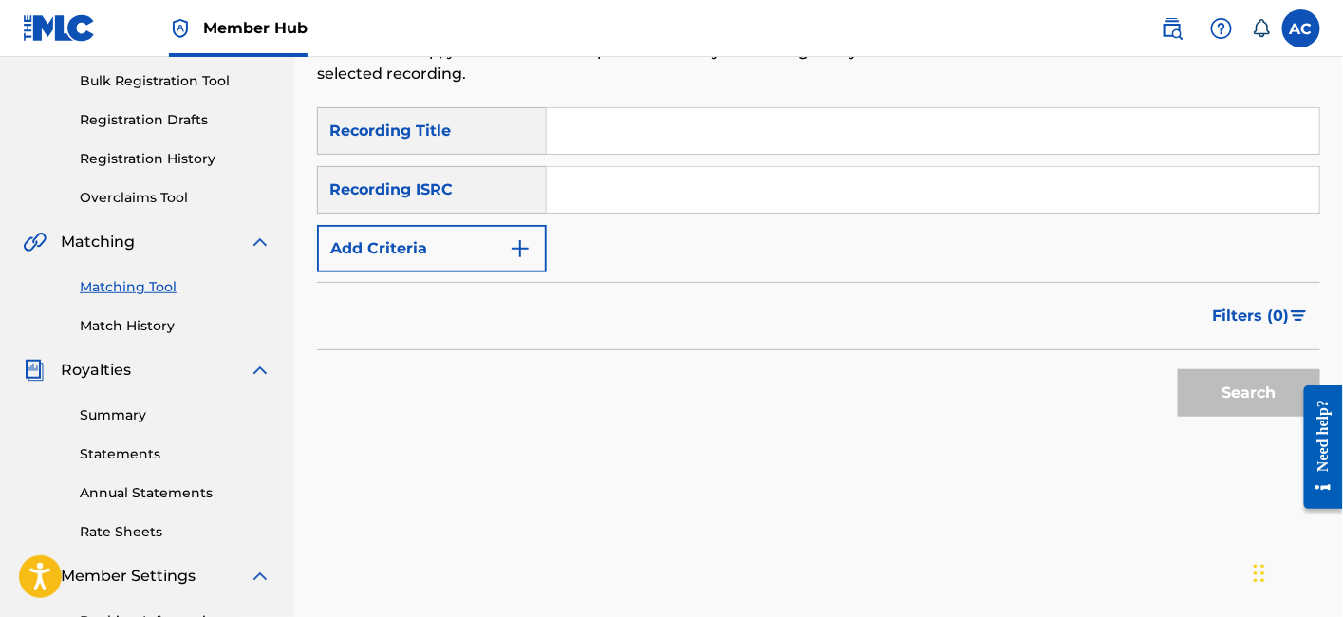
scroll to position [275, 0]
click at [729, 175] on input "Search Form" at bounding box center [933, 191] width 772 height 46
paste input "QZNWZ2358239"
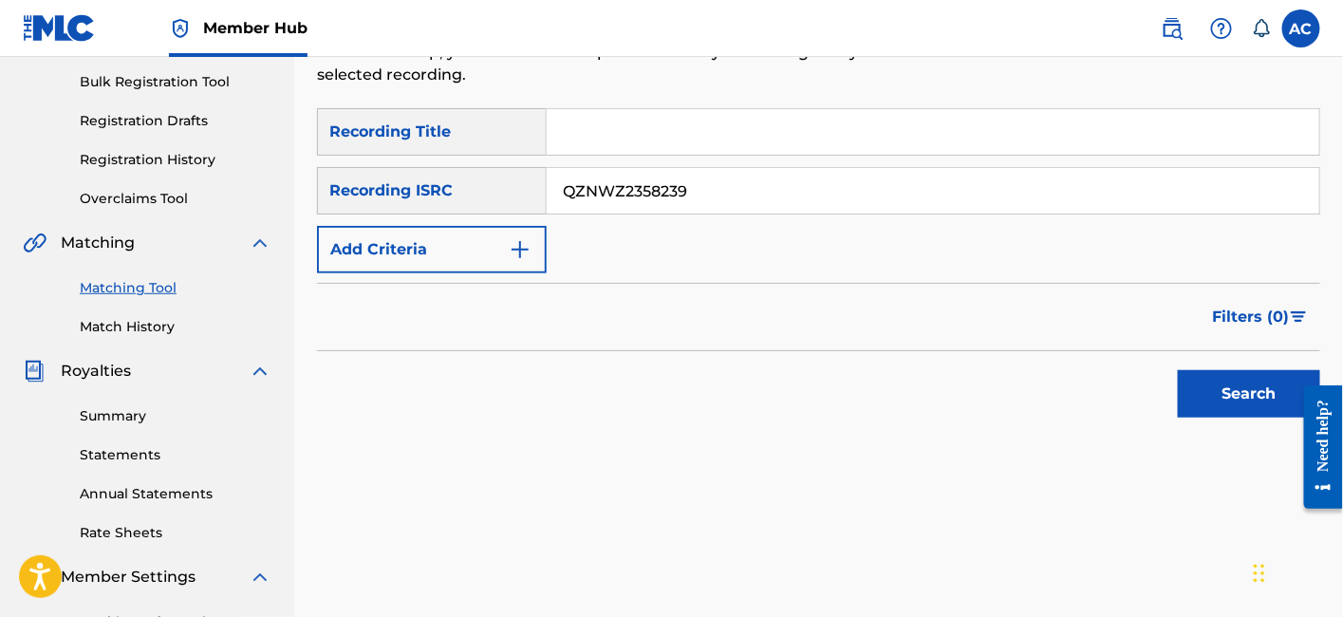
click at [1178, 370] on button "Search" at bounding box center [1249, 393] width 142 height 47
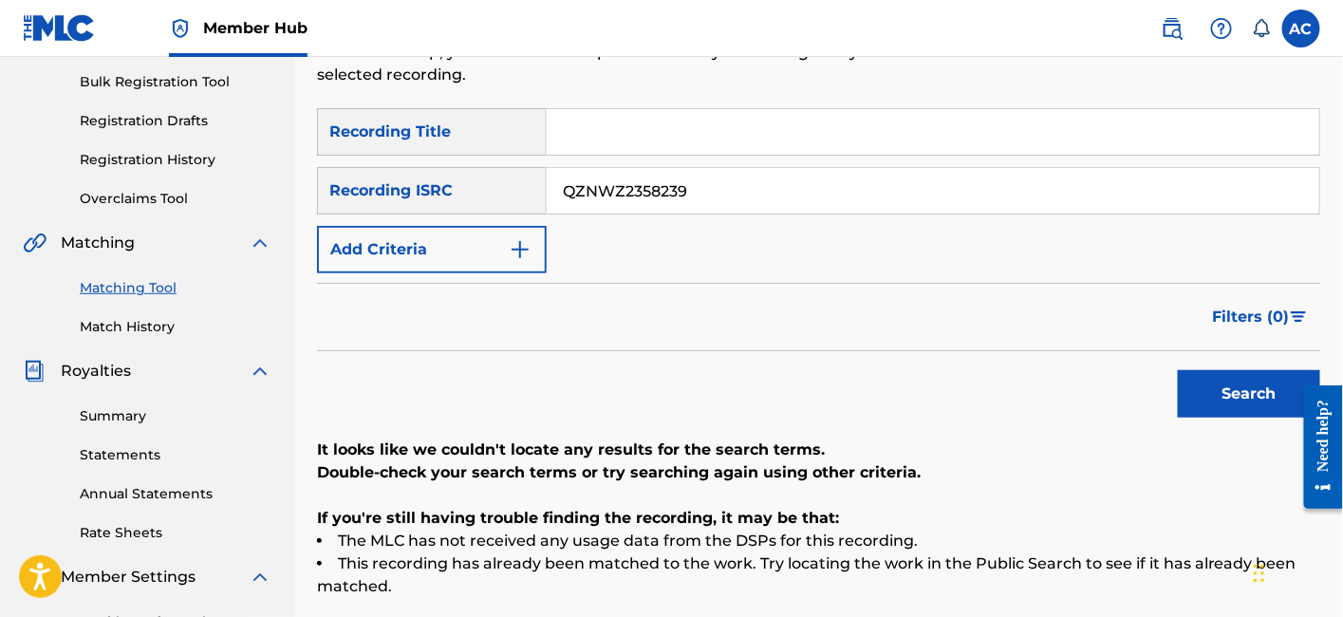
click at [735, 173] on input "QZNWZ2358239" at bounding box center [933, 191] width 772 height 46
paste input "UST8K1846743"
click at [1178, 370] on button "Search" at bounding box center [1249, 393] width 142 height 47
click at [673, 186] on input "UST8K1846743" at bounding box center [933, 191] width 772 height 46
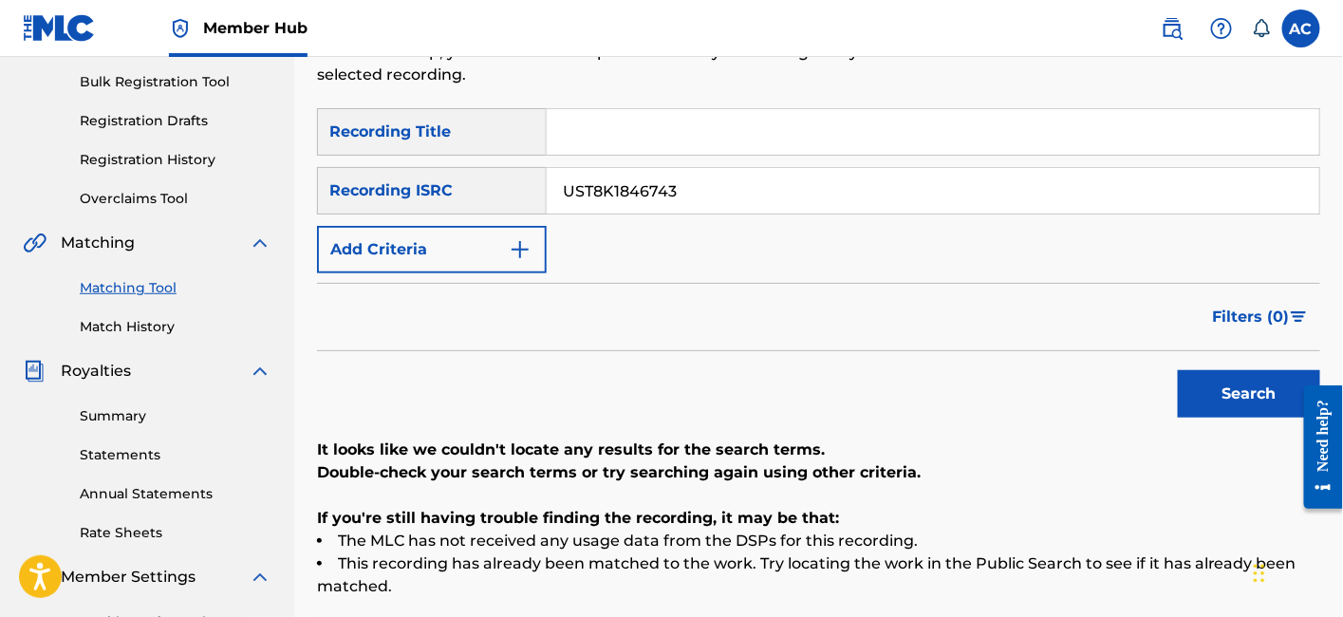
click at [673, 186] on input "UST8K1846743" at bounding box center [933, 191] width 772 height 46
paste input "2330"
click at [1178, 370] on button "Search" at bounding box center [1249, 393] width 142 height 47
click at [598, 173] on input "UST8K1842330" at bounding box center [933, 191] width 772 height 46
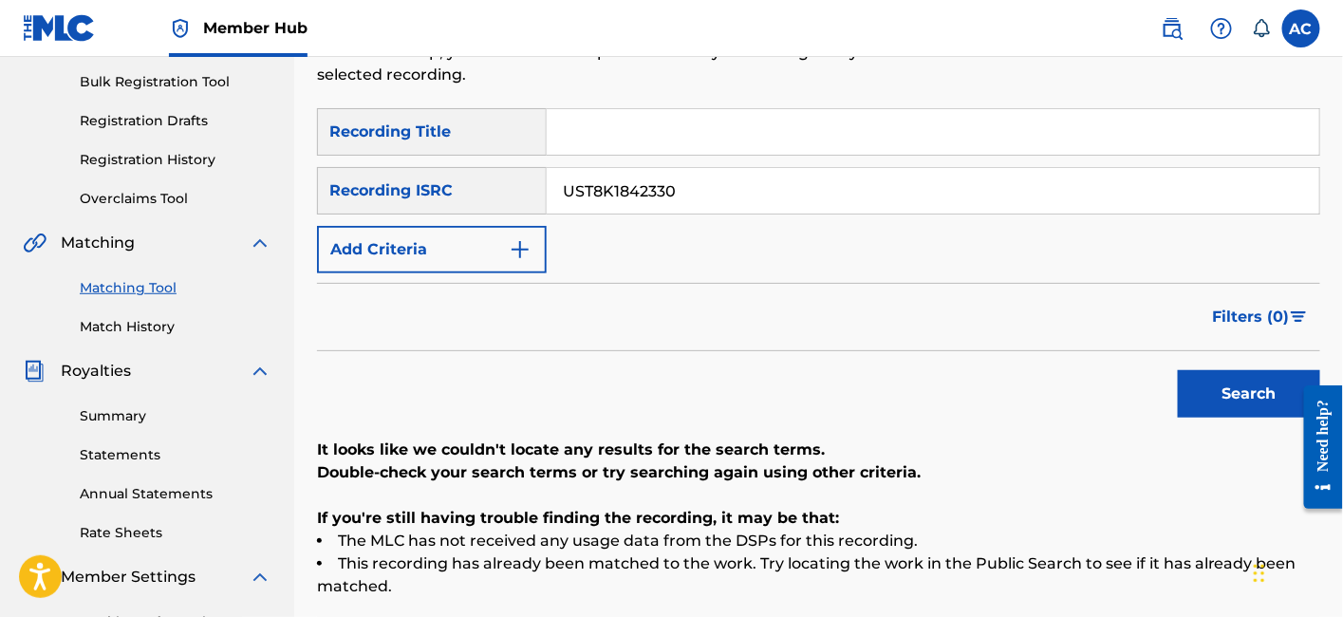
paste input "QMPKX1756256"
click at [1178, 370] on button "Search" at bounding box center [1249, 393] width 142 height 47
click at [585, 168] on input "QMPKX1756256" at bounding box center [933, 191] width 772 height 46
paste input "24164"
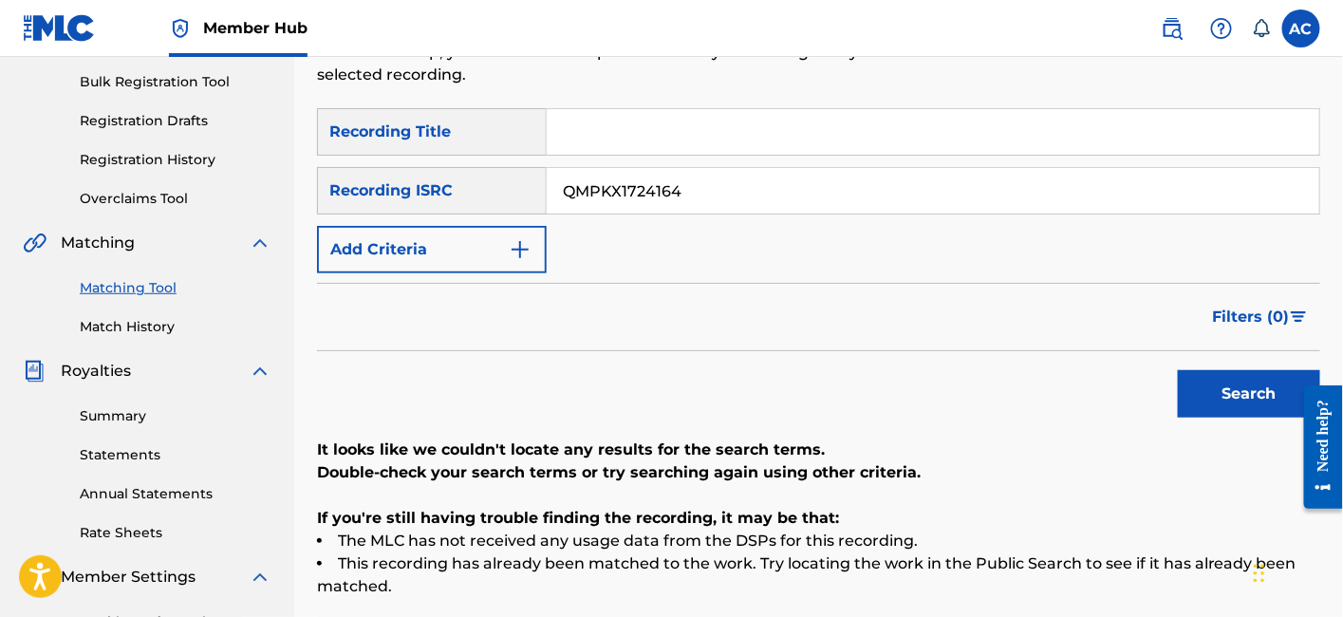
click at [1178, 370] on button "Search" at bounding box center [1249, 393] width 142 height 47
click at [660, 168] on input "QMPKX1724164" at bounding box center [933, 191] width 772 height 46
paste input "42200"
click at [1178, 370] on button "Search" at bounding box center [1249, 393] width 142 height 47
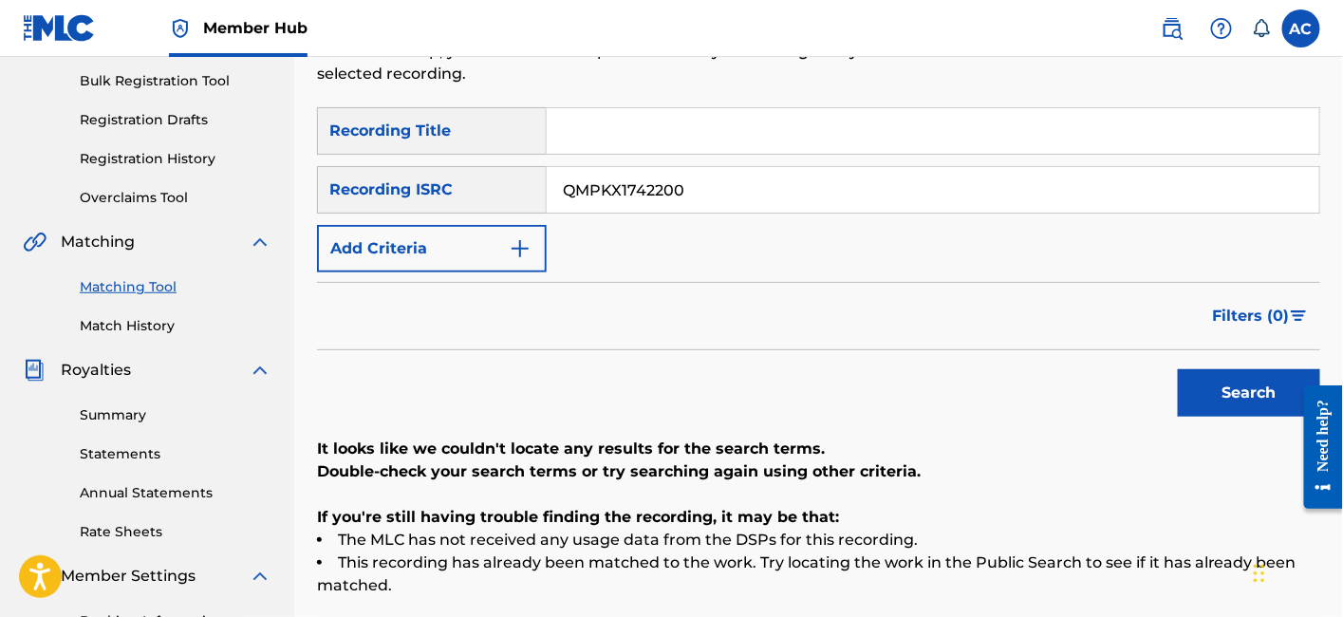
scroll to position [272, 0]
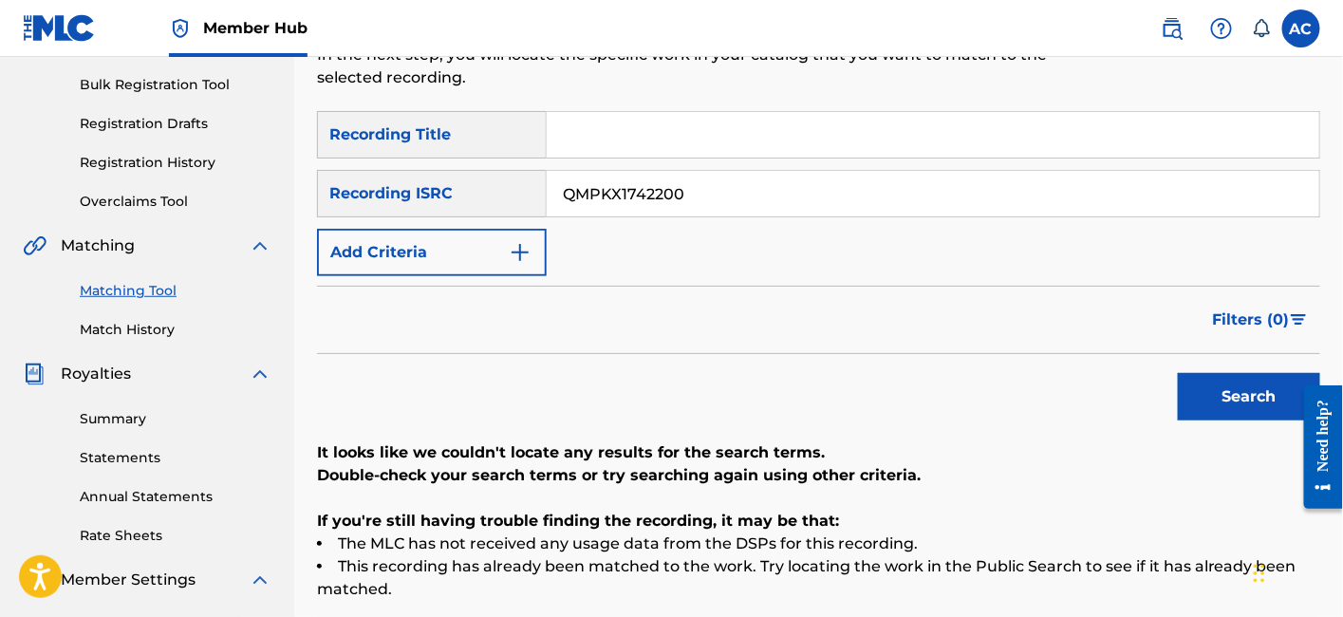
click at [655, 172] on input "QMPKX1742200" at bounding box center [933, 194] width 772 height 46
paste input "4TW2511007"
click at [1178, 373] on button "Search" at bounding box center [1249, 396] width 142 height 47
click at [704, 172] on input "QM4TW2511007" at bounding box center [933, 194] width 772 height 46
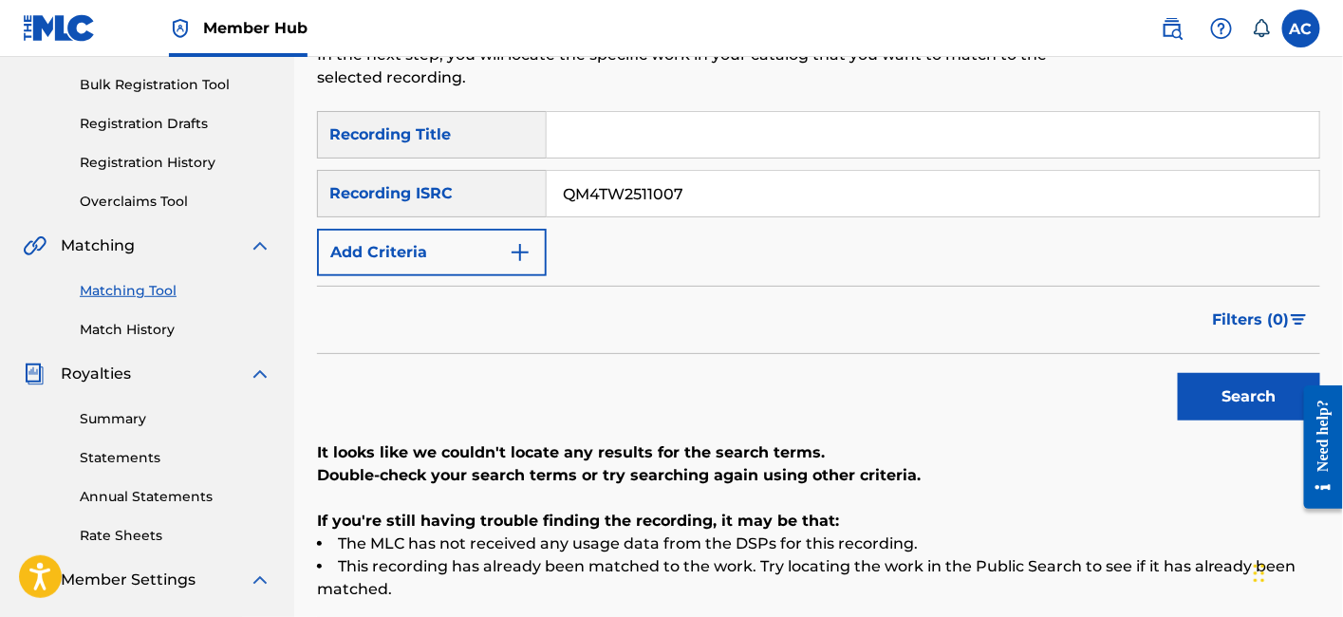
click at [704, 172] on input "QM4TW2511007" at bounding box center [933, 194] width 772 height 46
paste input "US43C1615562"
click at [1178, 373] on button "Search" at bounding box center [1249, 396] width 142 height 47
click at [780, 171] on input "US43C1615562" at bounding box center [933, 194] width 772 height 46
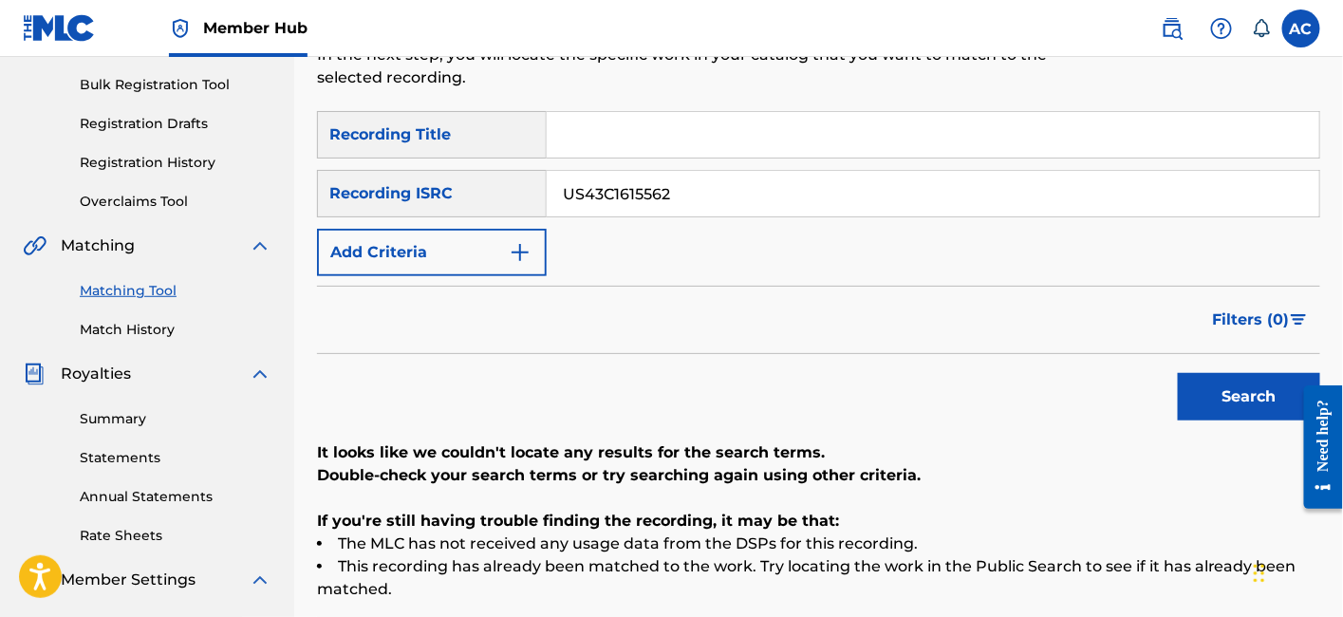
paste input "QZNWZ2245489"
click at [1178, 373] on button "Search" at bounding box center [1249, 396] width 142 height 47
drag, startPoint x: 736, startPoint y: 147, endPoint x: 710, endPoint y: 161, distance: 30.1
click at [710, 171] on input "QZNWZ2245489" at bounding box center [933, 194] width 772 height 46
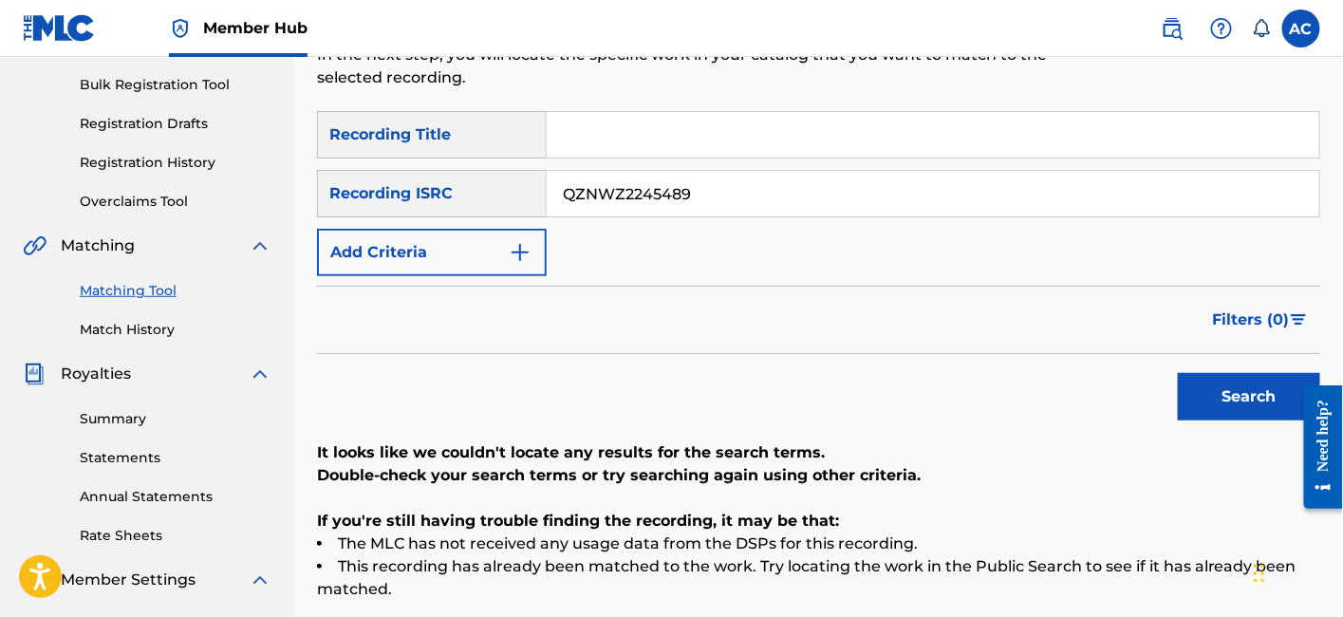
paste input "FZ21906415"
click at [1178, 373] on button "Search" at bounding box center [1249, 396] width 142 height 47
click at [618, 174] on input "QZFZ21906415" at bounding box center [933, 194] width 772 height 46
paste input "HN42168266"
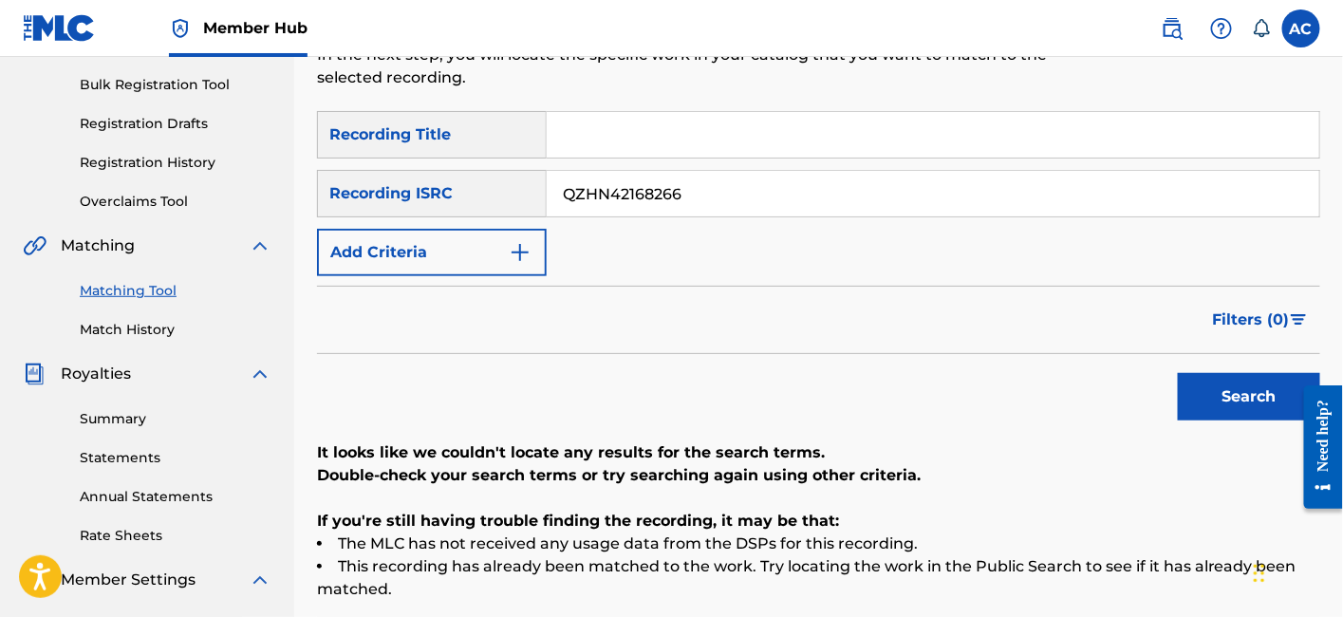
type input "QZHN42168266"
click at [1178, 373] on button "Search" at bounding box center [1249, 396] width 142 height 47
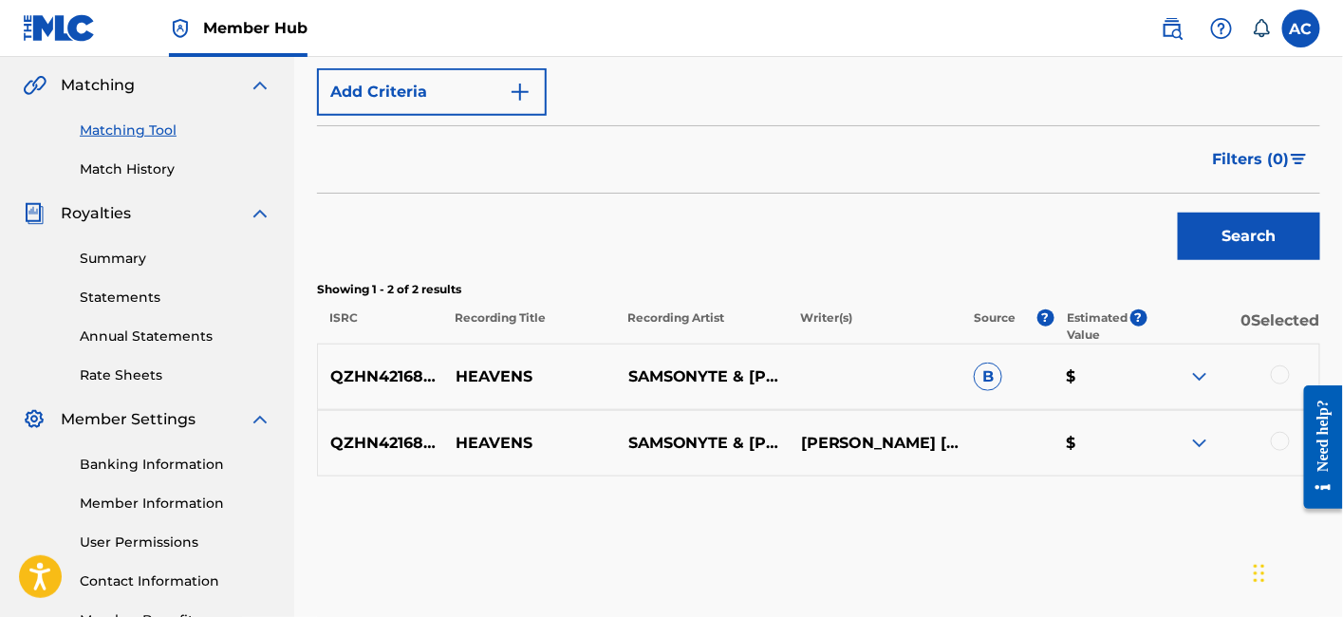
scroll to position [499, 0]
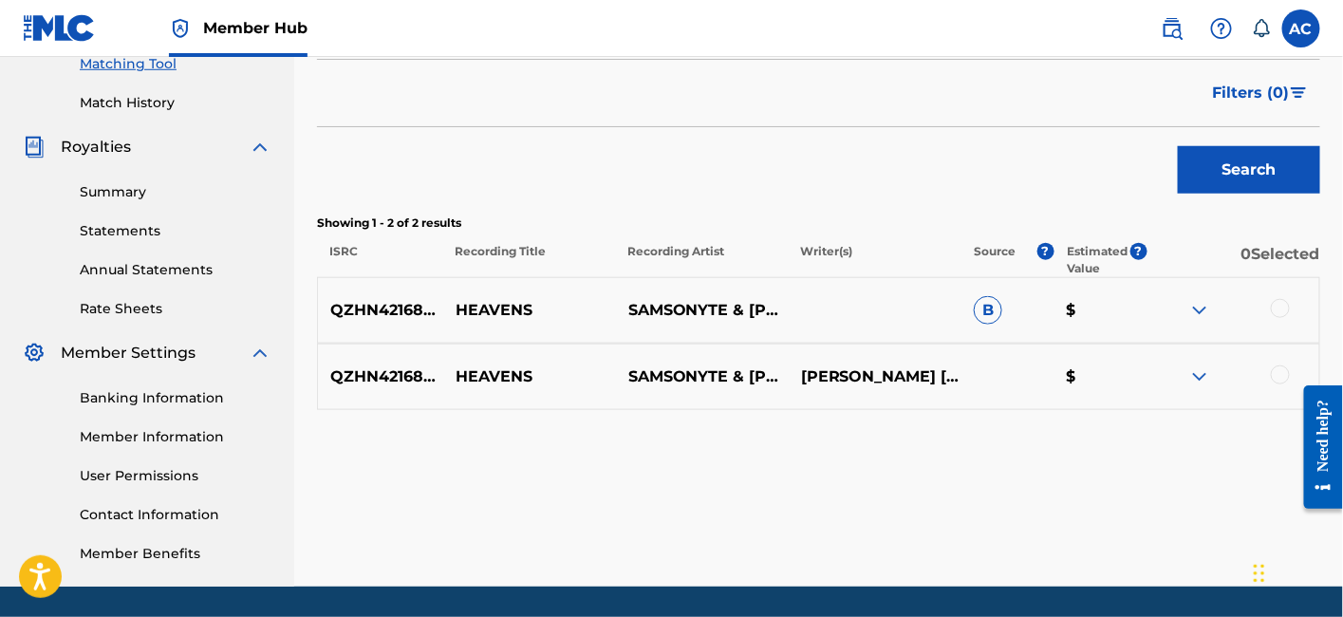
click at [1277, 299] on div at bounding box center [1280, 308] width 19 height 19
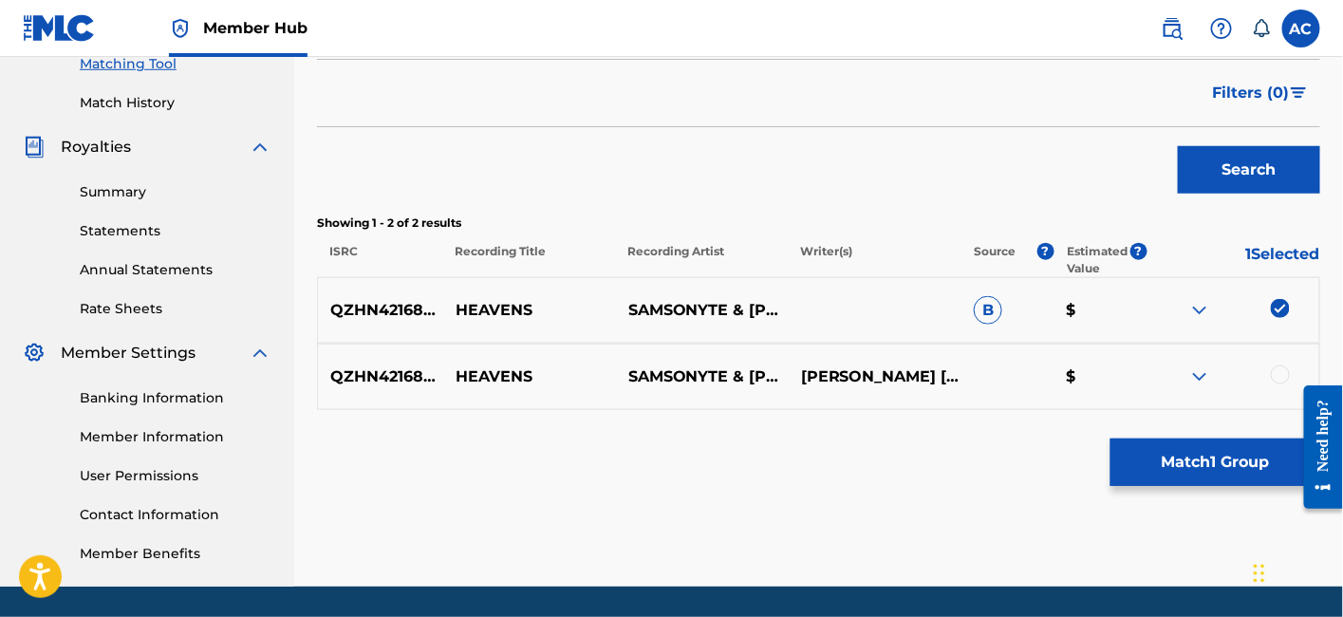
click at [1285, 365] on div at bounding box center [1280, 374] width 19 height 19
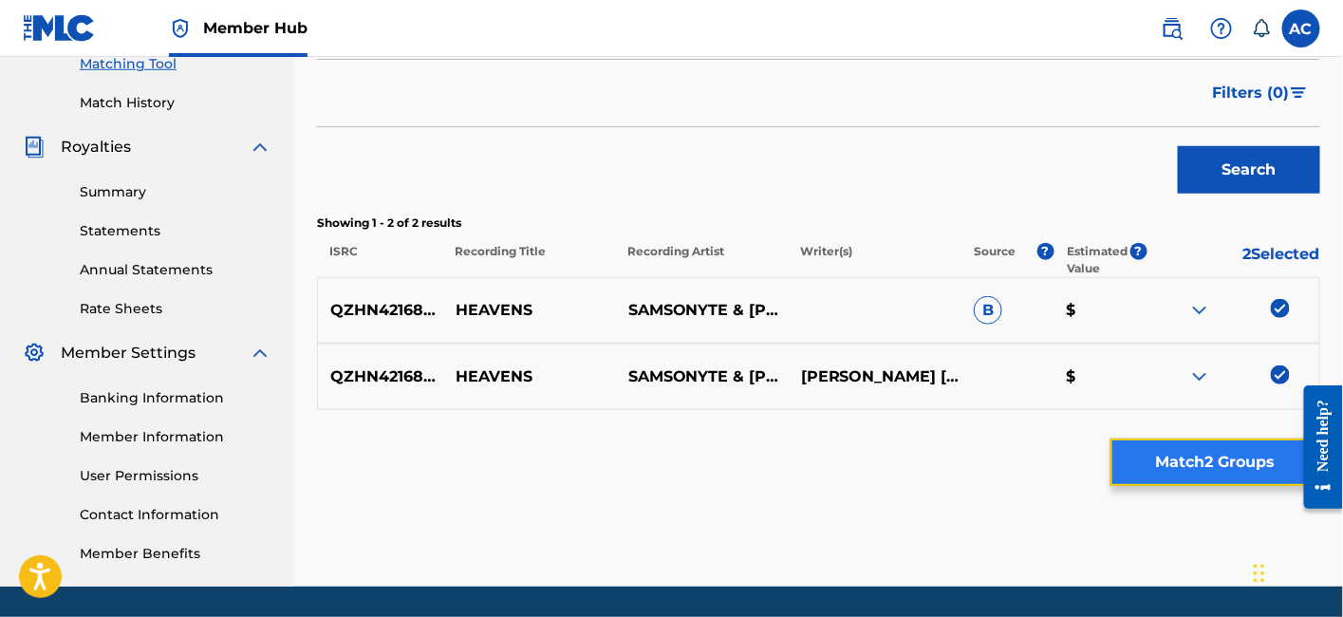
click at [1231, 463] on button "Match 2 Groups" at bounding box center [1215, 461] width 210 height 47
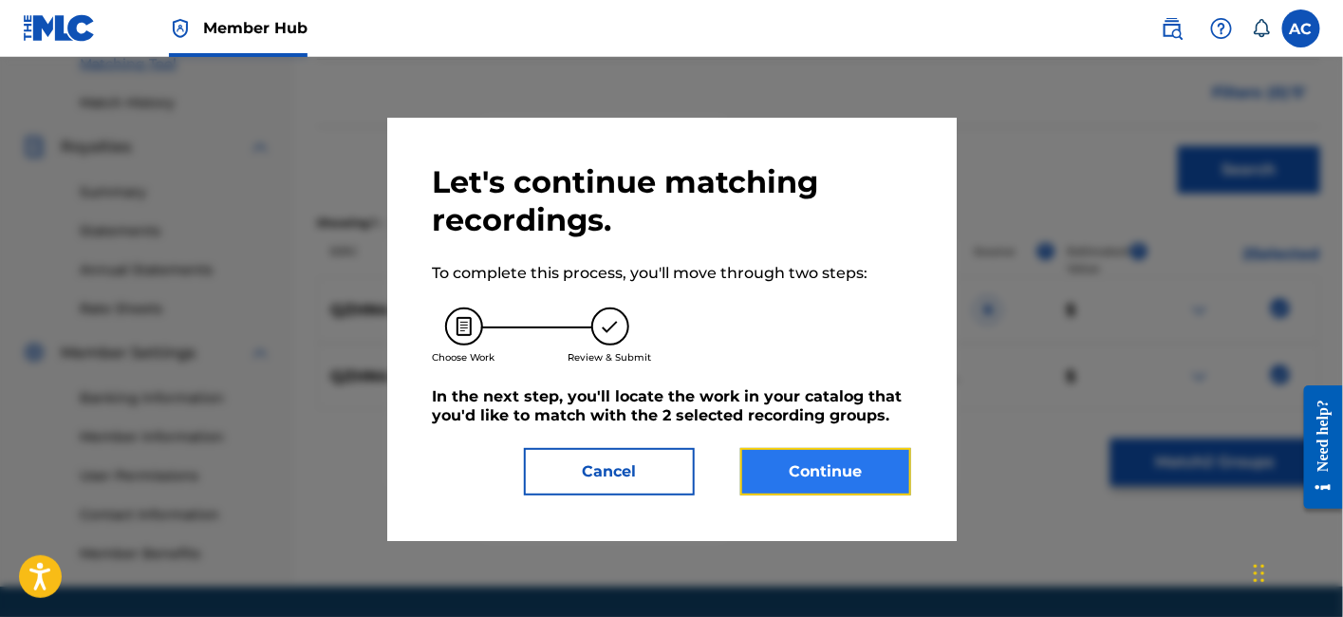
click at [852, 473] on button "Continue" at bounding box center [825, 471] width 171 height 47
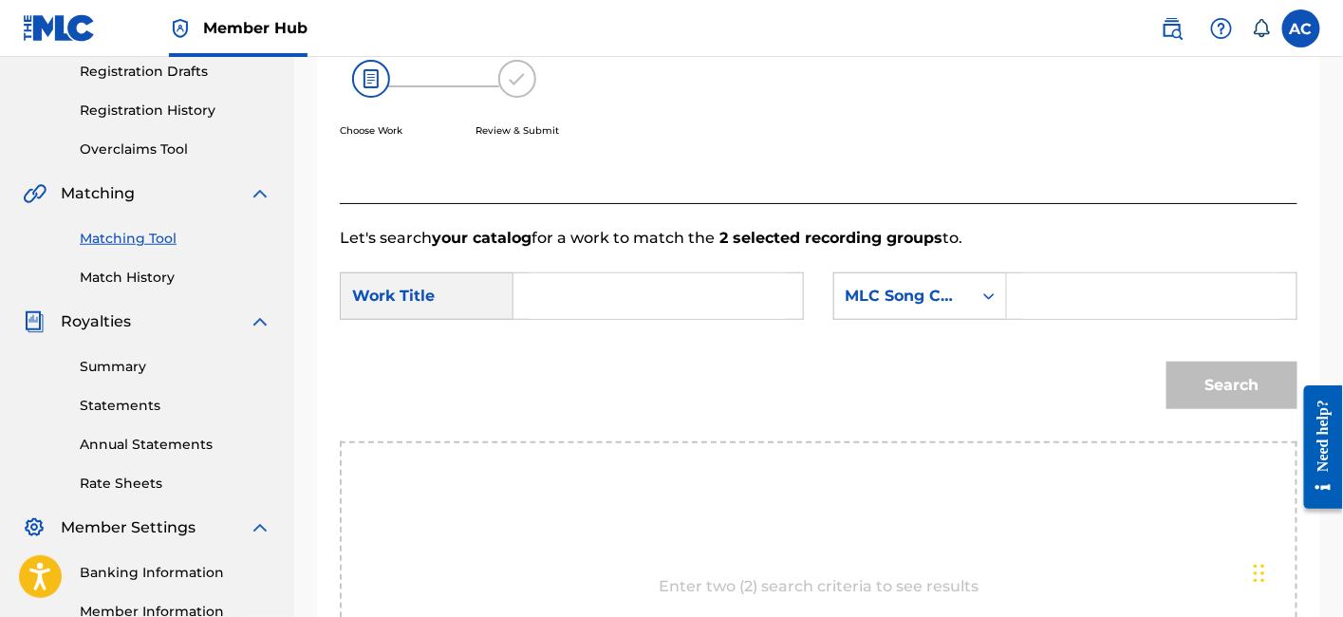
scroll to position [325, 0]
click at [747, 291] on input "Search Form" at bounding box center [658, 296] width 257 height 46
paste input "HEAVENS"
type input "HEAVENS"
click at [1056, 290] on input "Search Form" at bounding box center [1151, 296] width 257 height 46
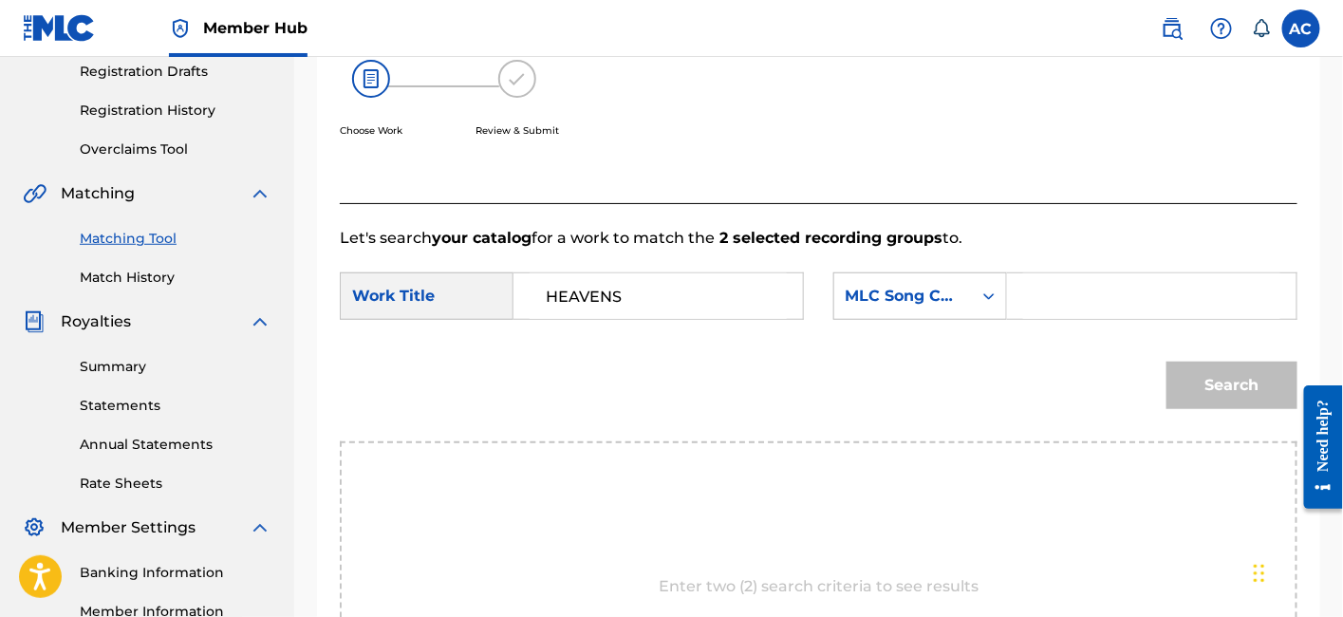
paste input "HQ590H"
type input "HQ590H"
click at [1166, 362] on button "Search" at bounding box center [1231, 385] width 131 height 47
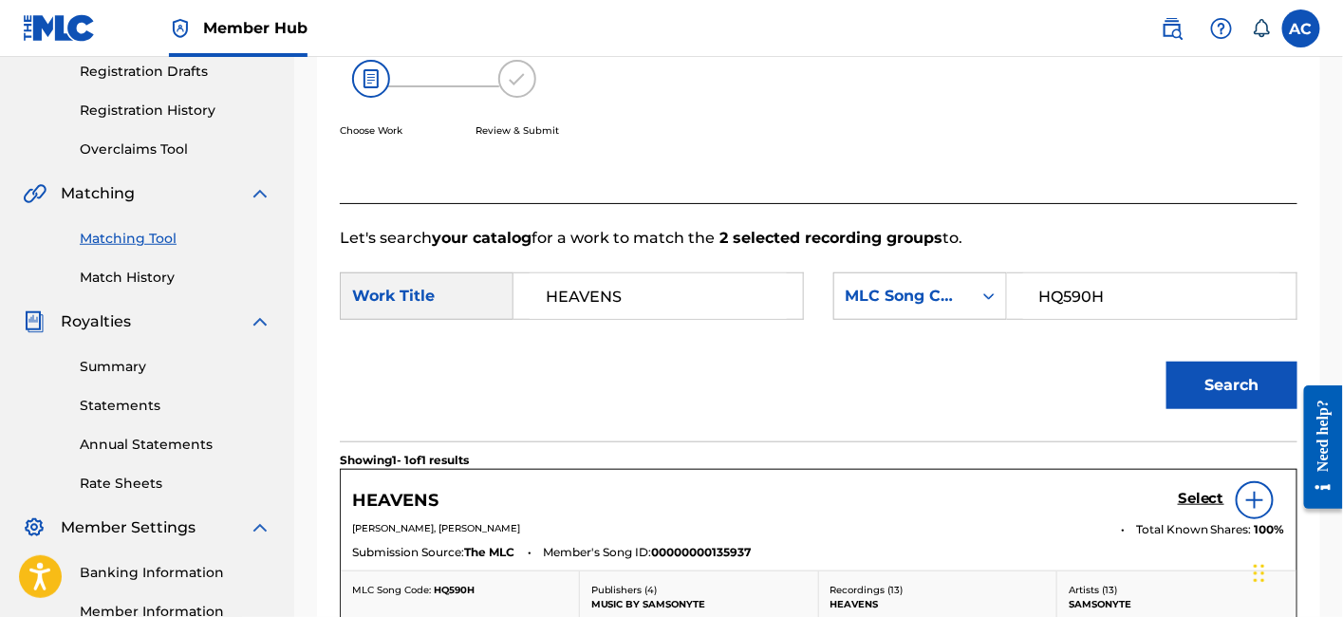
click at [1188, 516] on div "Select" at bounding box center [1231, 500] width 107 height 38
click at [1193, 494] on h5 "Select" at bounding box center [1201, 499] width 46 height 18
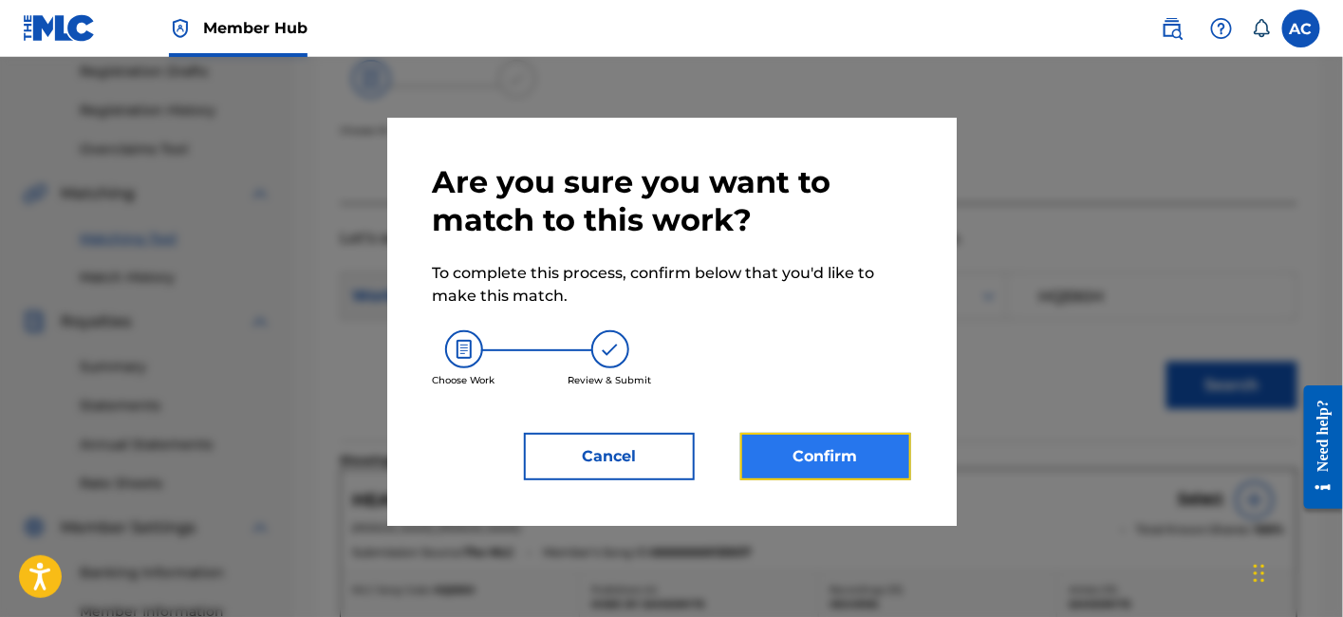
click at [880, 455] on button "Confirm" at bounding box center [825, 456] width 171 height 47
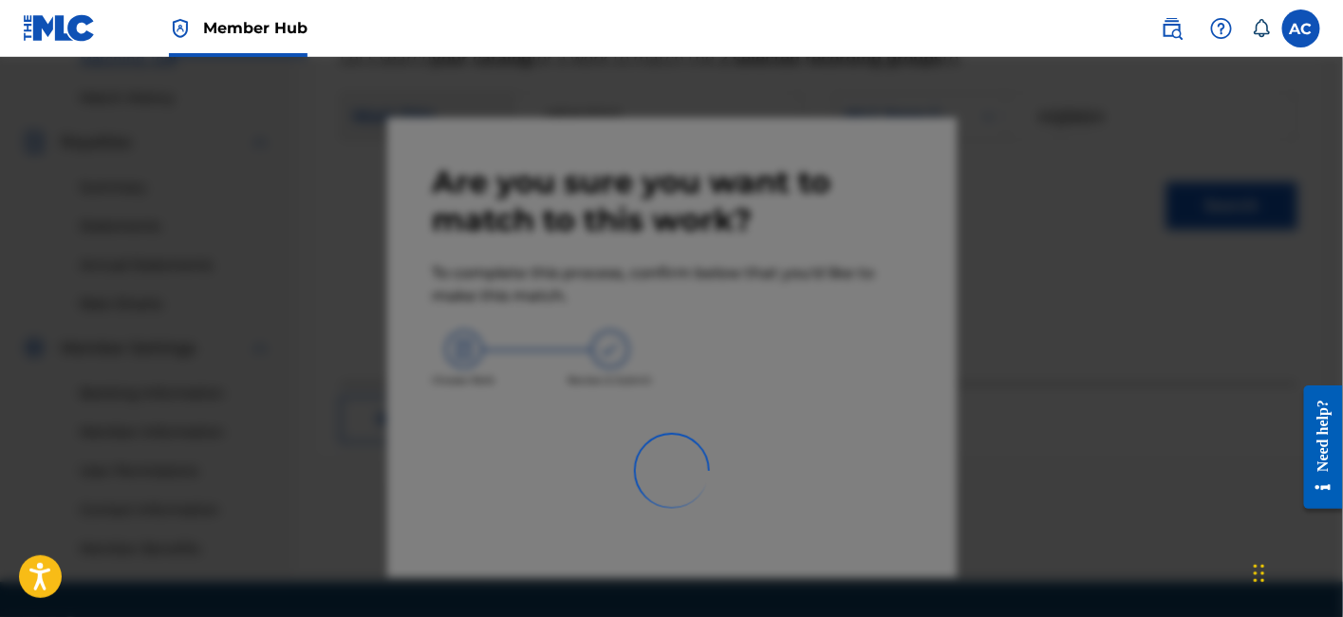
scroll to position [506, 0]
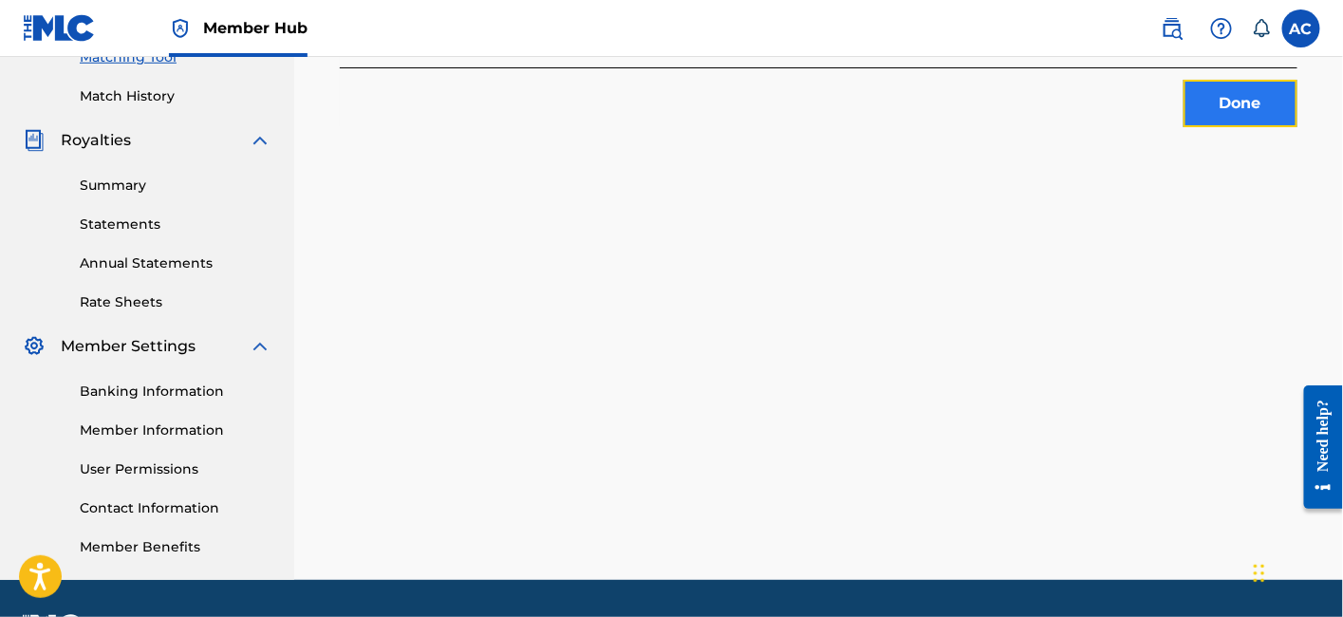
click at [1270, 106] on button "Done" at bounding box center [1240, 103] width 114 height 47
